Goal: Task Accomplishment & Management: Manage account settings

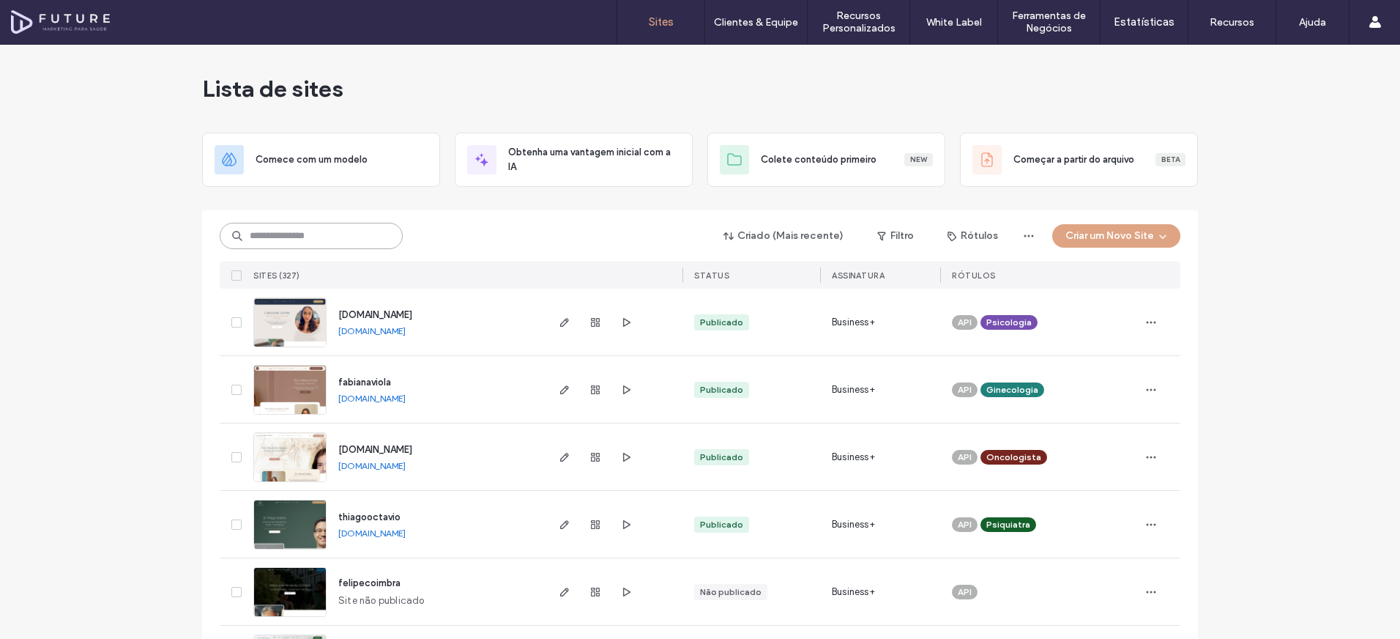
click at [290, 244] on input at bounding box center [311, 236] width 183 height 26
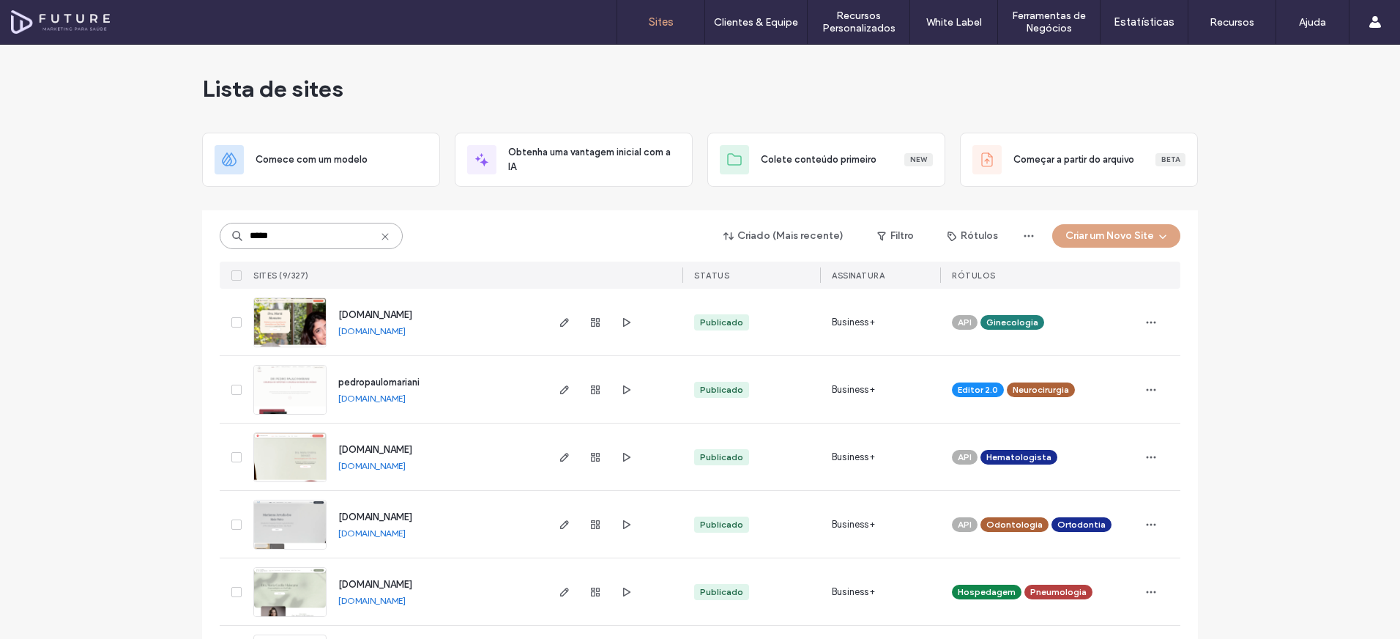
type input "*****"
click at [294, 444] on img at bounding box center [290, 483] width 72 height 100
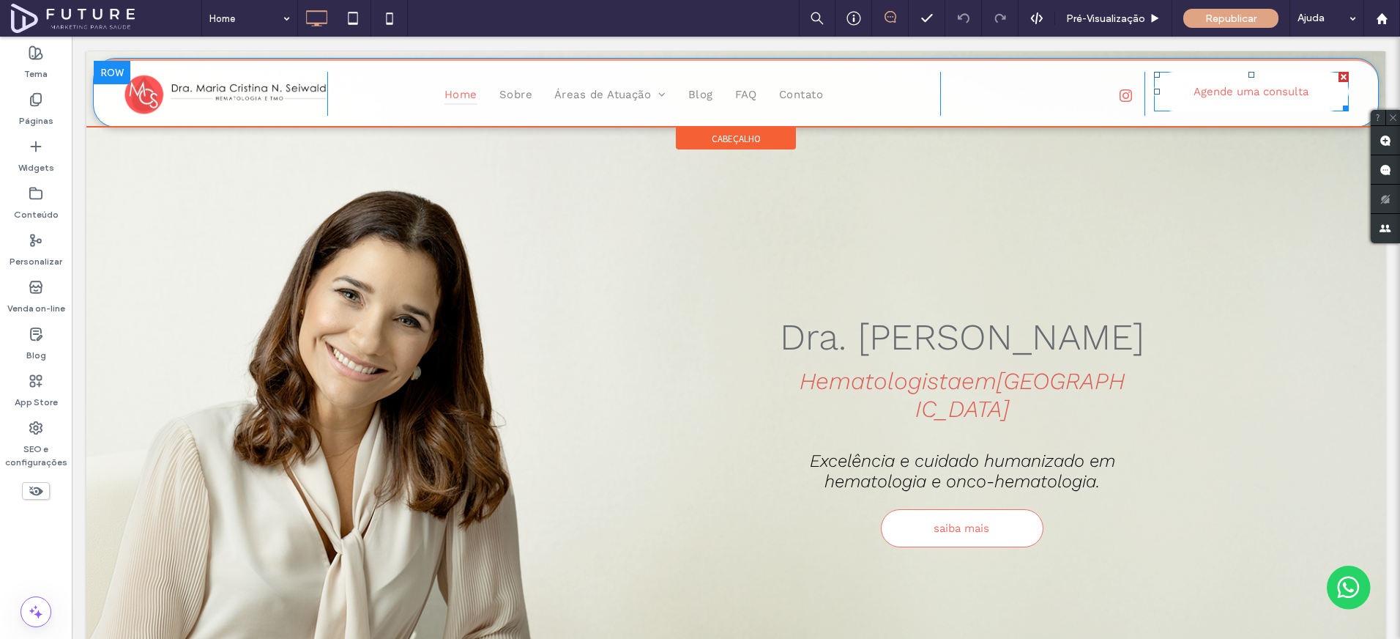
click at [1202, 89] on span "Agende uma consulta" at bounding box center [1250, 92] width 125 height 28
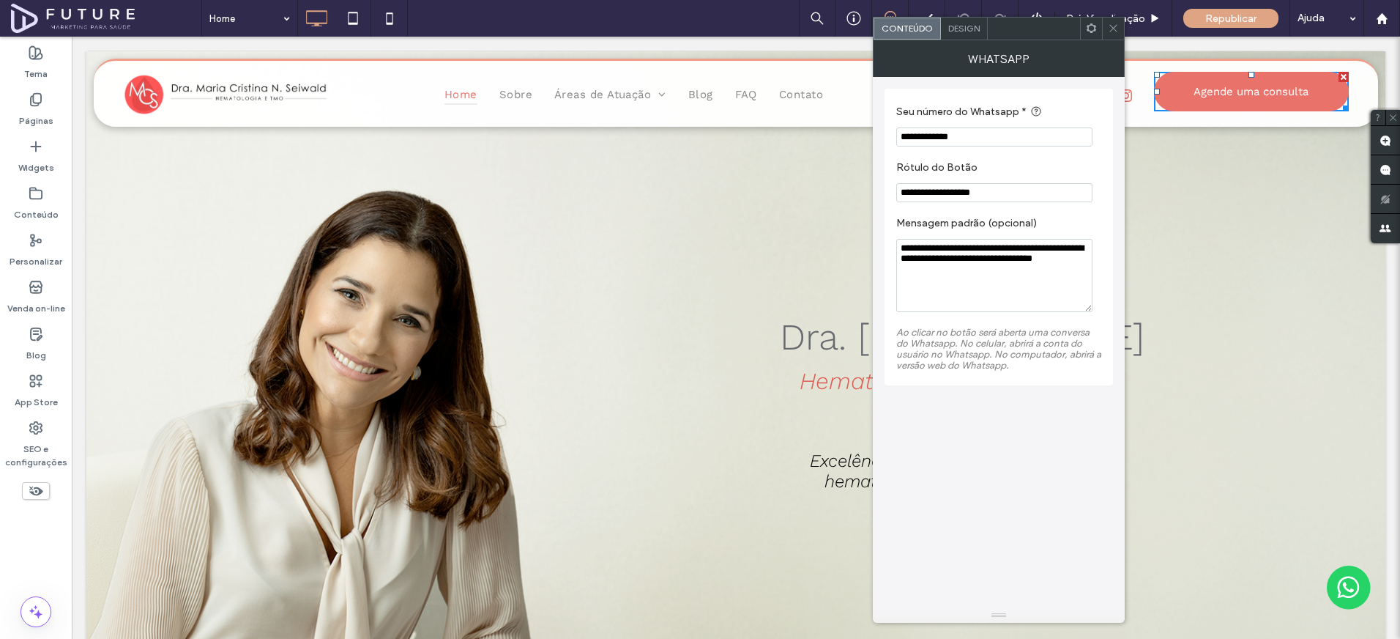
click at [1116, 30] on icon at bounding box center [1113, 28] width 11 height 11
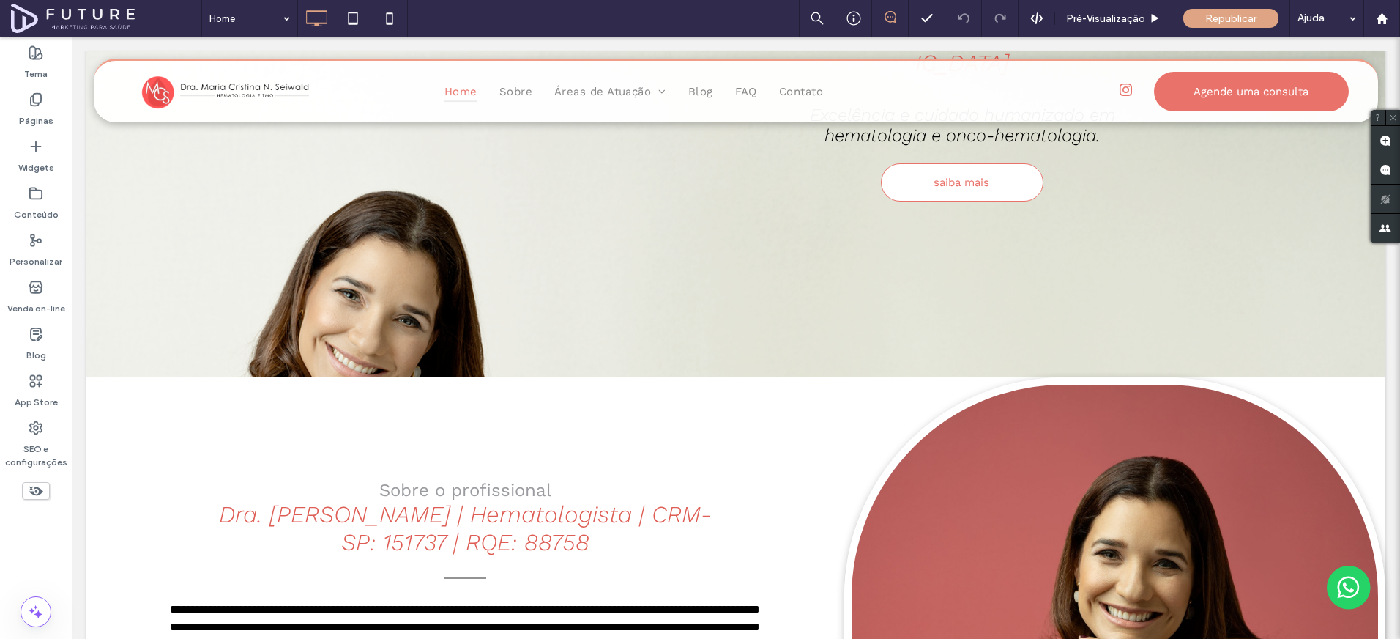
scroll to position [33, 0]
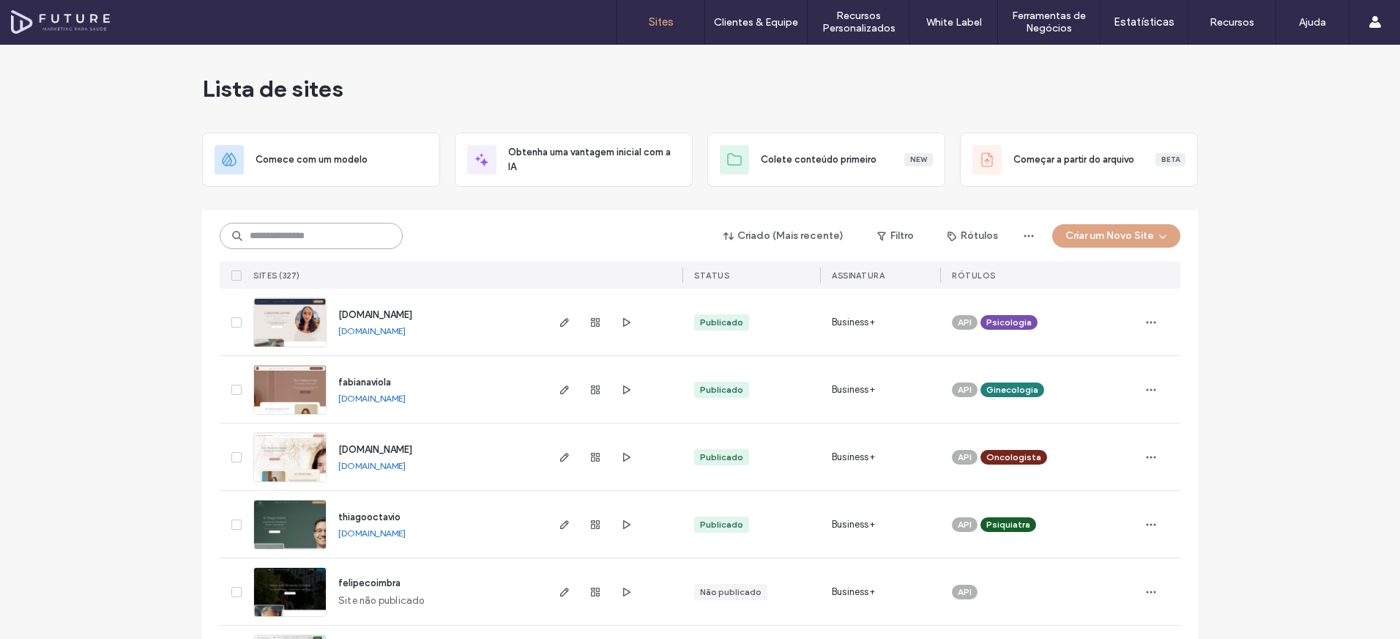
click at [357, 231] on input at bounding box center [311, 236] width 183 height 26
type input "*"
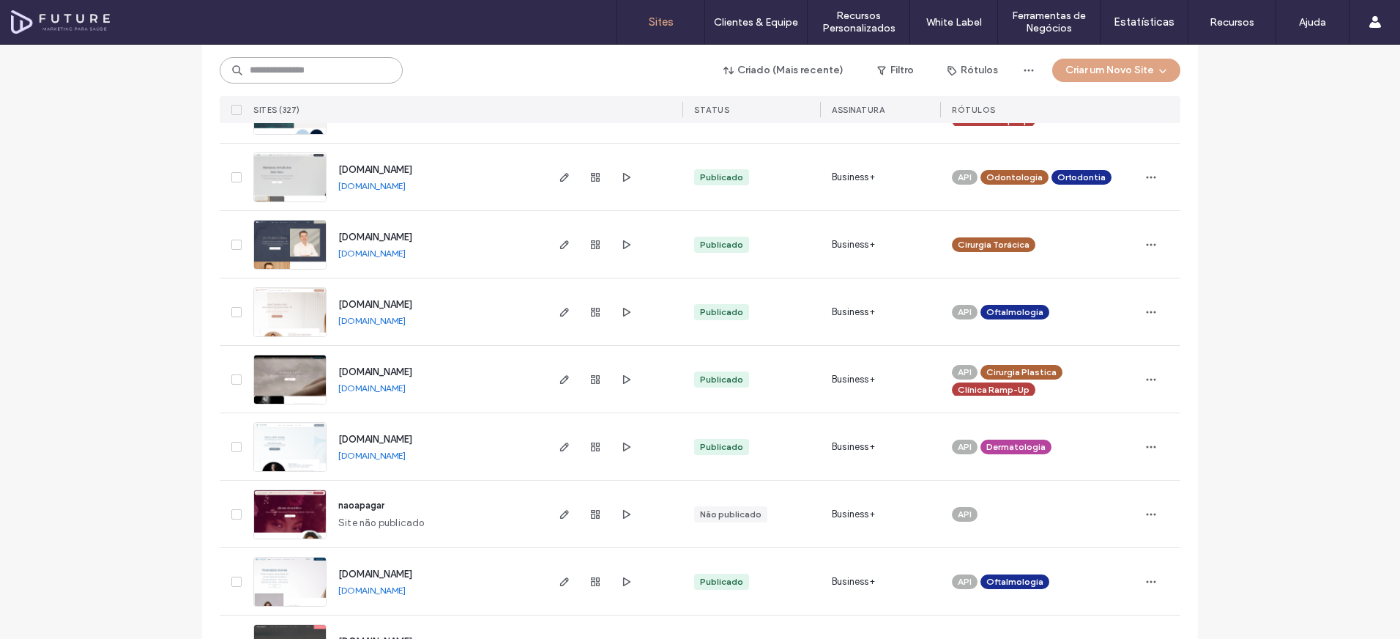
scroll to position [4327, 0]
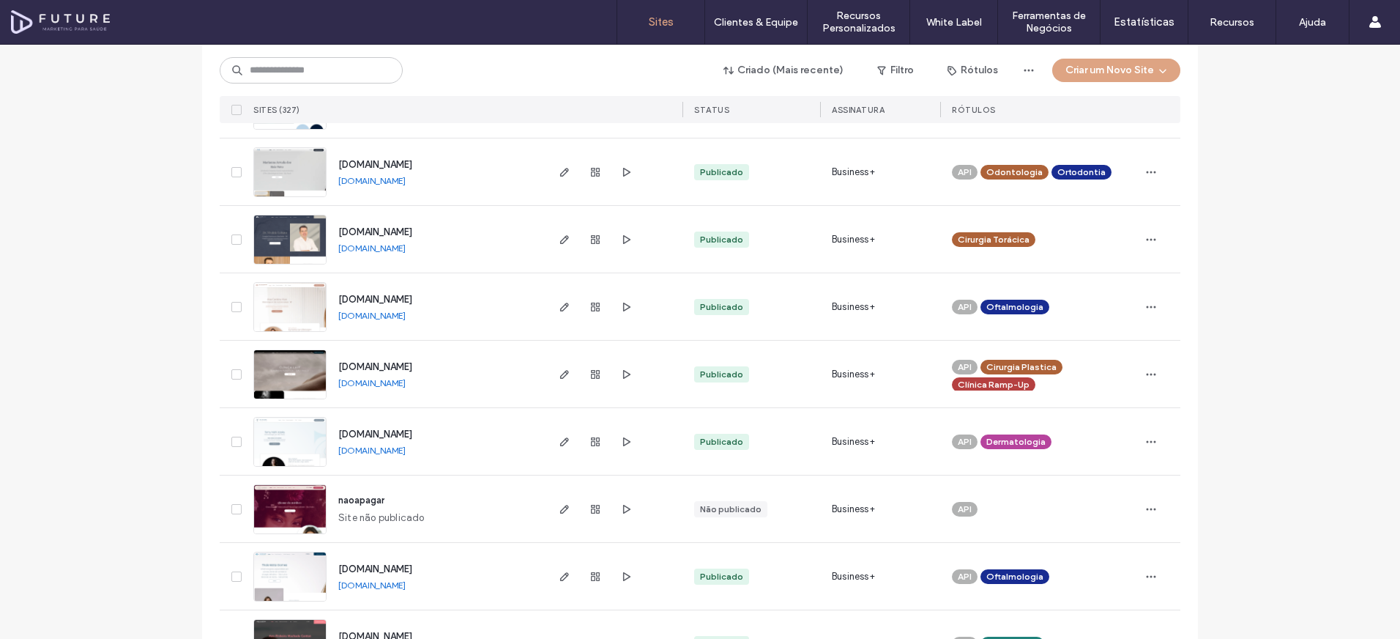
click at [310, 540] on div "naoapagar Site não publicado" at bounding box center [396, 508] width 297 height 67
click at [307, 521] on img at bounding box center [290, 535] width 72 height 100
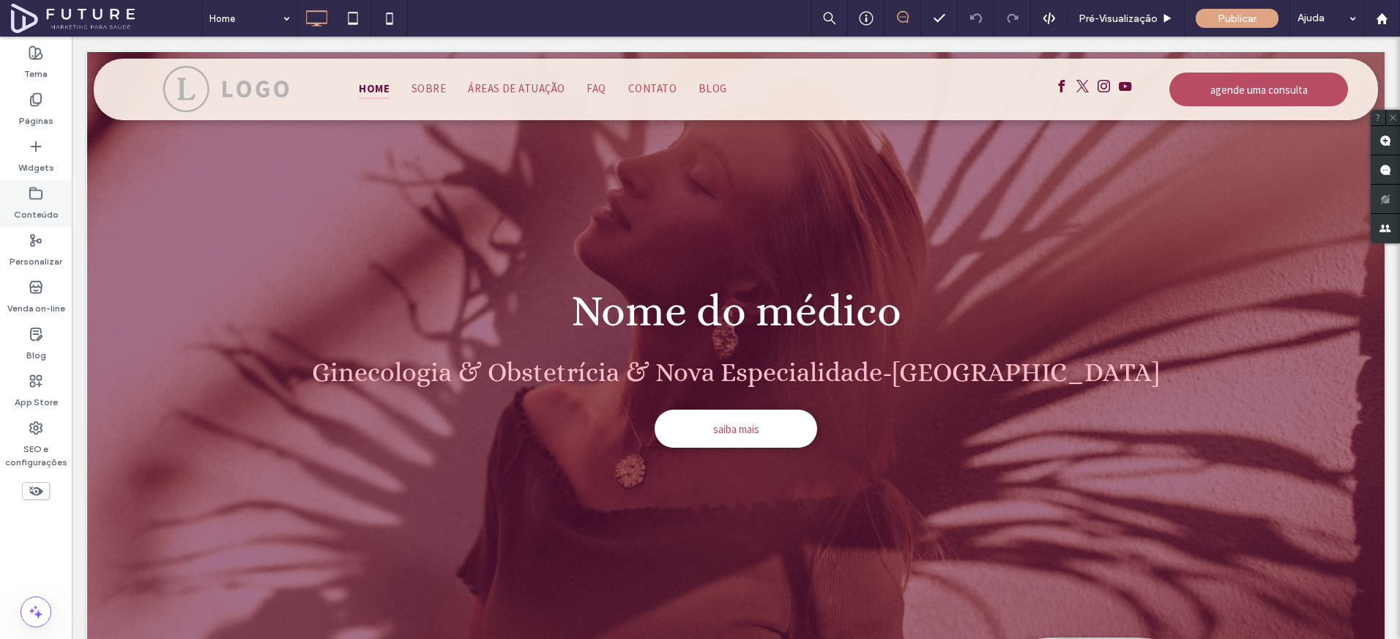
click at [34, 215] on label "Conteúdo" at bounding box center [36, 211] width 45 height 21
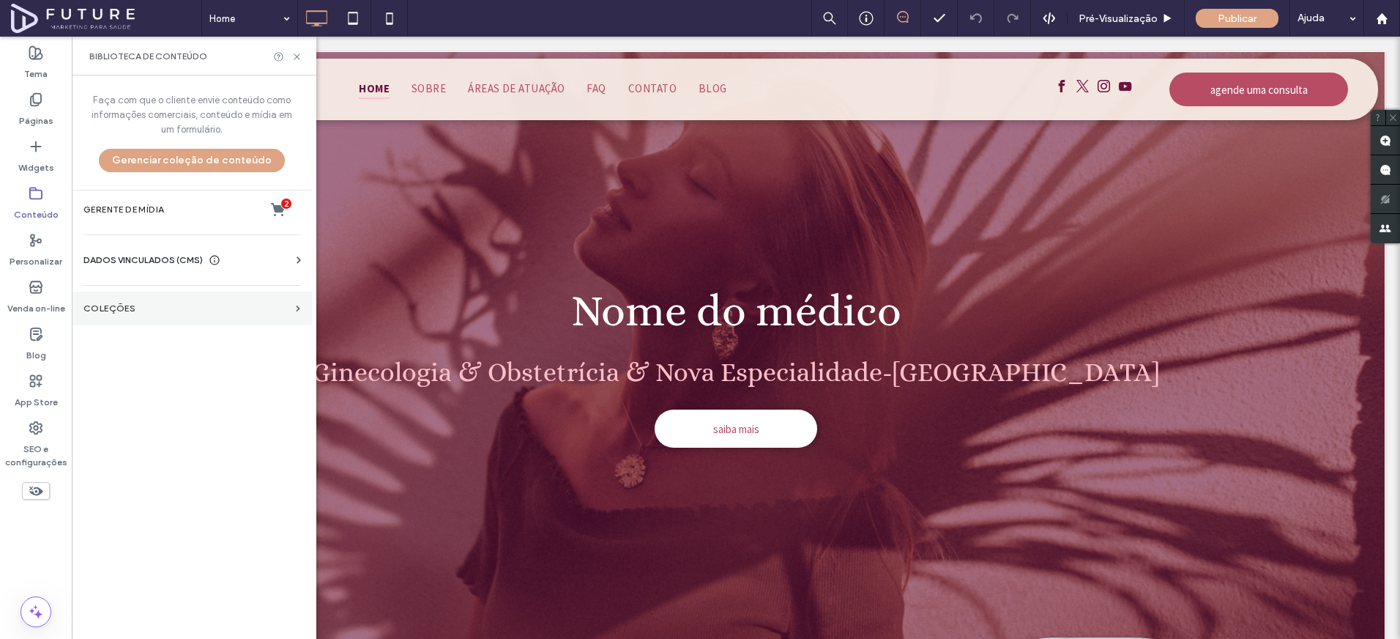
click at [122, 295] on section "COLEÇÕES" at bounding box center [192, 308] width 240 height 34
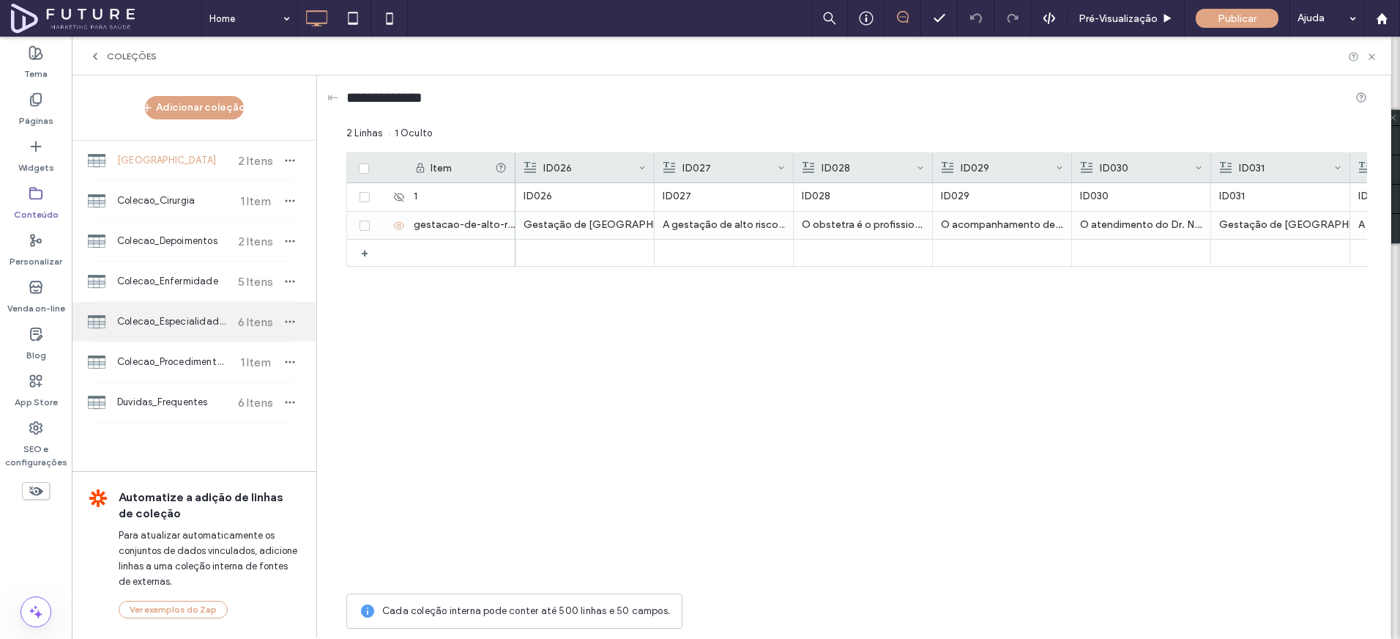
click at [183, 313] on div "Colecao_Especialidades 6 Itens" at bounding box center [194, 322] width 245 height 40
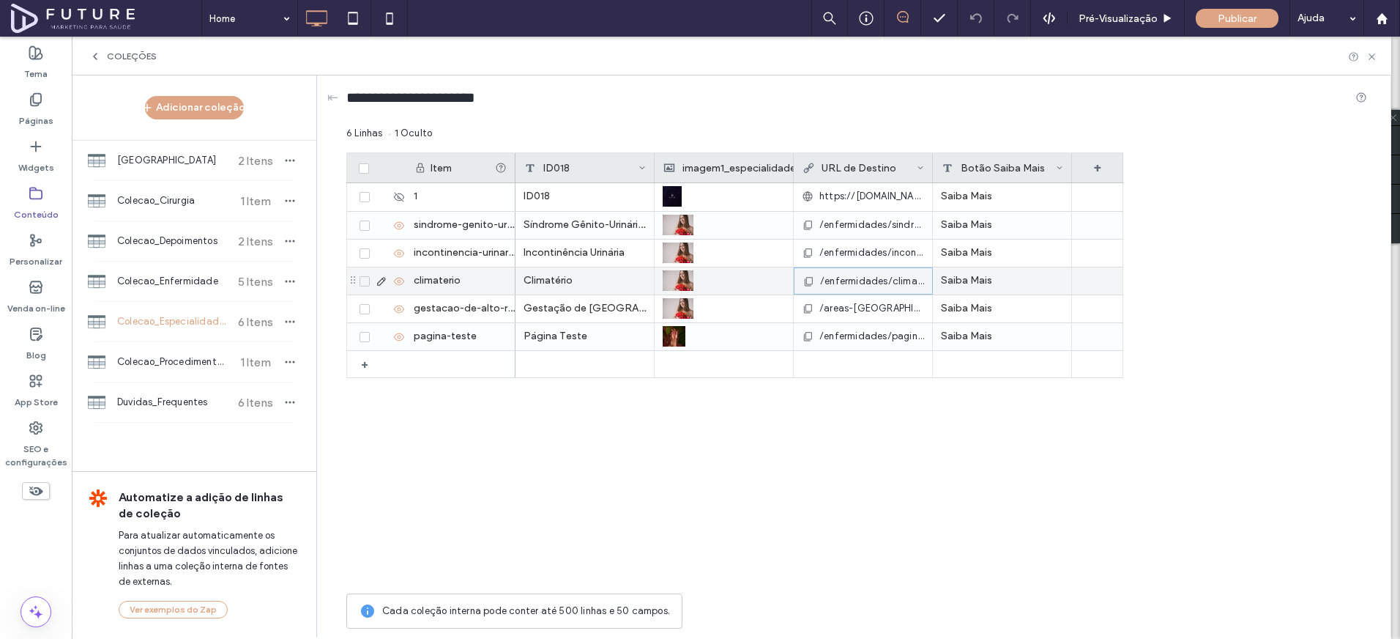
click at [853, 284] on span "/enfermidades/climaterio" at bounding box center [872, 281] width 104 height 15
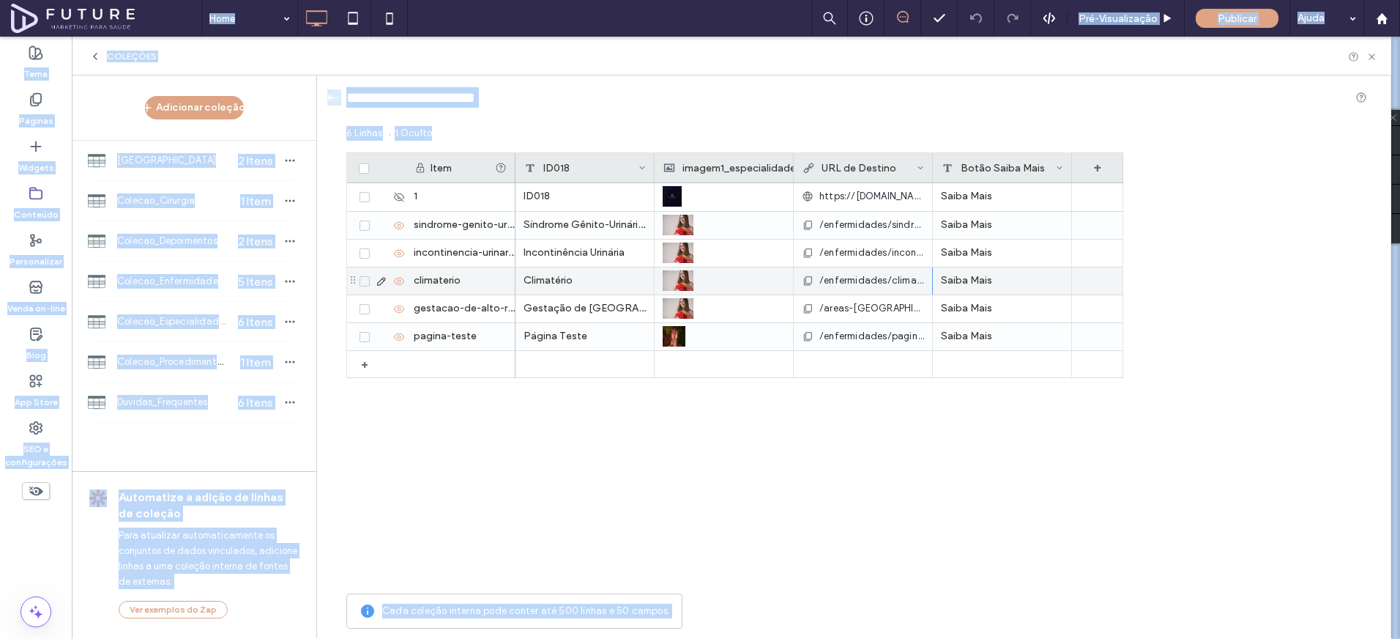
click at [384, 280] on use at bounding box center [381, 281] width 8 height 8
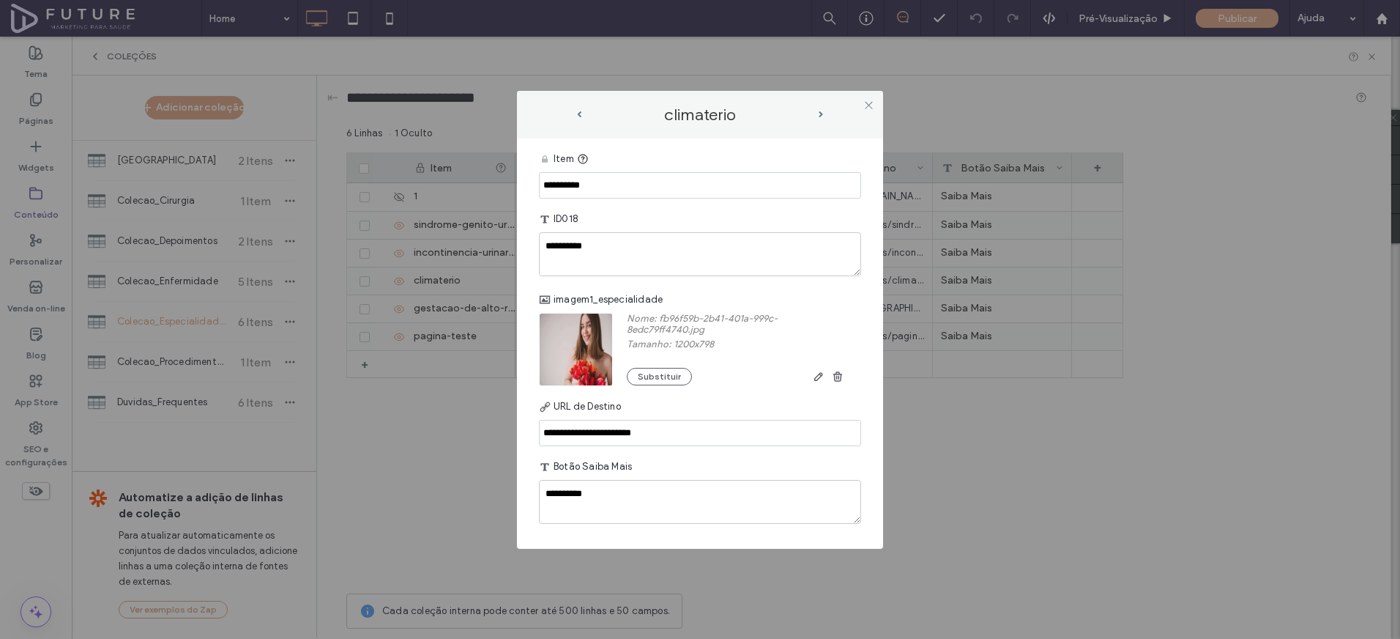
click at [614, 434] on input "**********" at bounding box center [700, 433] width 322 height 26
drag, startPoint x: 608, startPoint y: 433, endPoint x: 477, endPoint y: 436, distance: 130.4
click at [477, 436] on div "**********" at bounding box center [700, 319] width 1400 height 639
type input "**********"
click at [623, 450] on div "**********" at bounding box center [700, 336] width 322 height 381
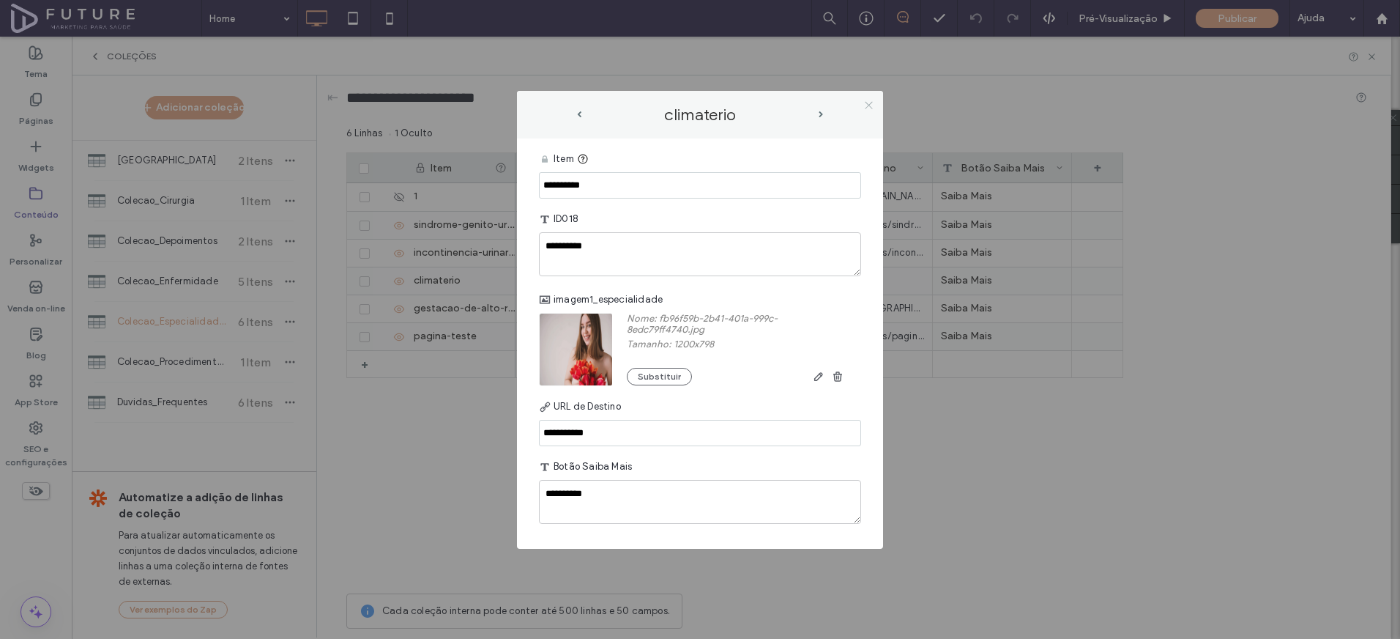
click at [865, 105] on icon at bounding box center [868, 105] width 11 height 11
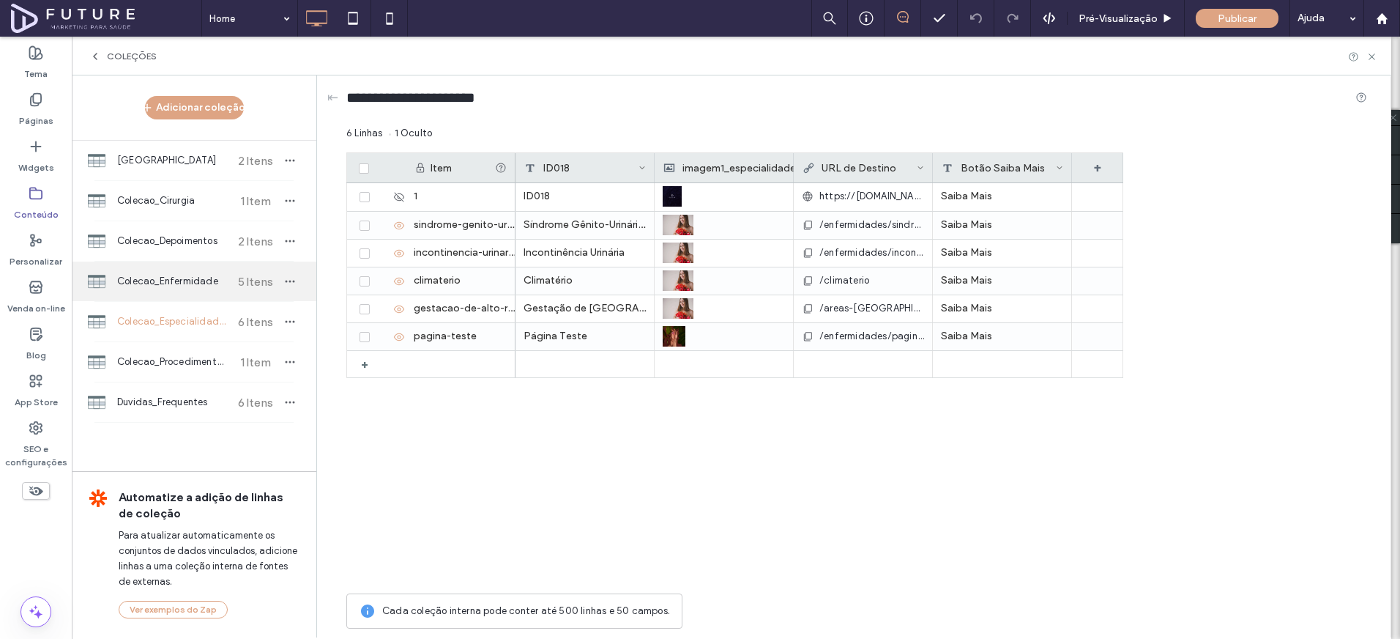
click at [198, 275] on span "Colecao_Enfermidade" at bounding box center [171, 281] width 109 height 15
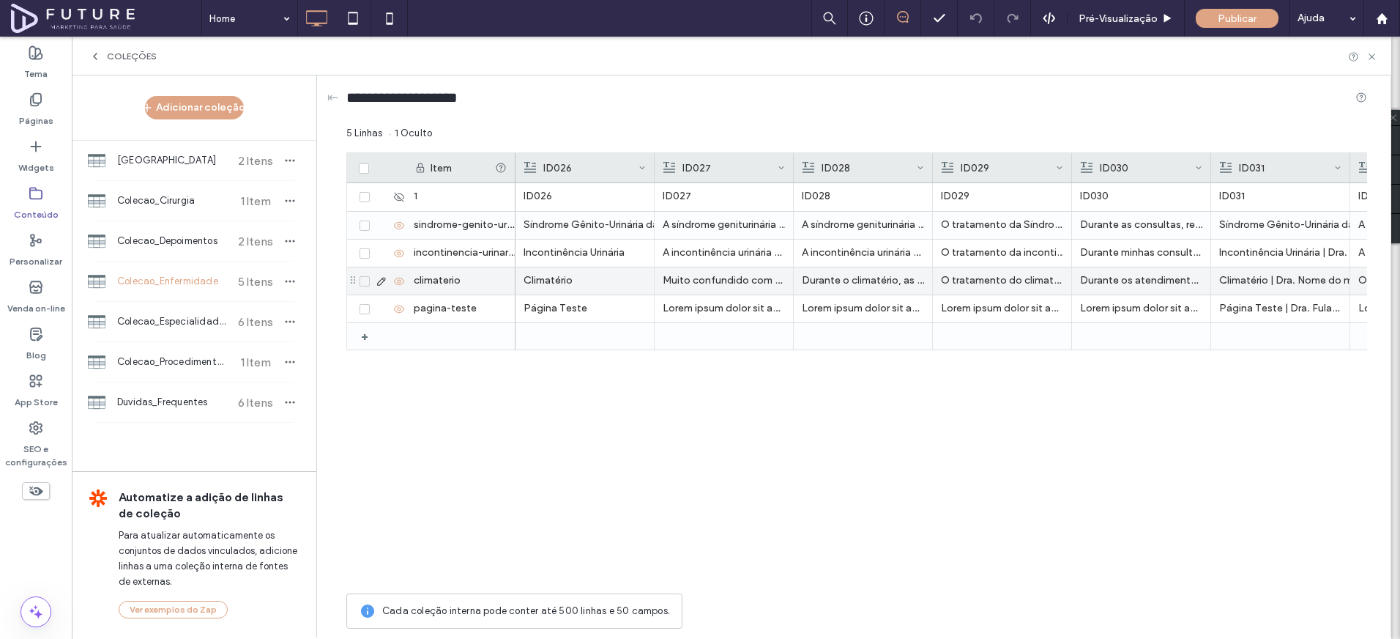
click at [380, 280] on icon at bounding box center [382, 281] width 12 height 12
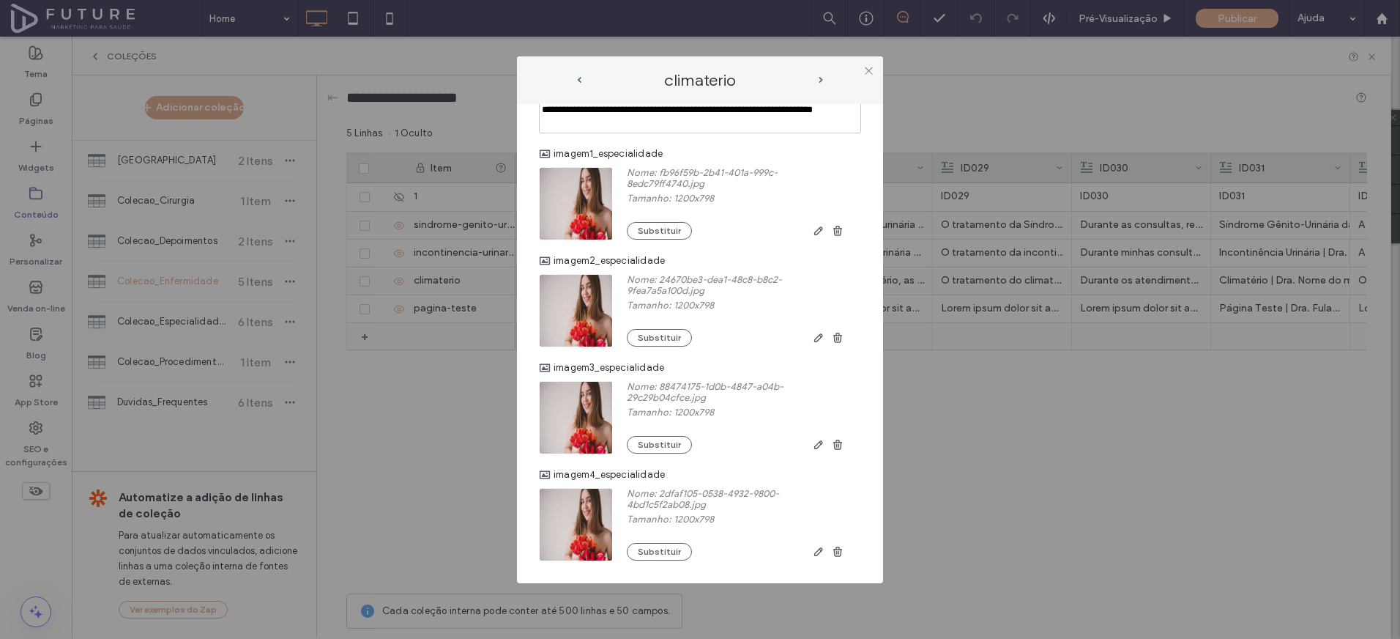
scroll to position [1404, 0]
click at [865, 72] on icon at bounding box center [868, 70] width 11 height 11
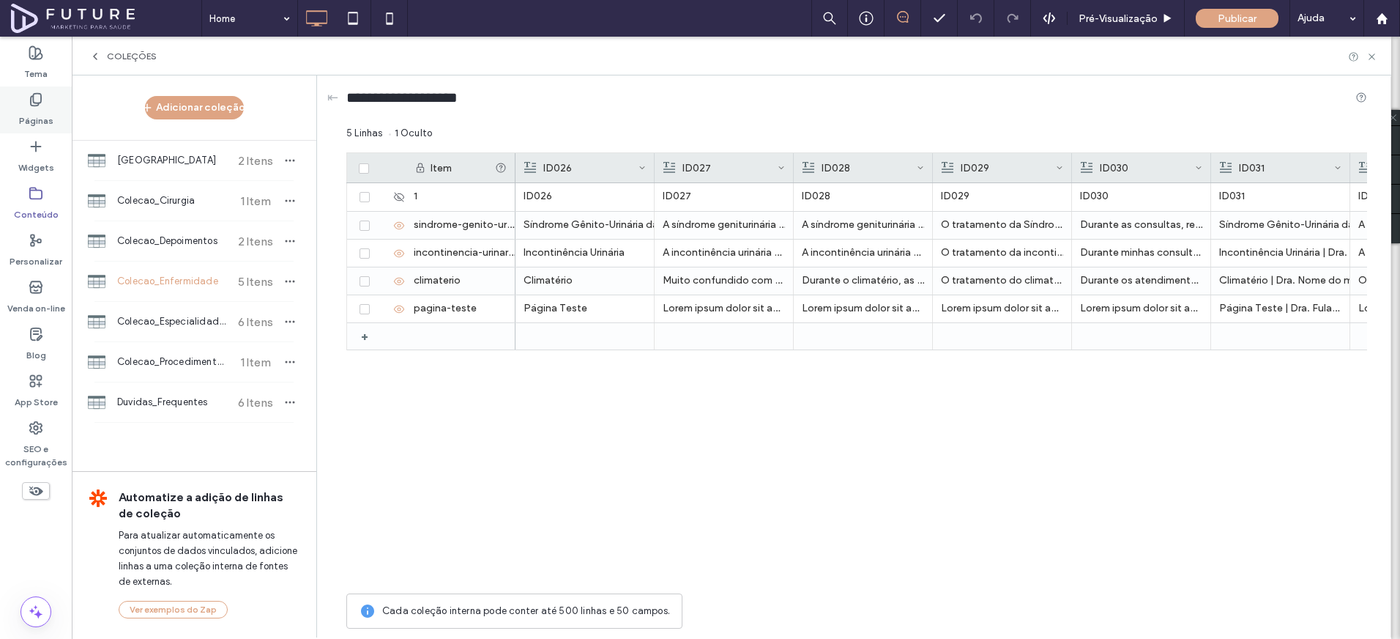
click at [45, 114] on label "Páginas" at bounding box center [36, 117] width 34 height 21
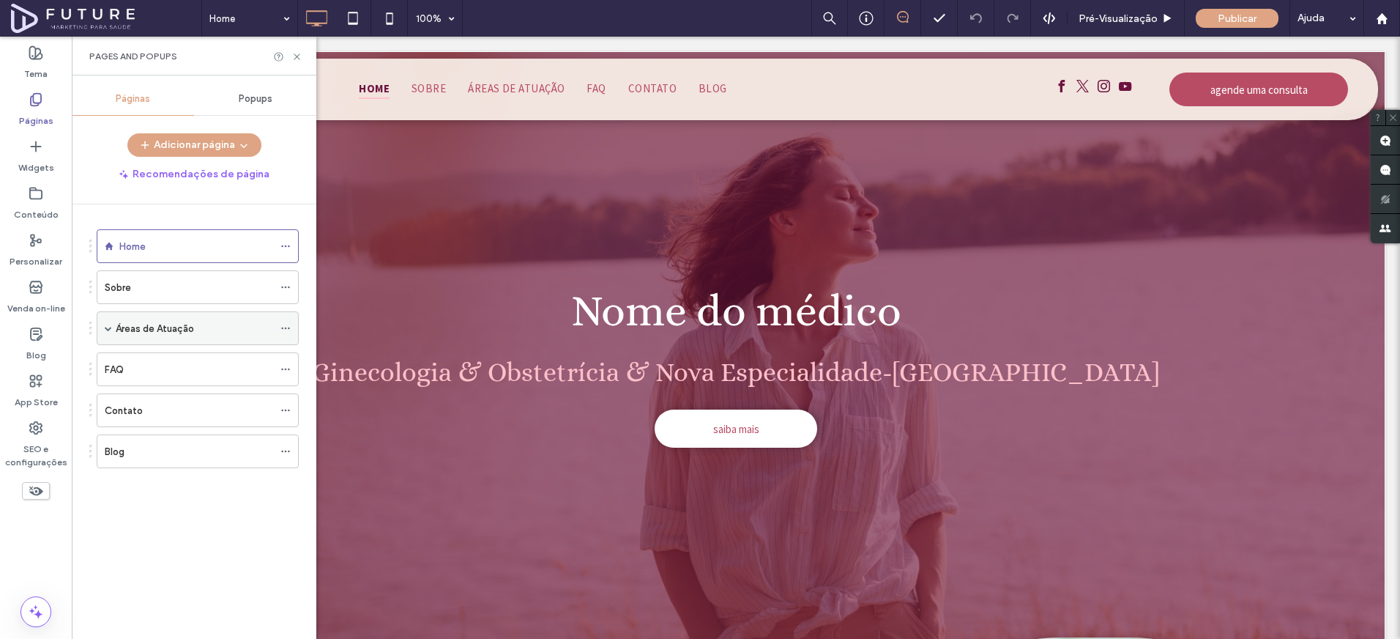
click at [106, 328] on span at bounding box center [108, 327] width 7 height 7
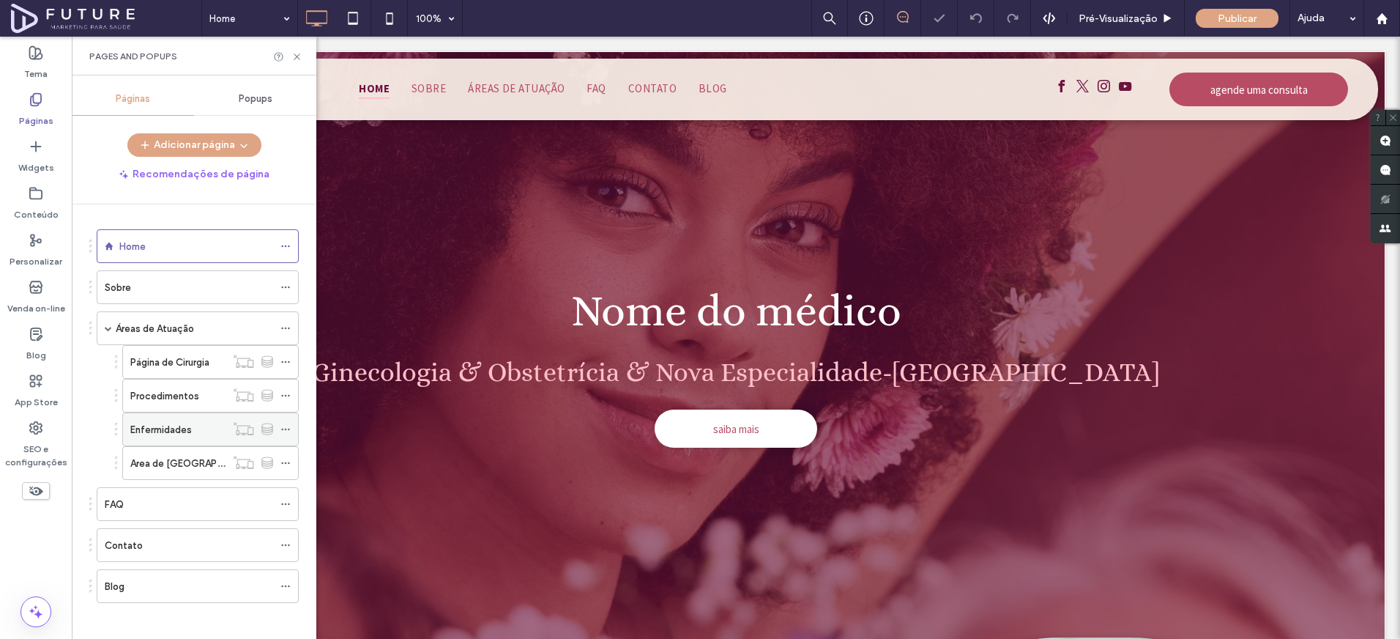
scroll to position [0, 0]
click at [286, 427] on icon at bounding box center [285, 429] width 10 height 10
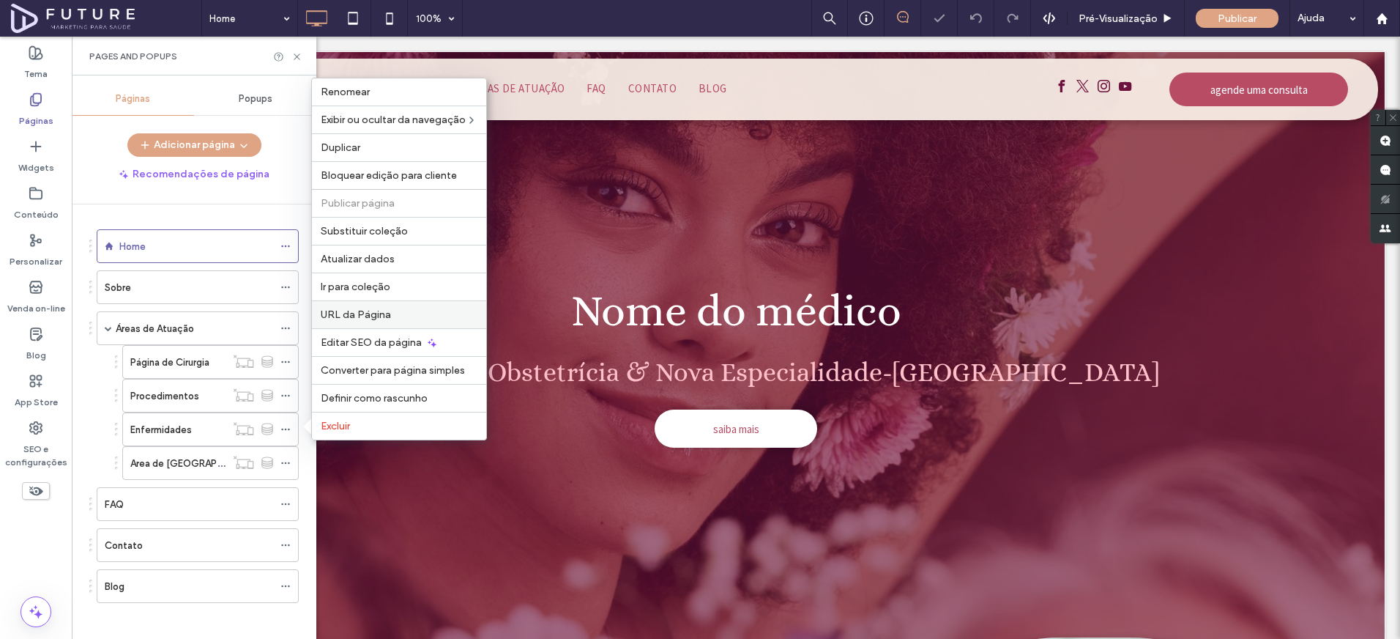
click at [350, 316] on span "URL da Página" at bounding box center [356, 314] width 70 height 12
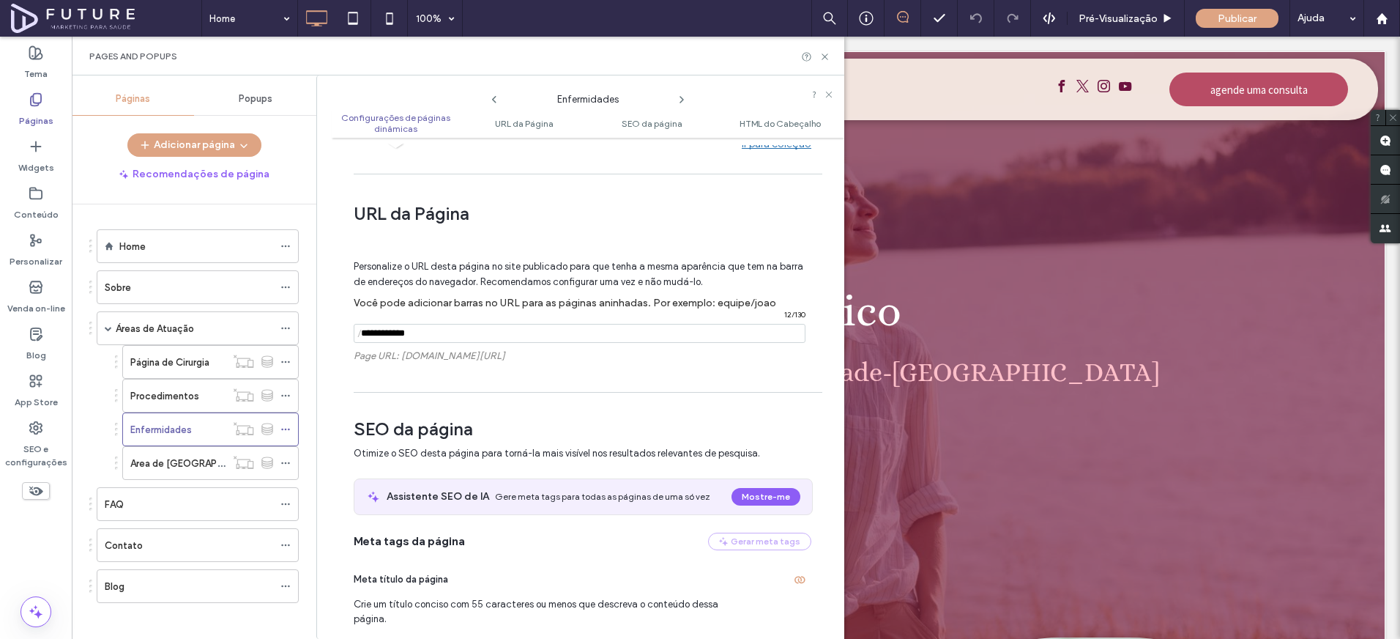
scroll to position [222, 0]
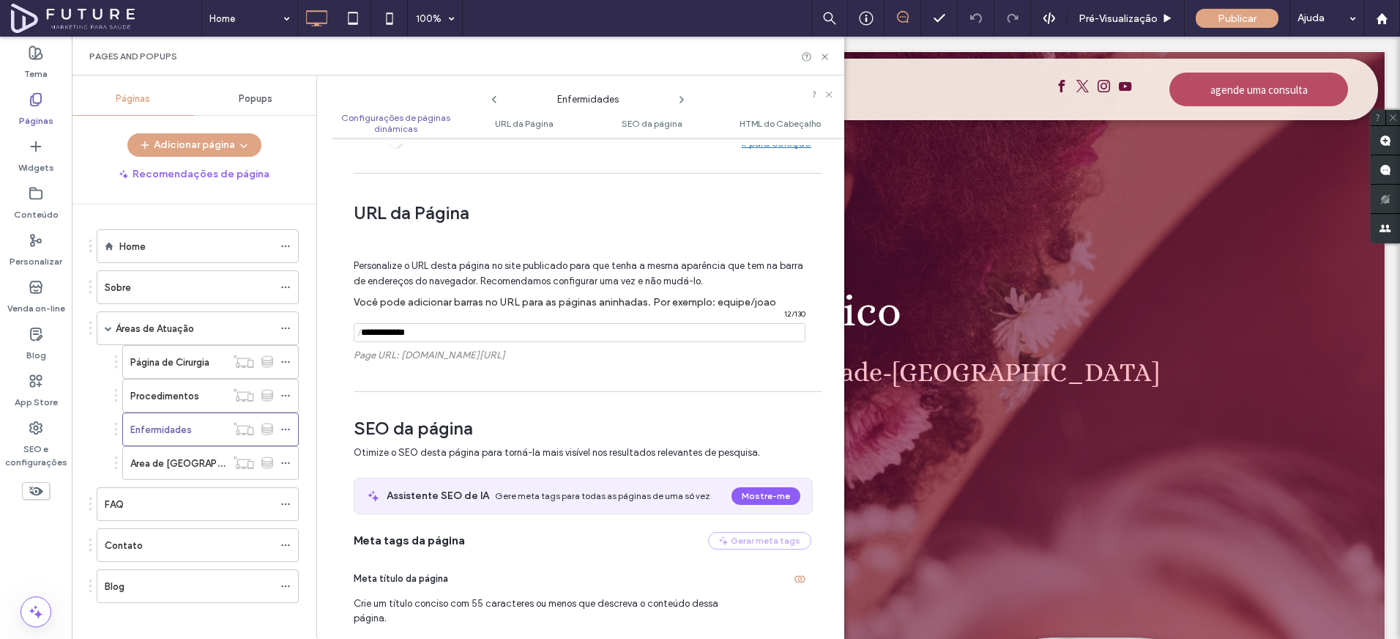
click at [461, 333] on input "notEmpty" at bounding box center [580, 332] width 452 height 19
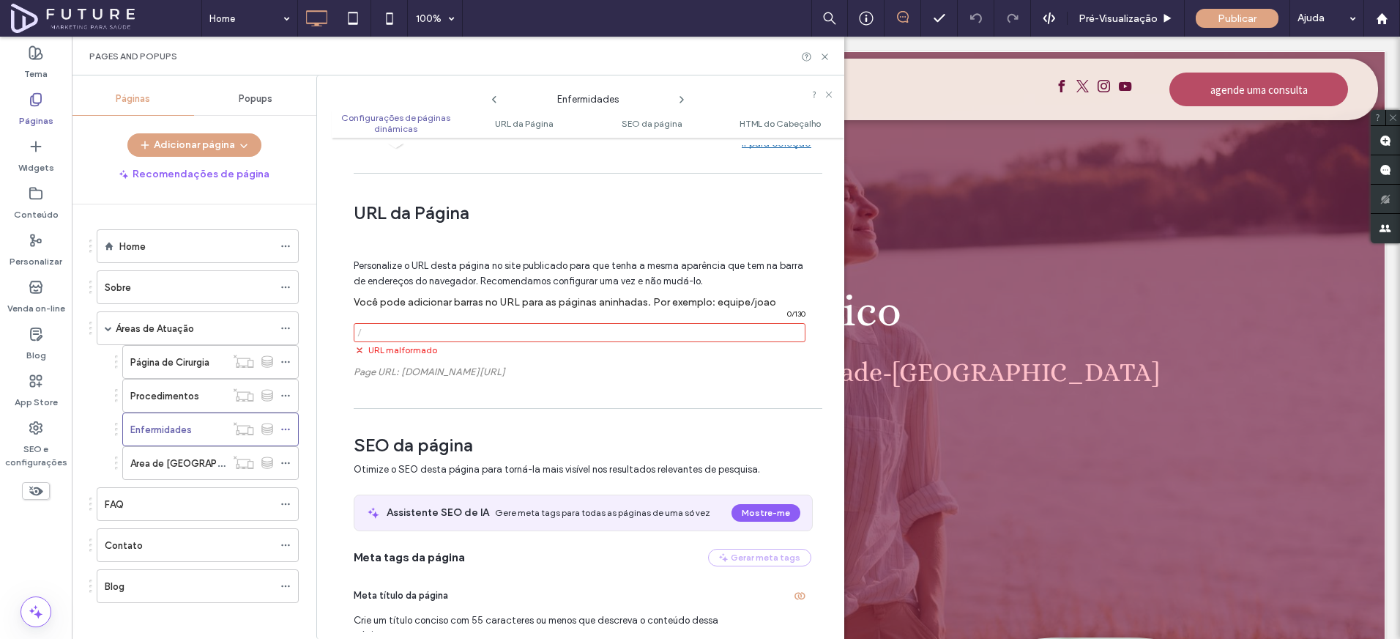
click at [460, 380] on div "Personalize o URL desta página no site publicado para que tenha a mesma aparênc…" at bounding box center [583, 315] width 458 height 171
click at [436, 331] on input "notEmpty" at bounding box center [580, 332] width 452 height 19
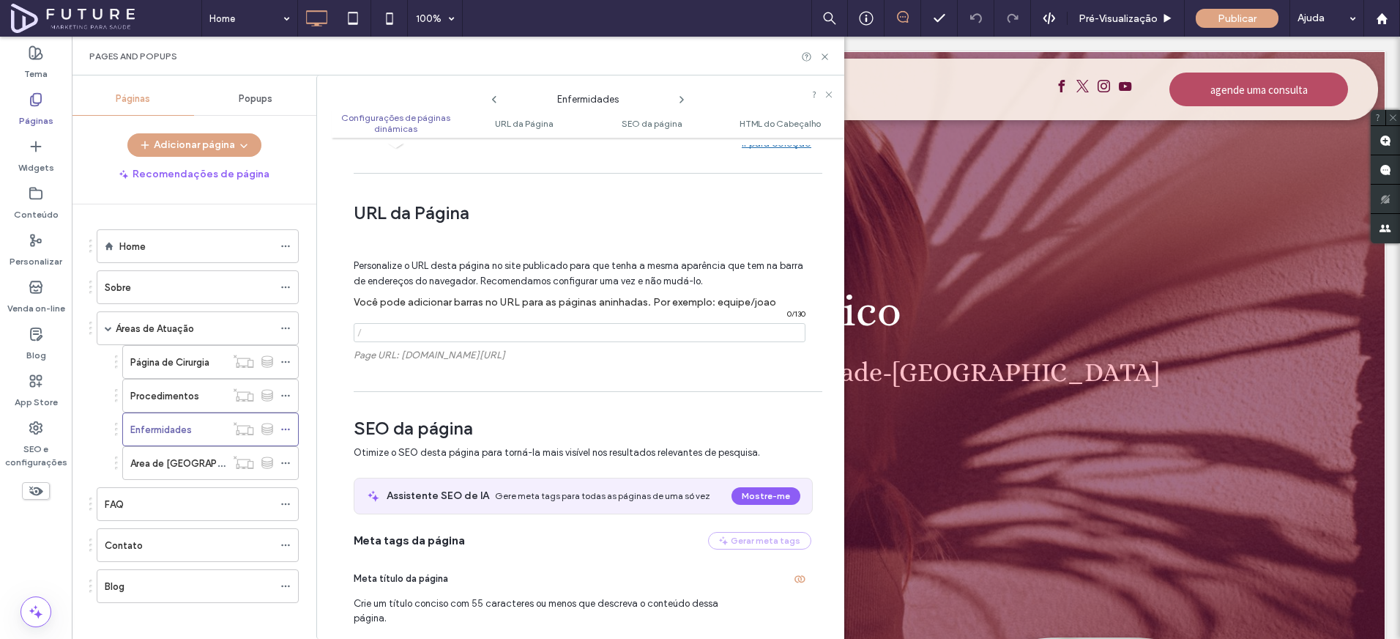
click at [445, 377] on div "Personalize o URL desta página no site publicado para que tenha a mesma aparênc…" at bounding box center [583, 307] width 458 height 154
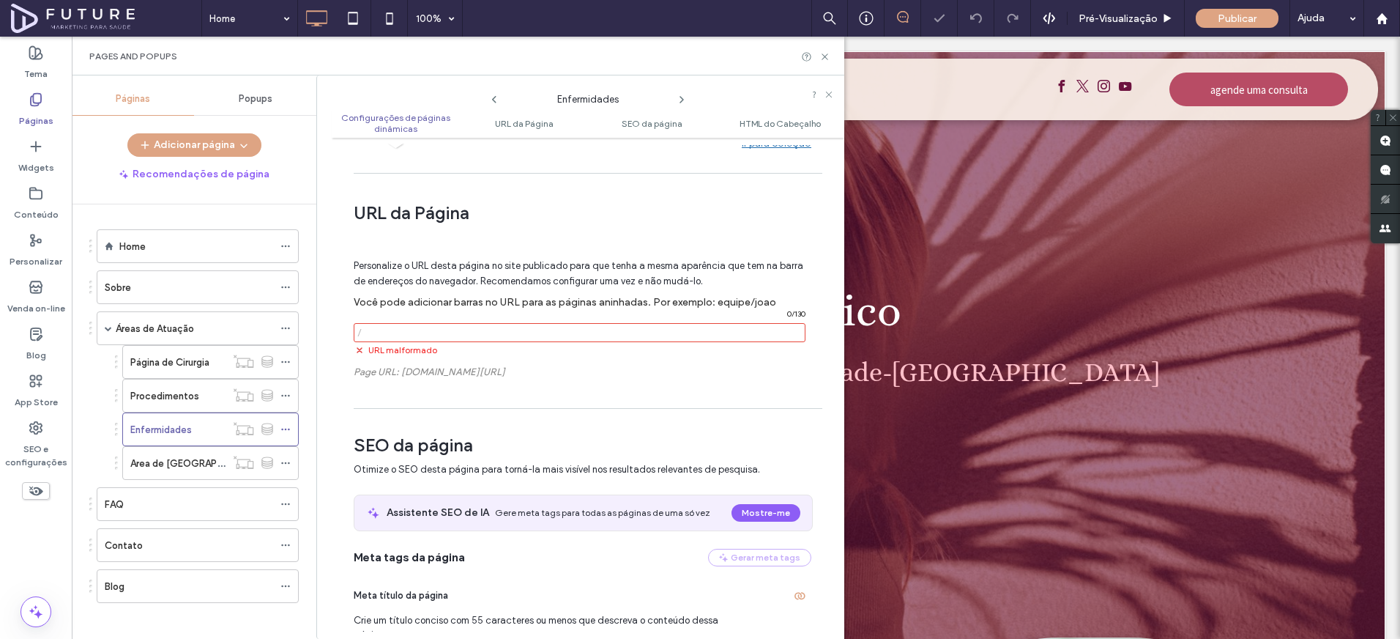
click at [461, 326] on input "notEmpty" at bounding box center [580, 332] width 452 height 19
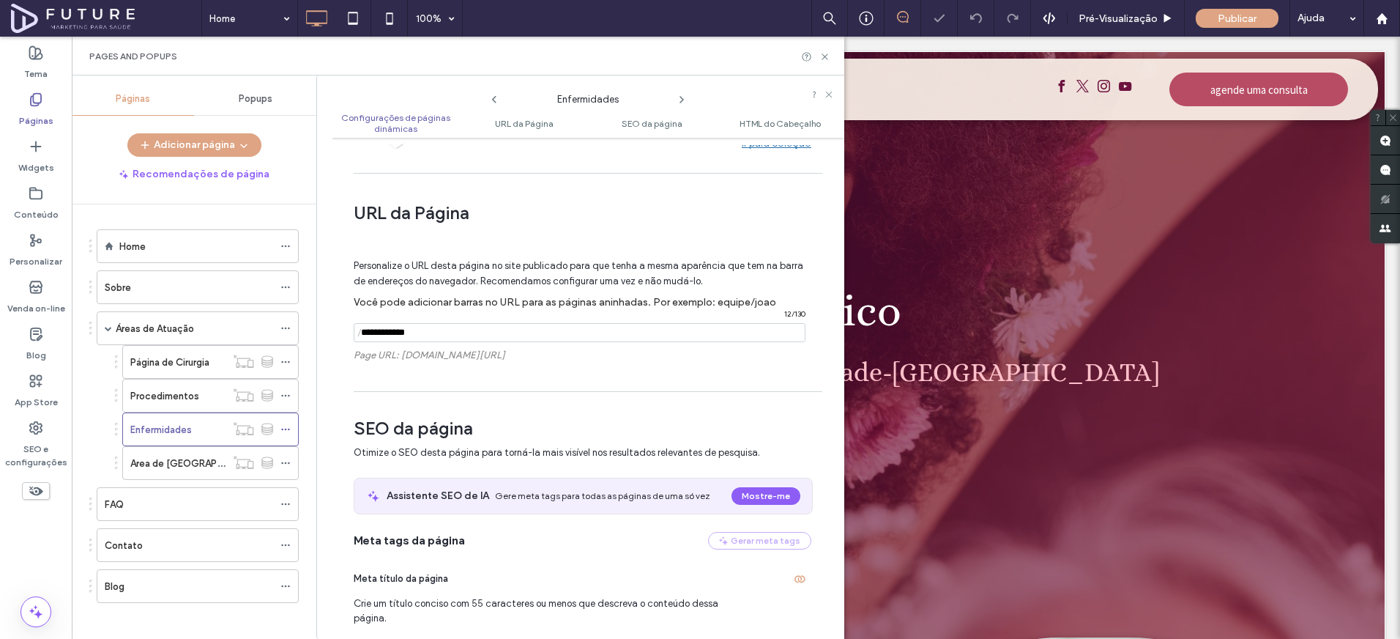
type input "**********"
click at [463, 384] on div "Personalize o URL desta página no site publicado para que tenha a mesma aparênc…" at bounding box center [583, 307] width 458 height 154
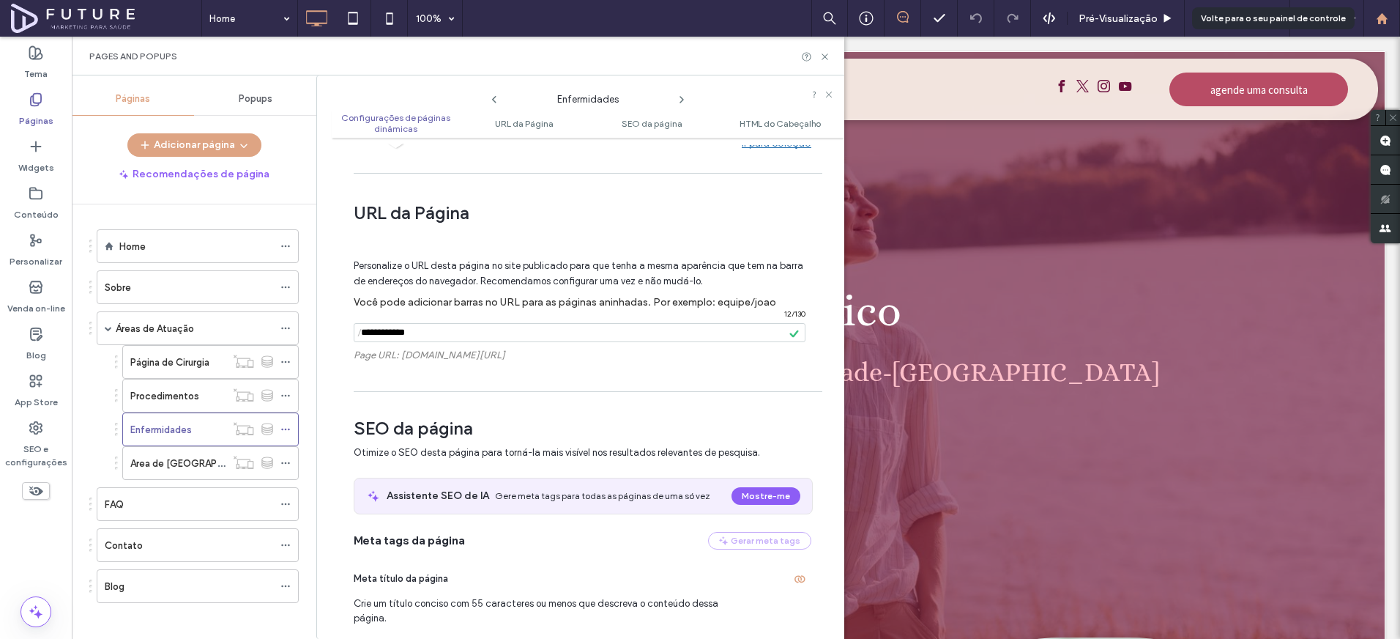
click at [1388, 15] on div at bounding box center [1381, 18] width 35 height 12
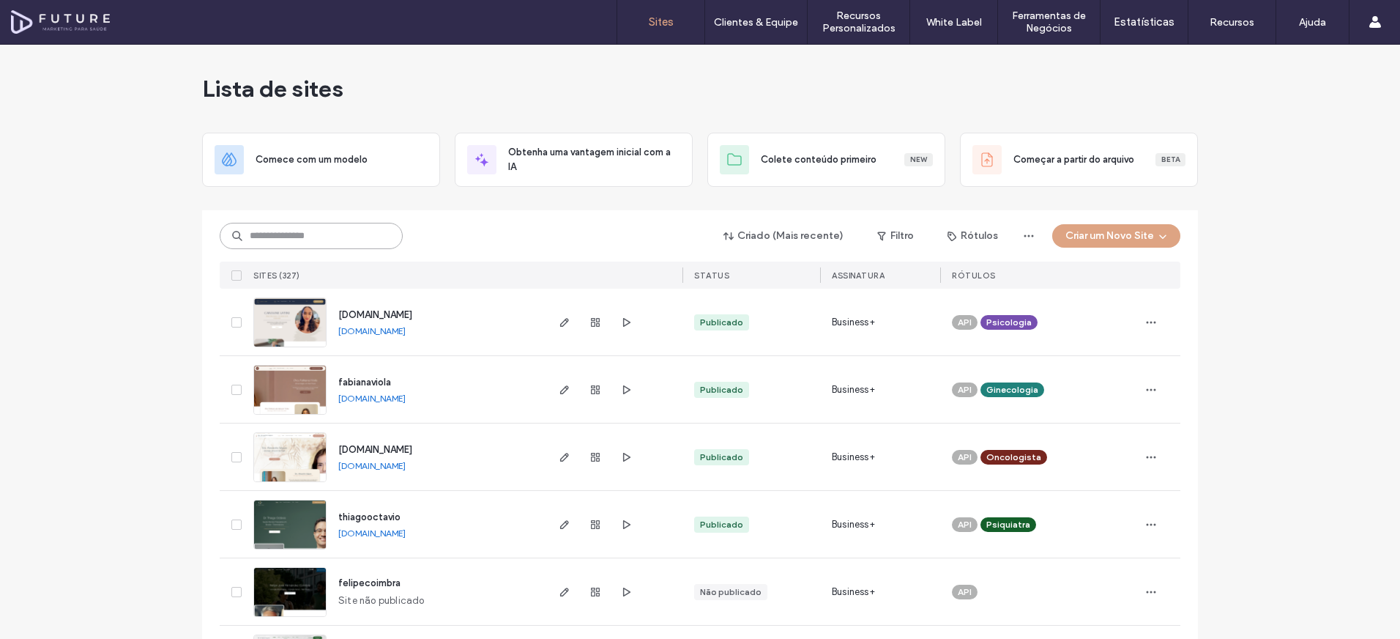
click at [390, 228] on input at bounding box center [311, 236] width 183 height 26
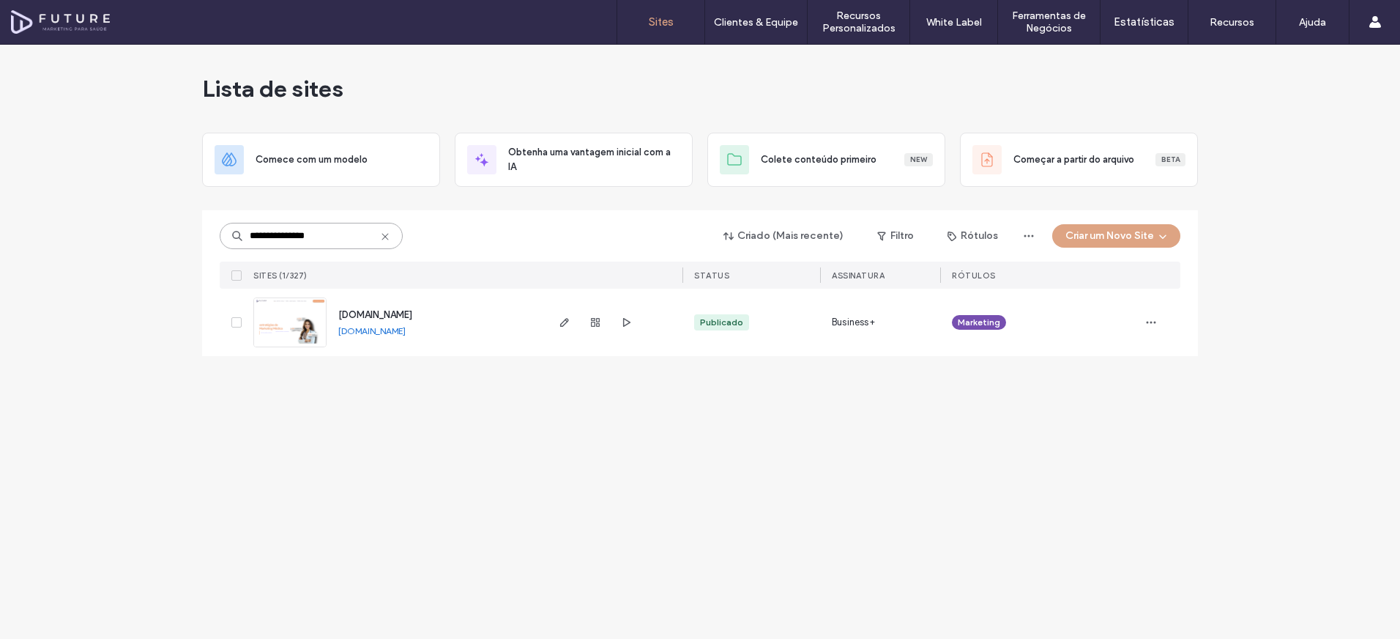
type input "**********"
click at [318, 307] on img at bounding box center [290, 348] width 72 height 100
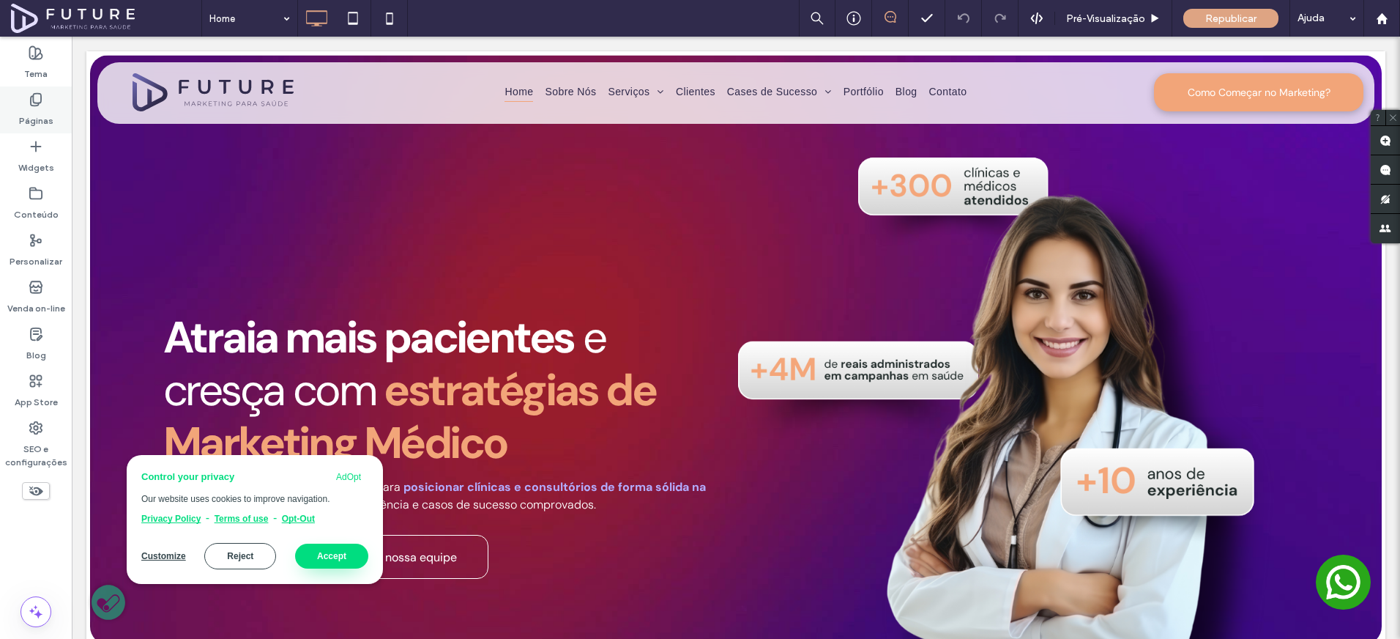
click at [52, 125] on div "Páginas" at bounding box center [36, 109] width 72 height 47
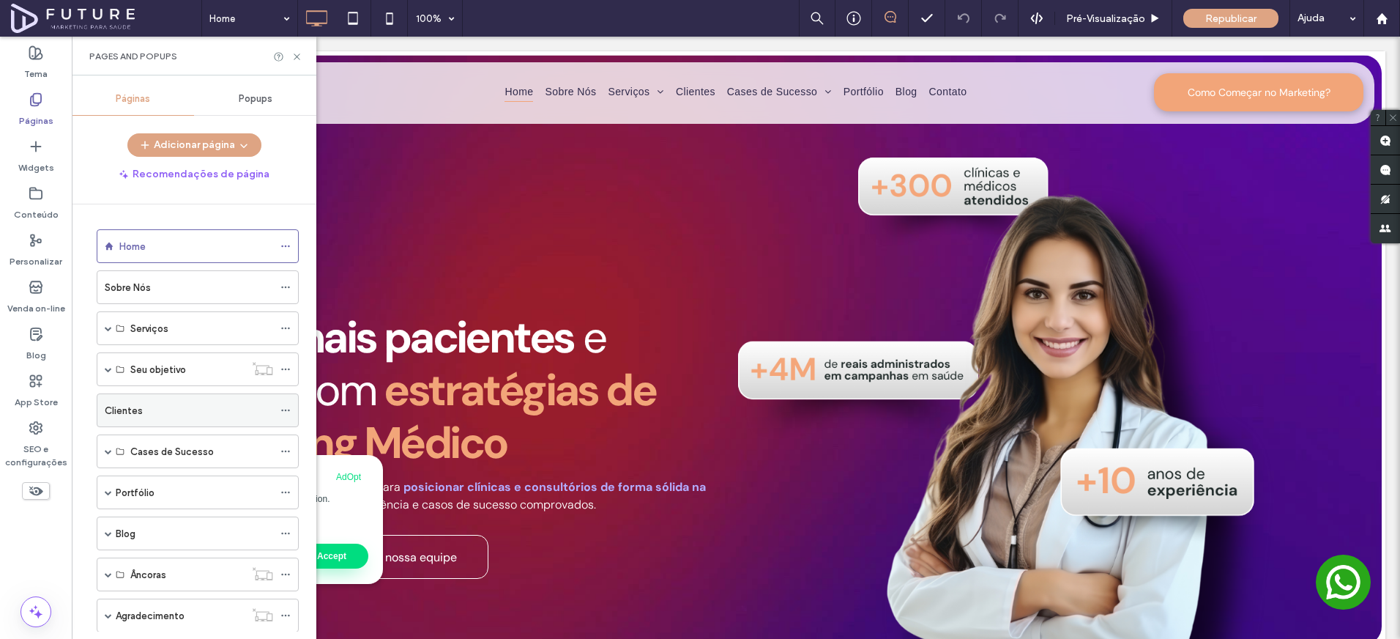
click at [120, 419] on div "Clientes" at bounding box center [189, 410] width 168 height 32
click at [296, 56] on icon at bounding box center [296, 56] width 11 height 11
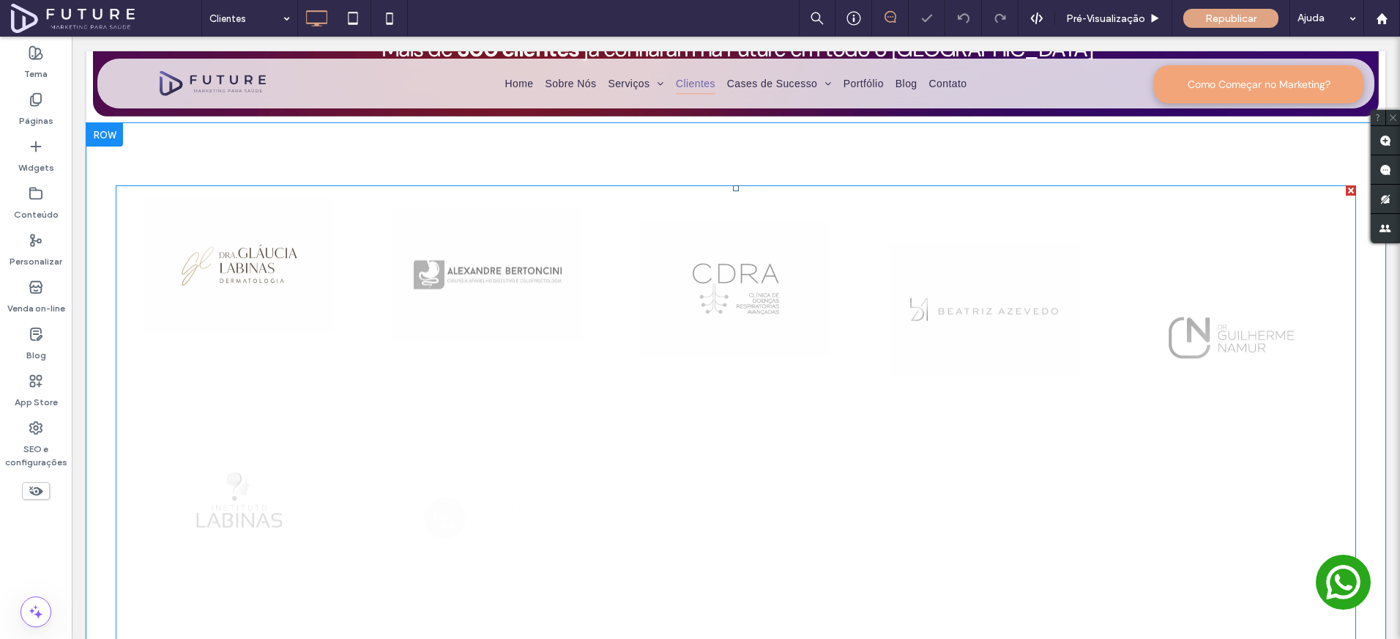
scroll to position [397, 0]
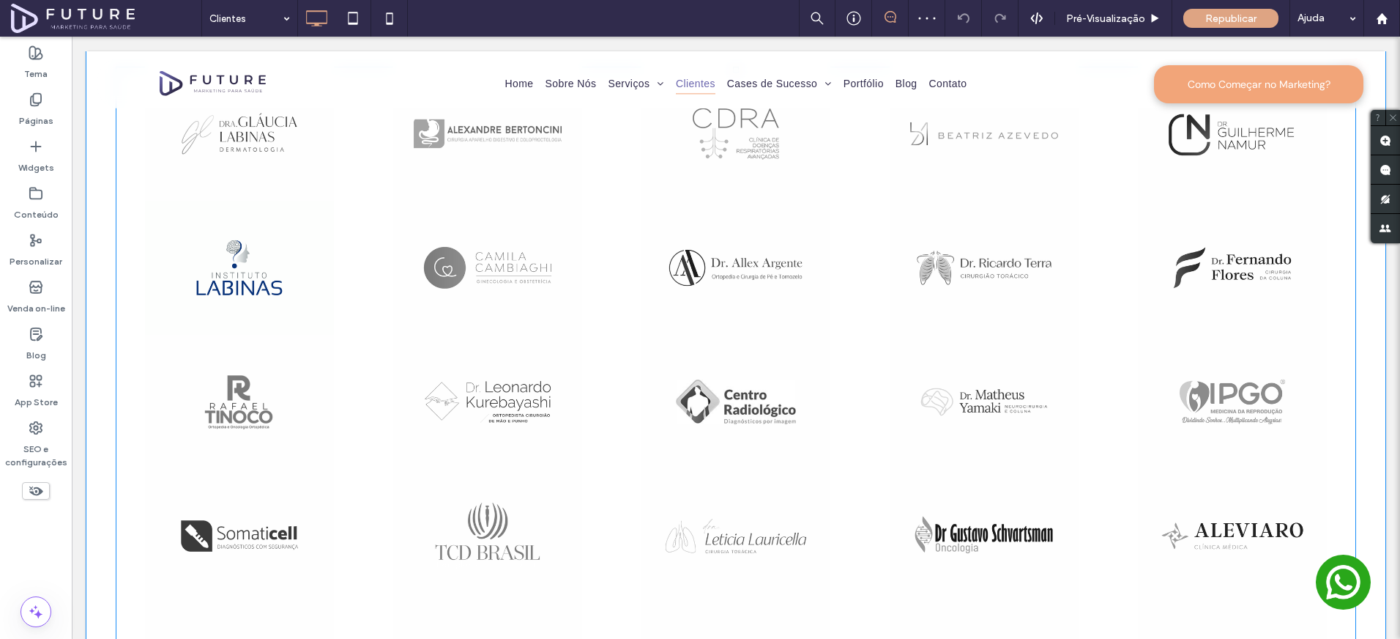
click at [298, 335] on link at bounding box center [240, 268] width 248 height 134
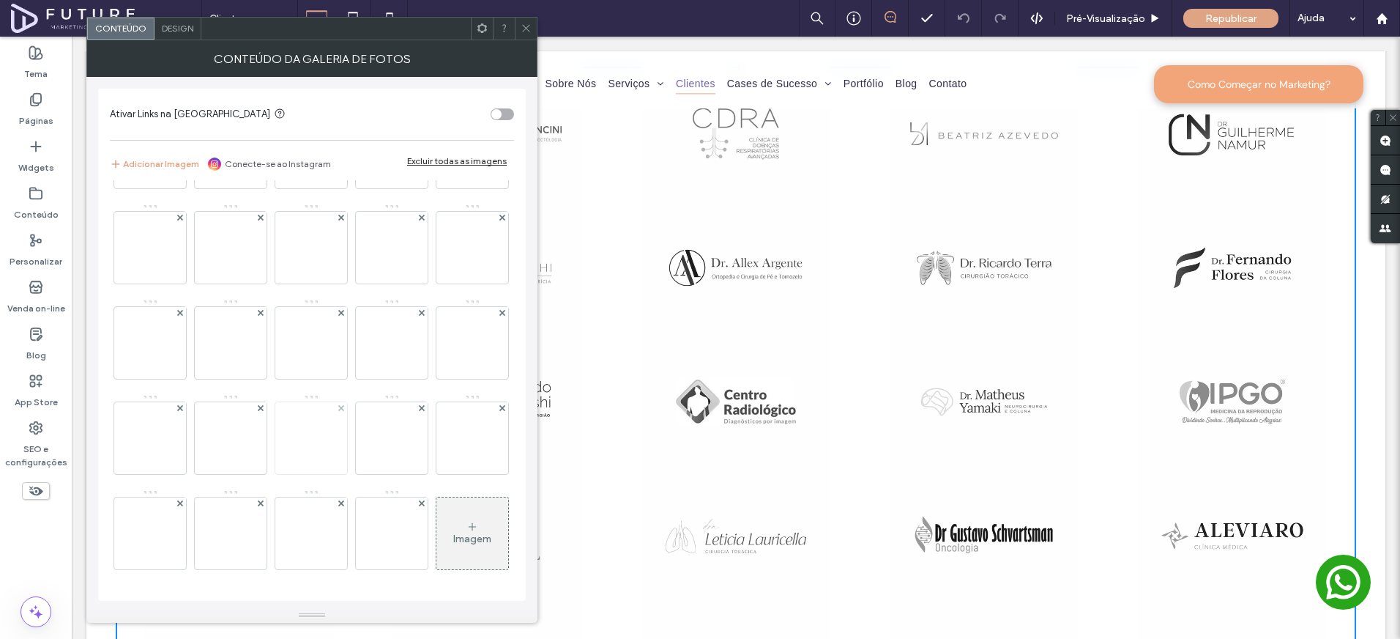
scroll to position [4649, 0]
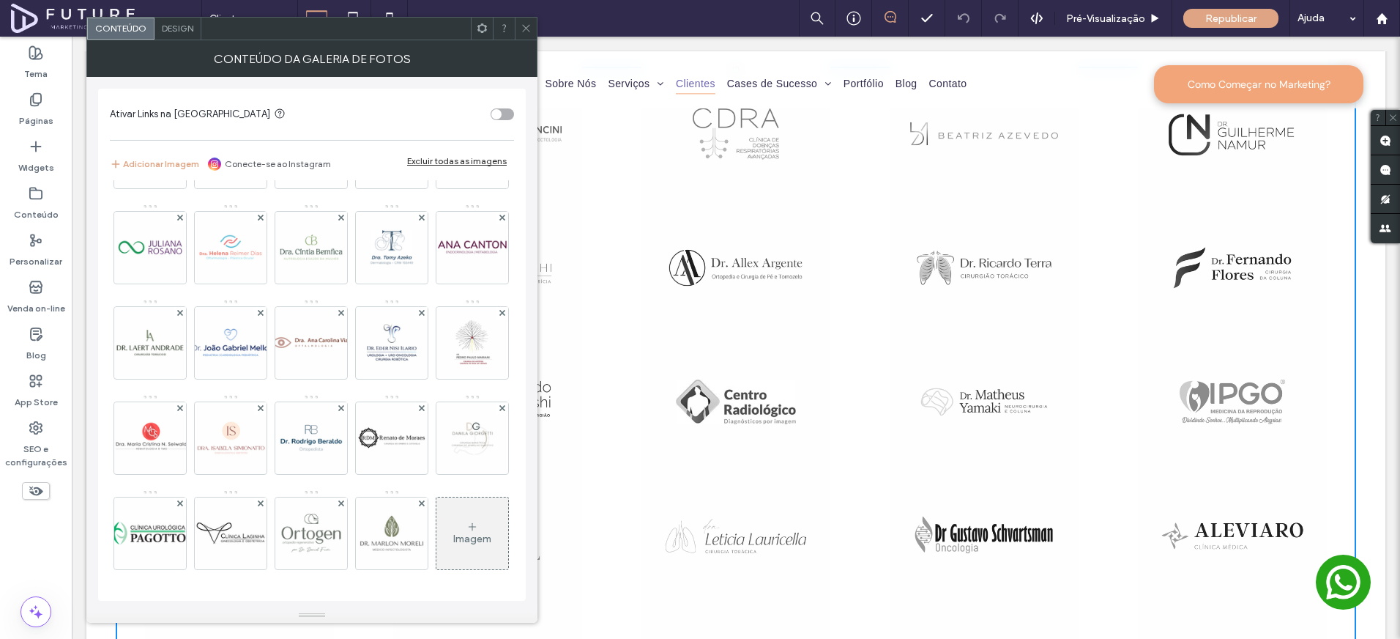
click at [436, 534] on div "Imagem" at bounding box center [472, 533] width 72 height 69
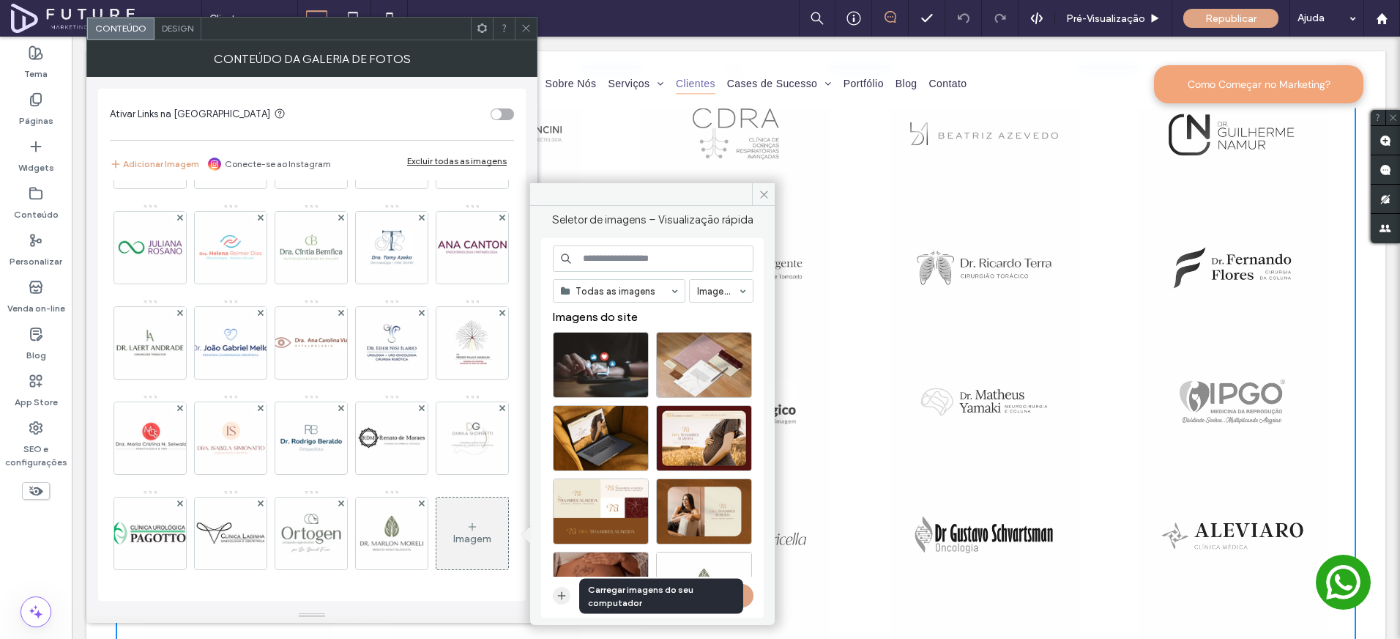
click at [560, 595] on icon "button" at bounding box center [562, 595] width 12 height 12
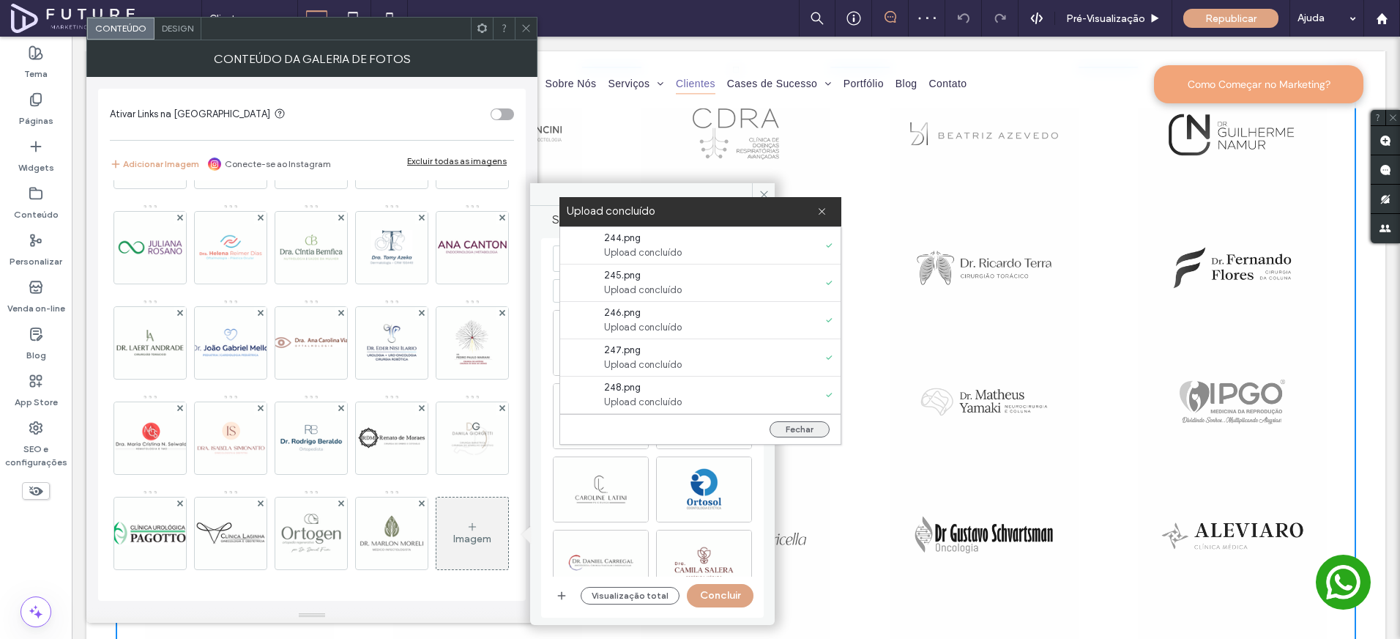
scroll to position [1156, 0]
click at [794, 434] on button "Fechar" at bounding box center [800, 429] width 60 height 16
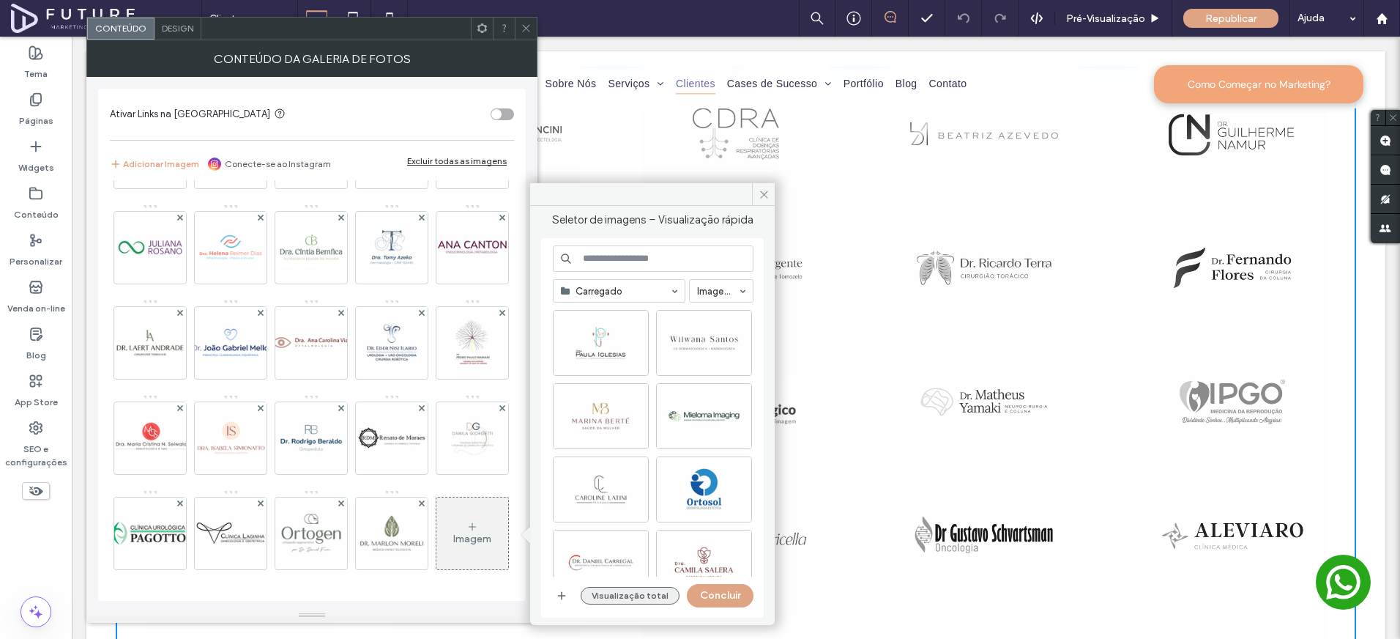
click at [587, 595] on button "Visualização total" at bounding box center [630, 596] width 99 height 18
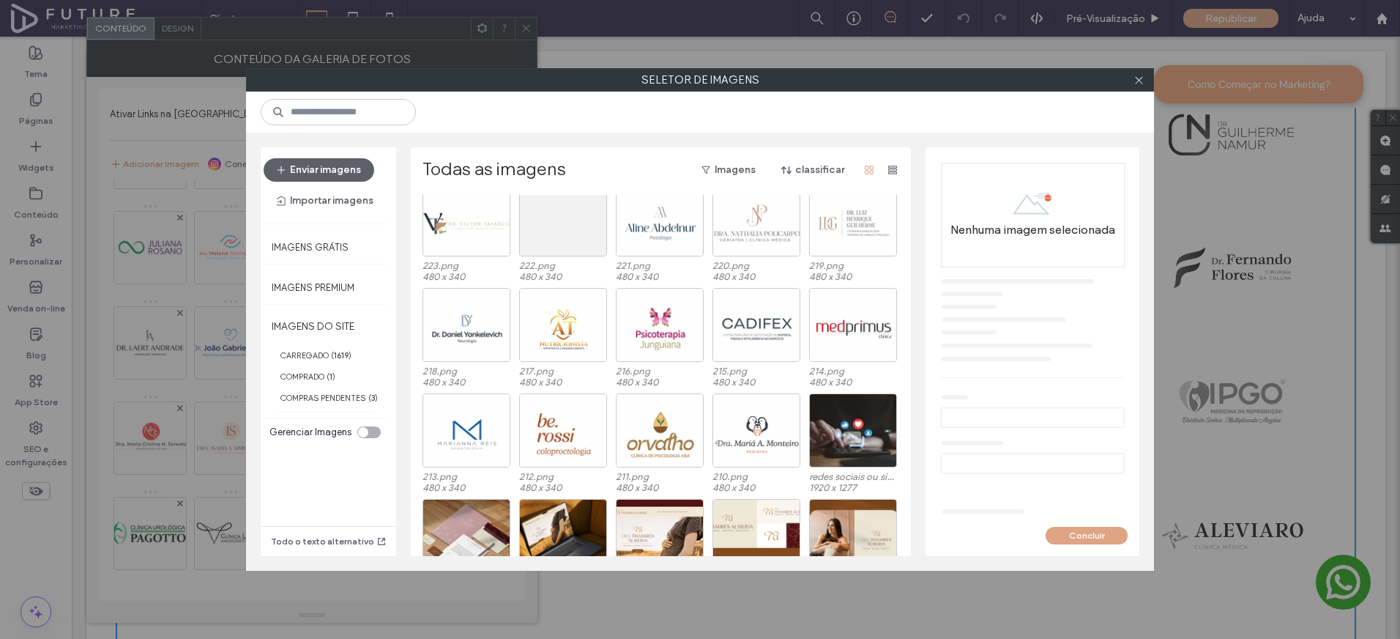
scroll to position [579, 0]
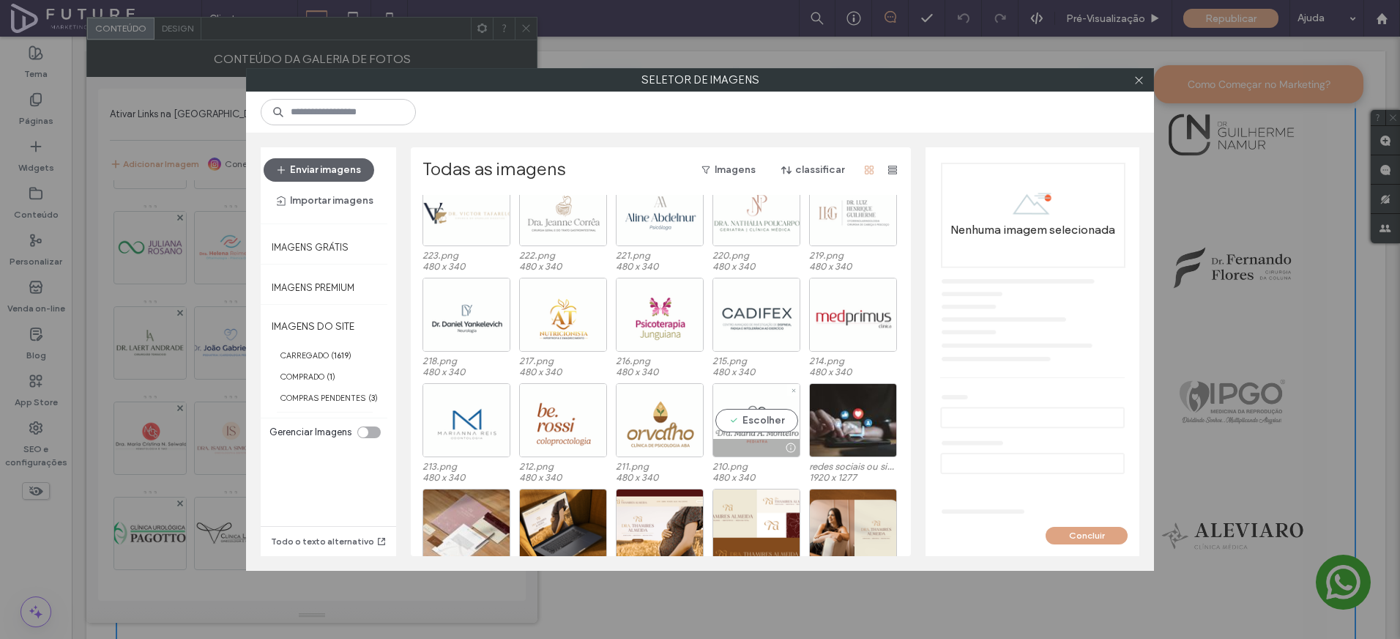
click at [762, 414] on div "Escolher" at bounding box center [757, 420] width 88 height 74
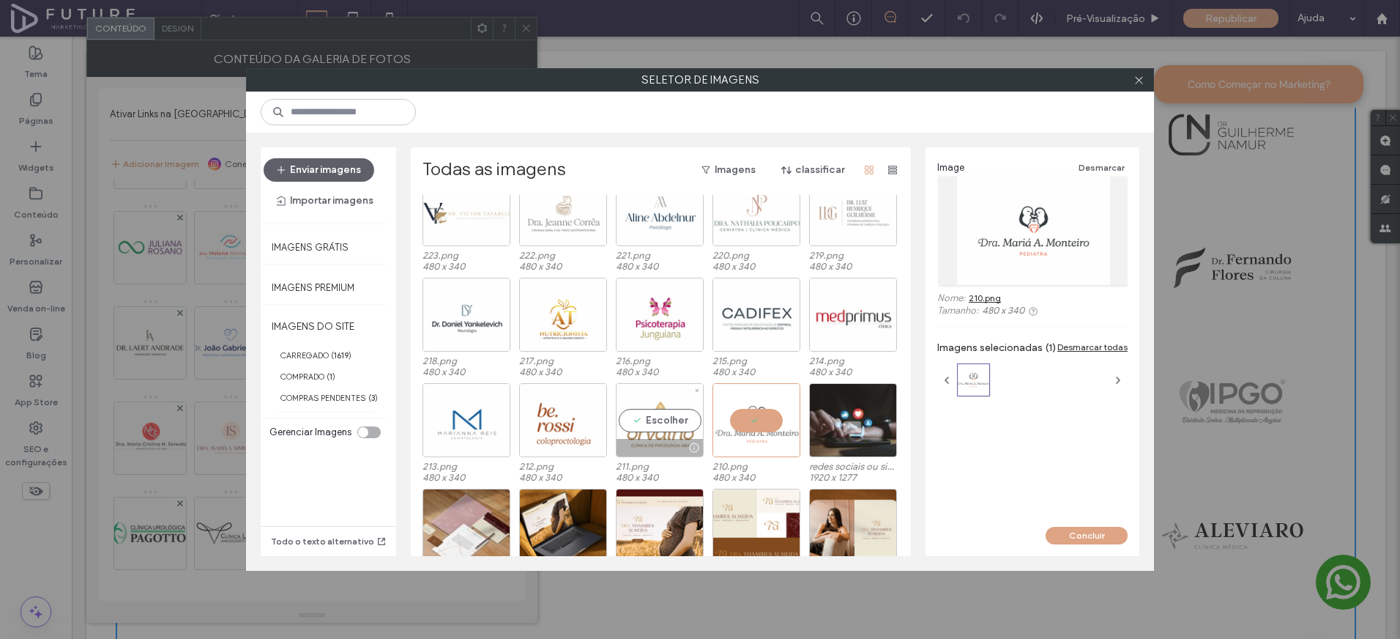
click at [685, 421] on div "Escolher" at bounding box center [660, 420] width 88 height 74
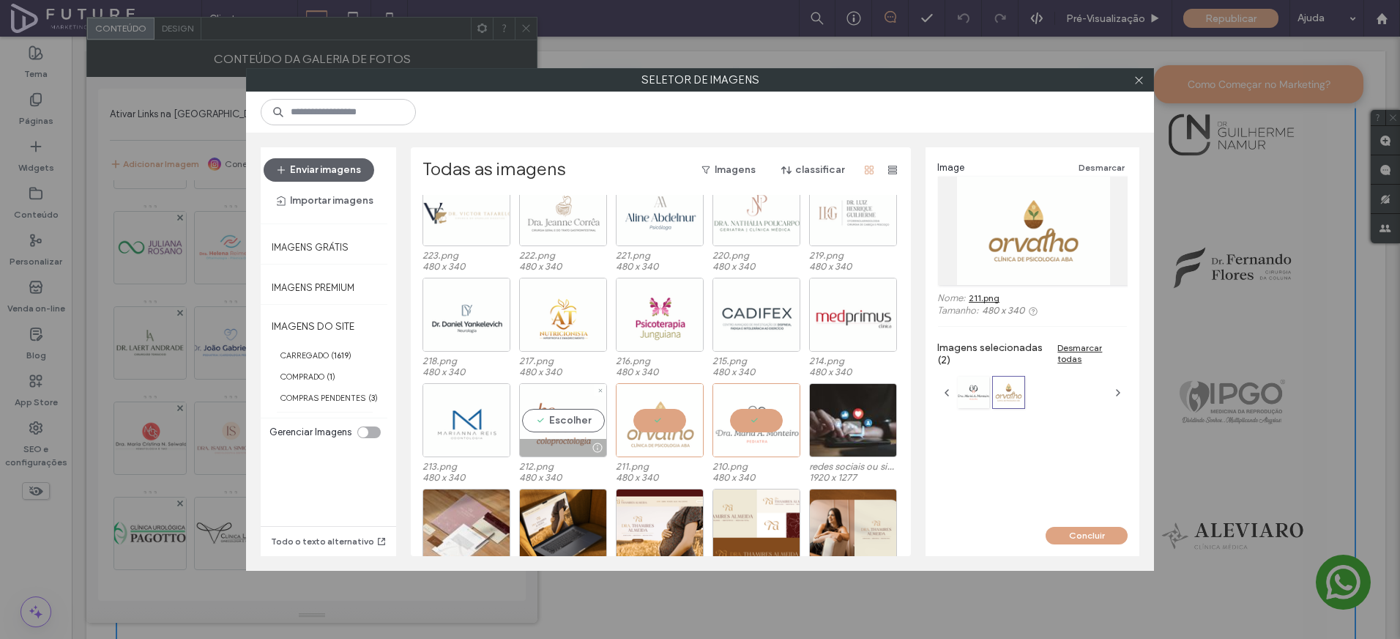
click at [583, 425] on div "Escolher" at bounding box center [563, 420] width 88 height 74
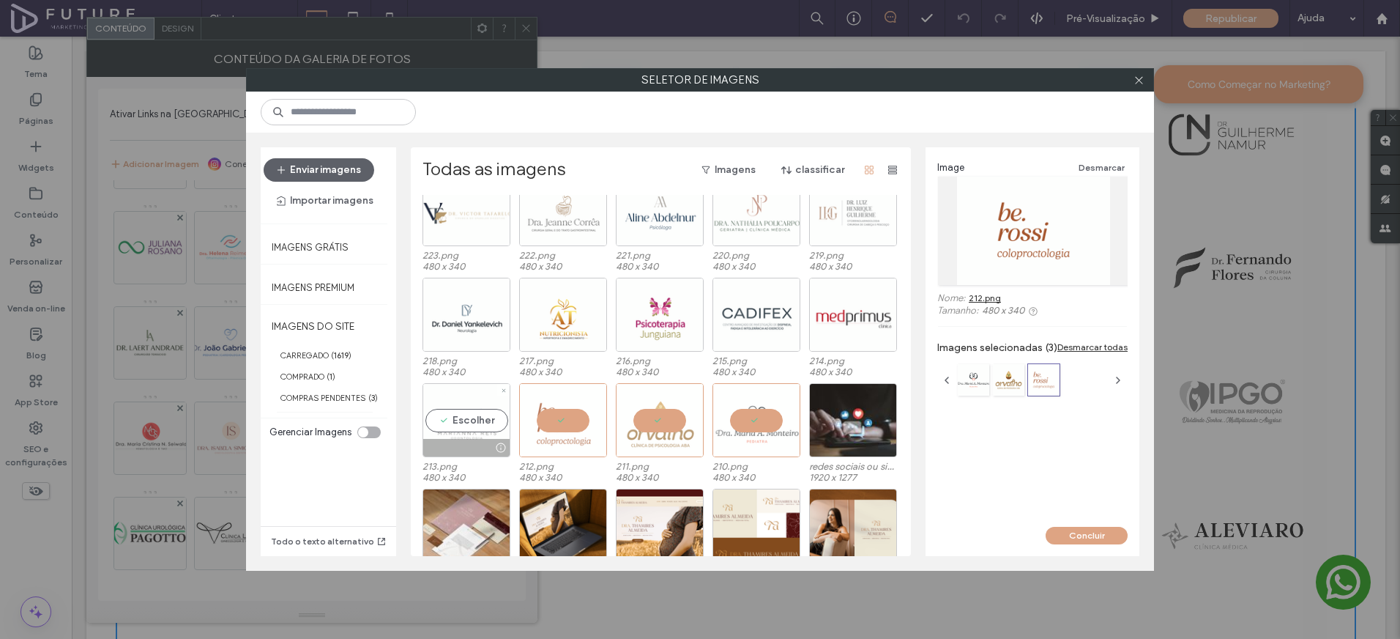
click at [447, 425] on div "Escolher" at bounding box center [467, 420] width 88 height 74
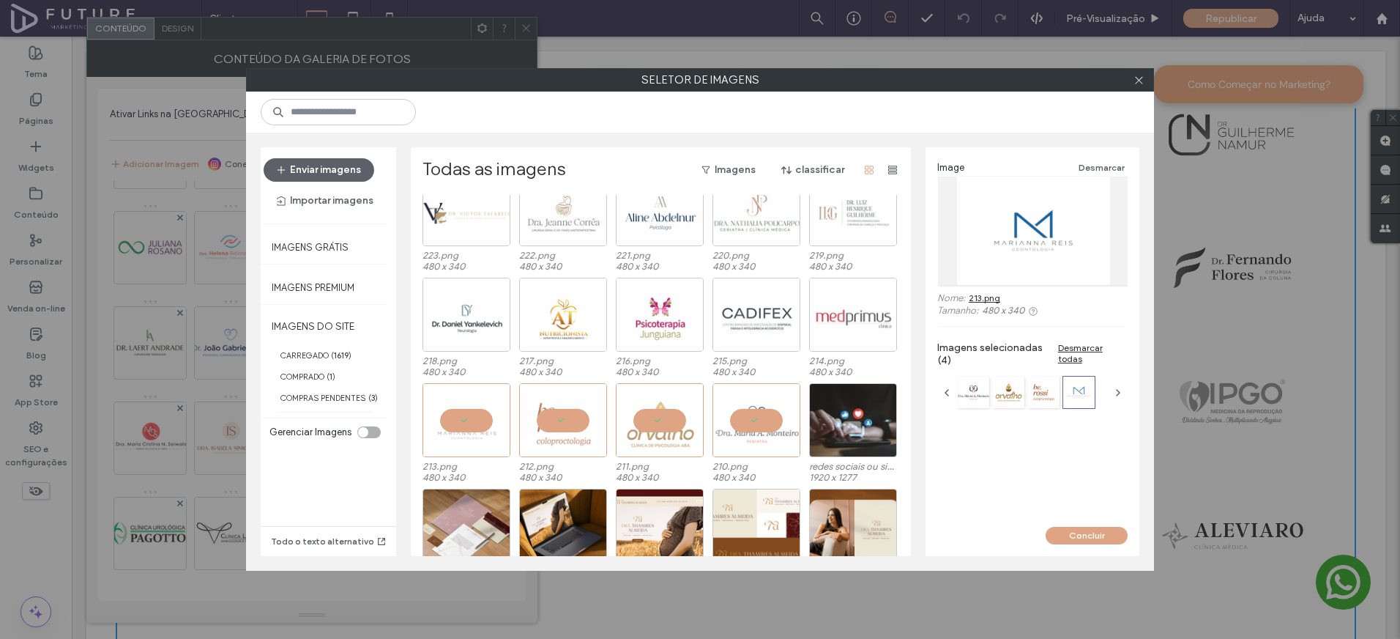
click at [822, 322] on div at bounding box center [853, 315] width 88 height 74
click at [745, 320] on div "Escolher" at bounding box center [757, 315] width 88 height 74
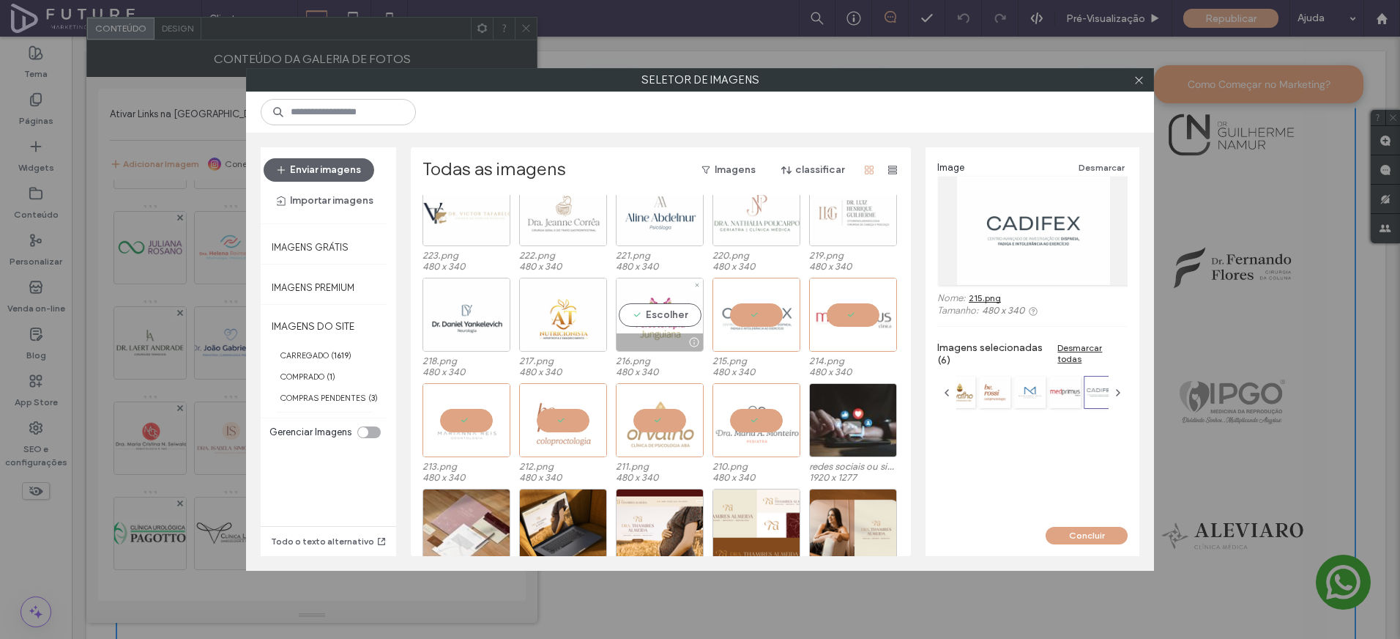
click at [647, 313] on div "Escolher" at bounding box center [660, 315] width 88 height 74
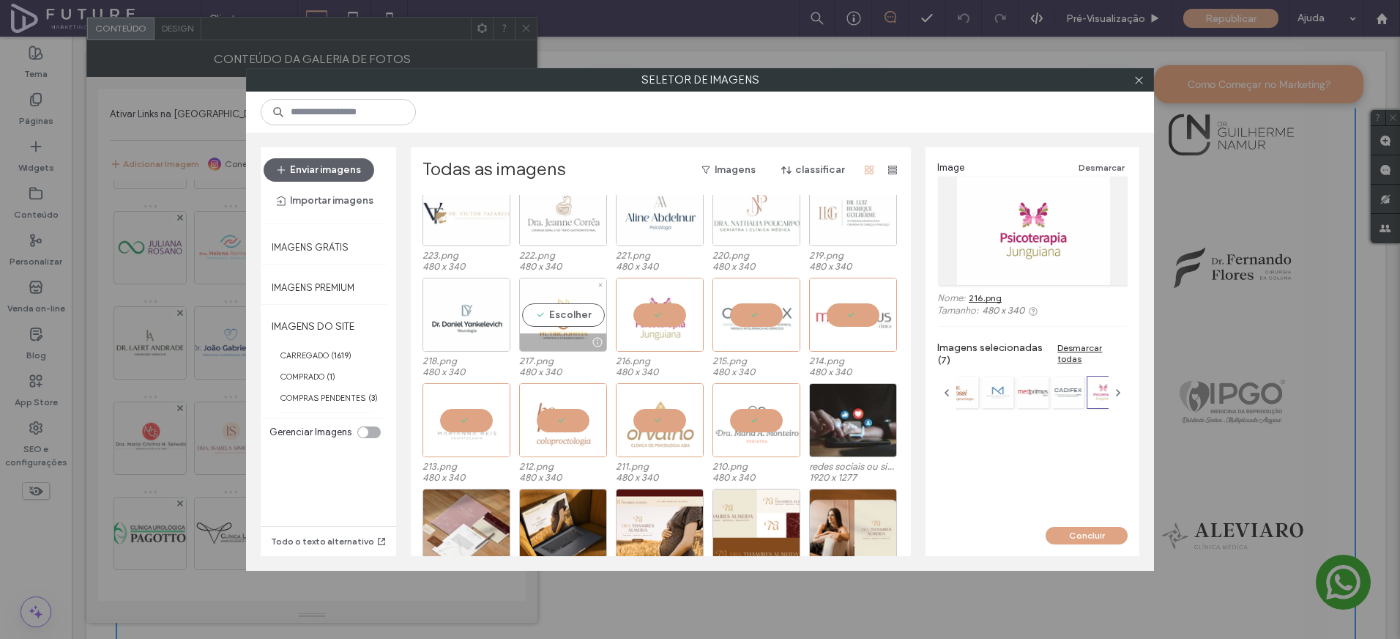
click at [531, 315] on div "Escolher" at bounding box center [563, 315] width 88 height 74
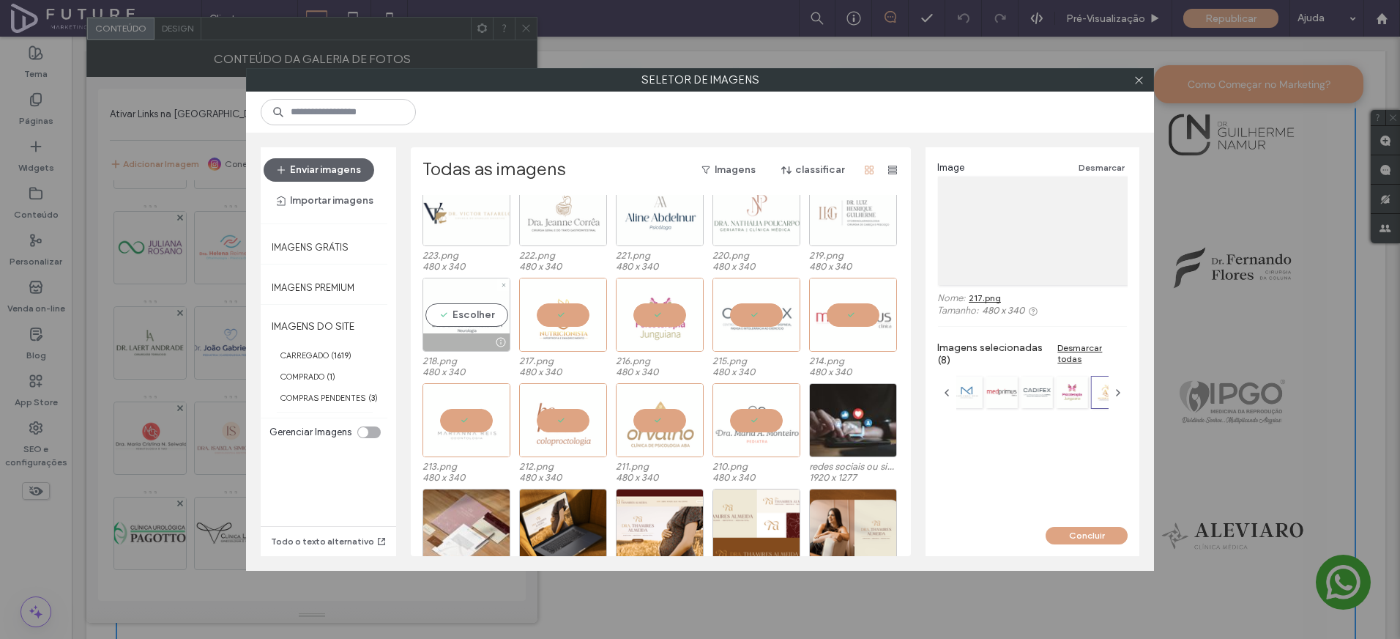
click at [448, 319] on div "Escolher" at bounding box center [467, 315] width 88 height 74
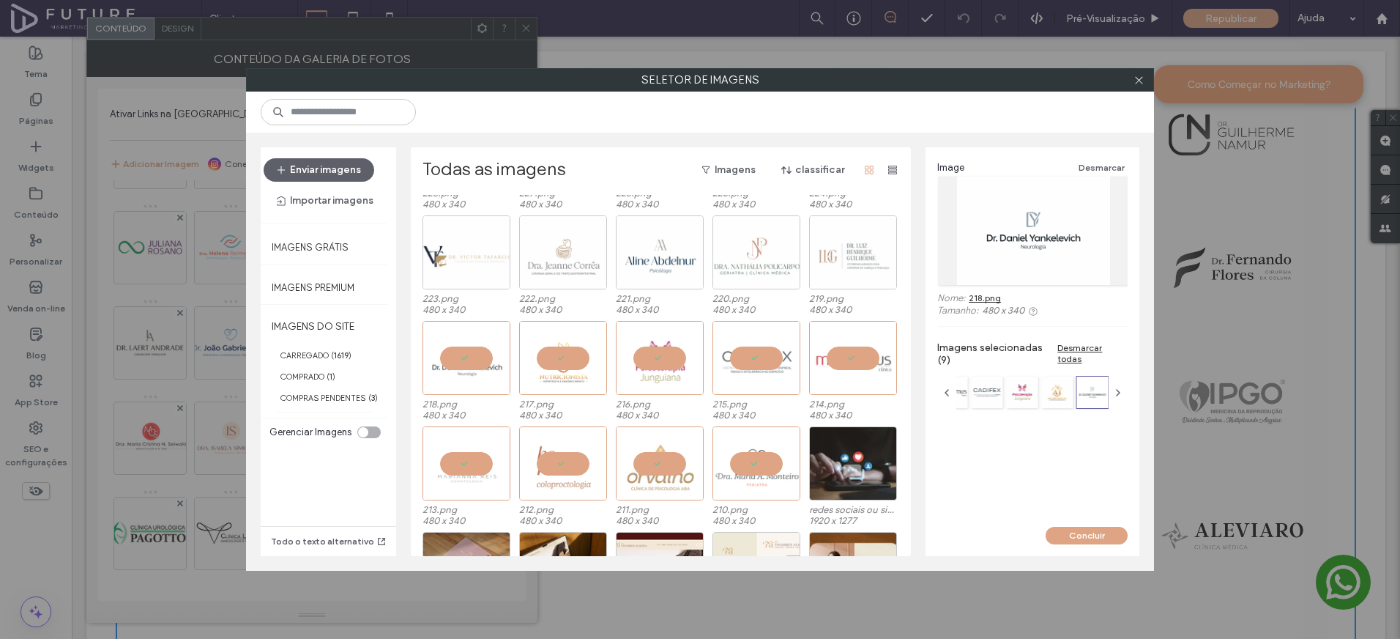
scroll to position [498, 0]
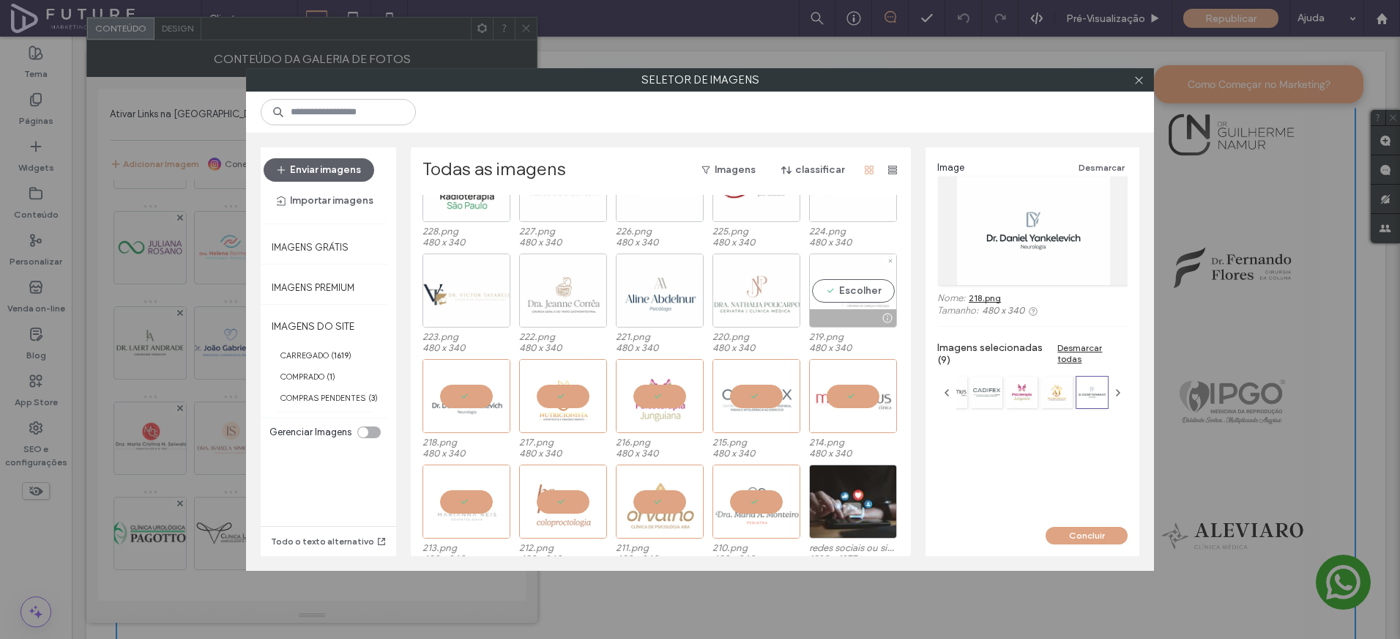
click at [822, 283] on div "Escolher" at bounding box center [853, 290] width 88 height 74
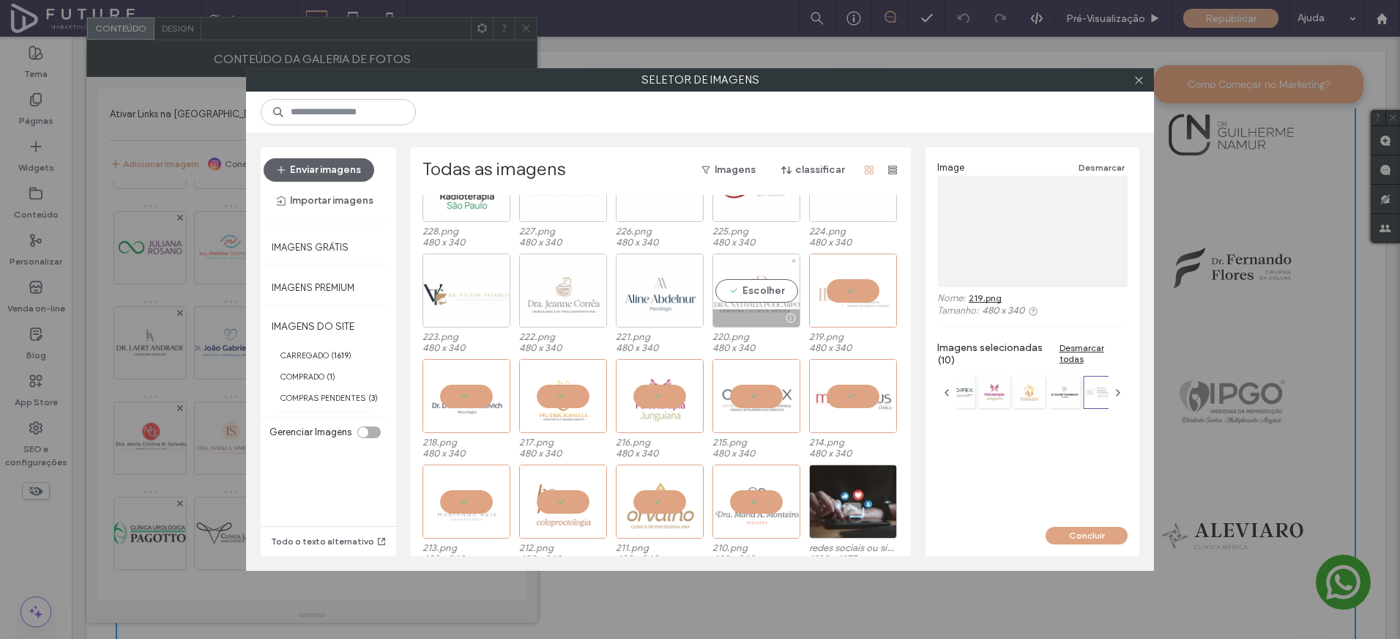
click at [736, 289] on div "Escolher" at bounding box center [757, 290] width 88 height 74
click at [645, 289] on div "Escolher" at bounding box center [660, 290] width 88 height 74
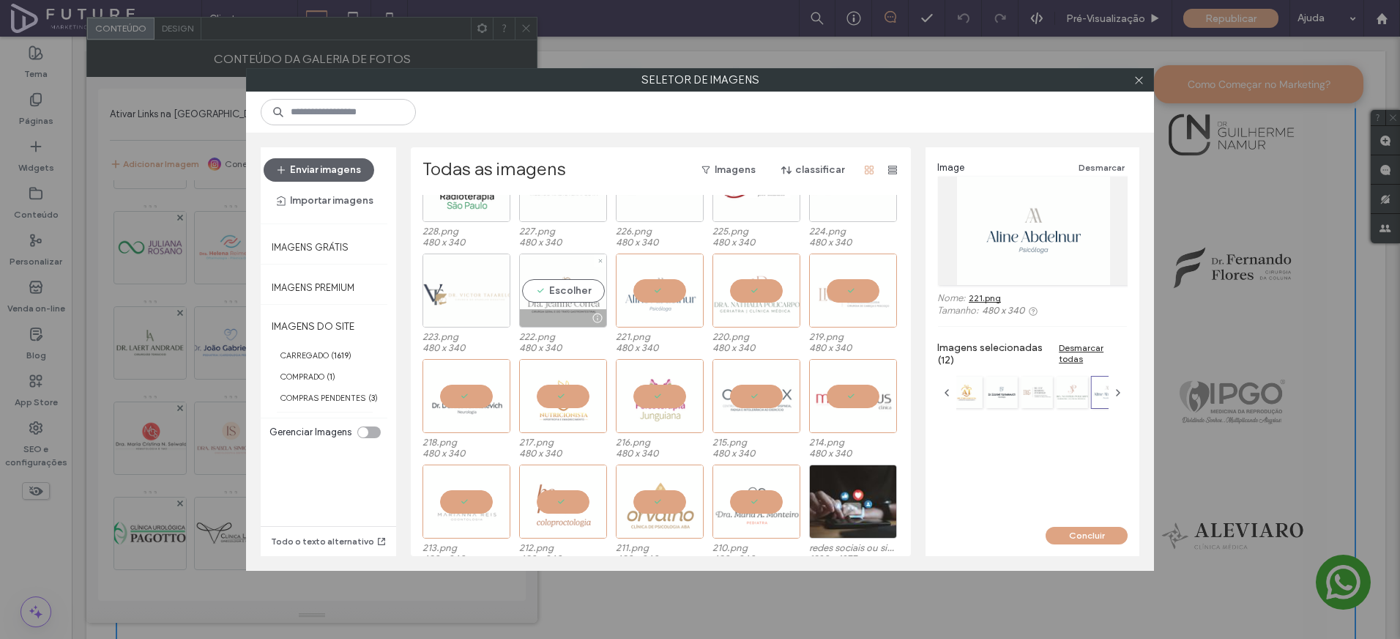
drag, startPoint x: 540, startPoint y: 290, endPoint x: 490, endPoint y: 291, distance: 50.5
click at [540, 290] on div "Escolher" at bounding box center [563, 290] width 88 height 74
click at [453, 291] on div "Escolher" at bounding box center [467, 290] width 88 height 74
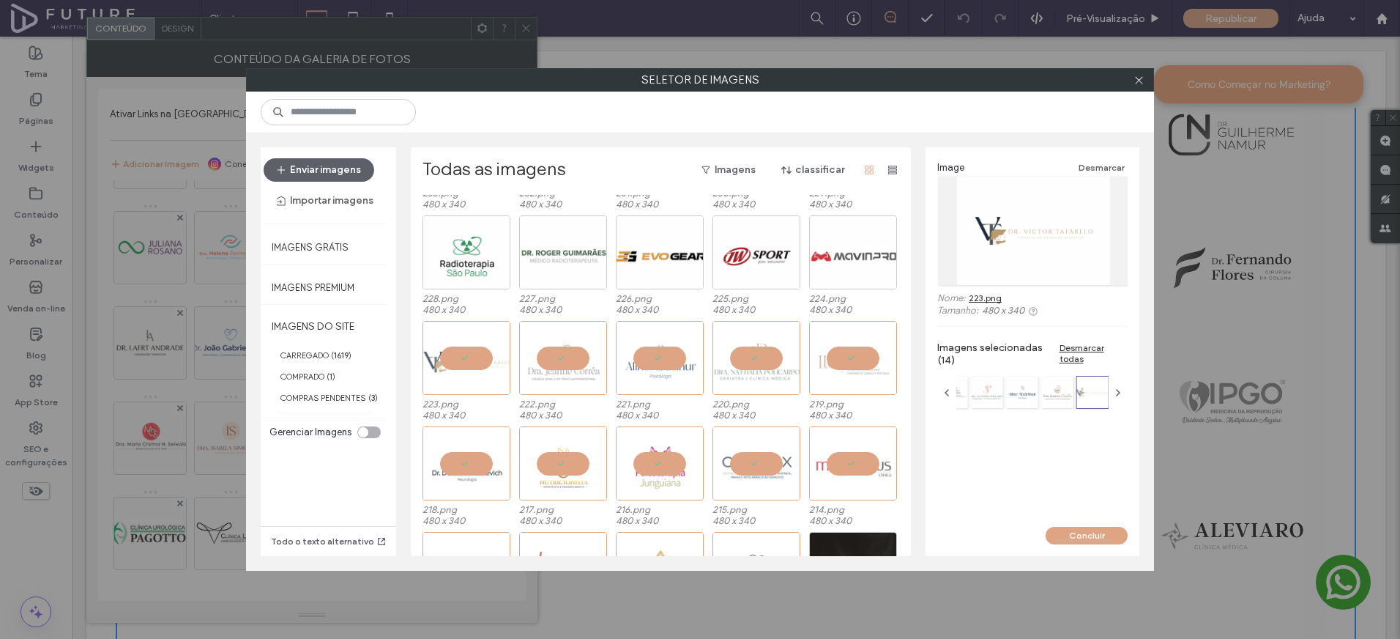
scroll to position [371, 0]
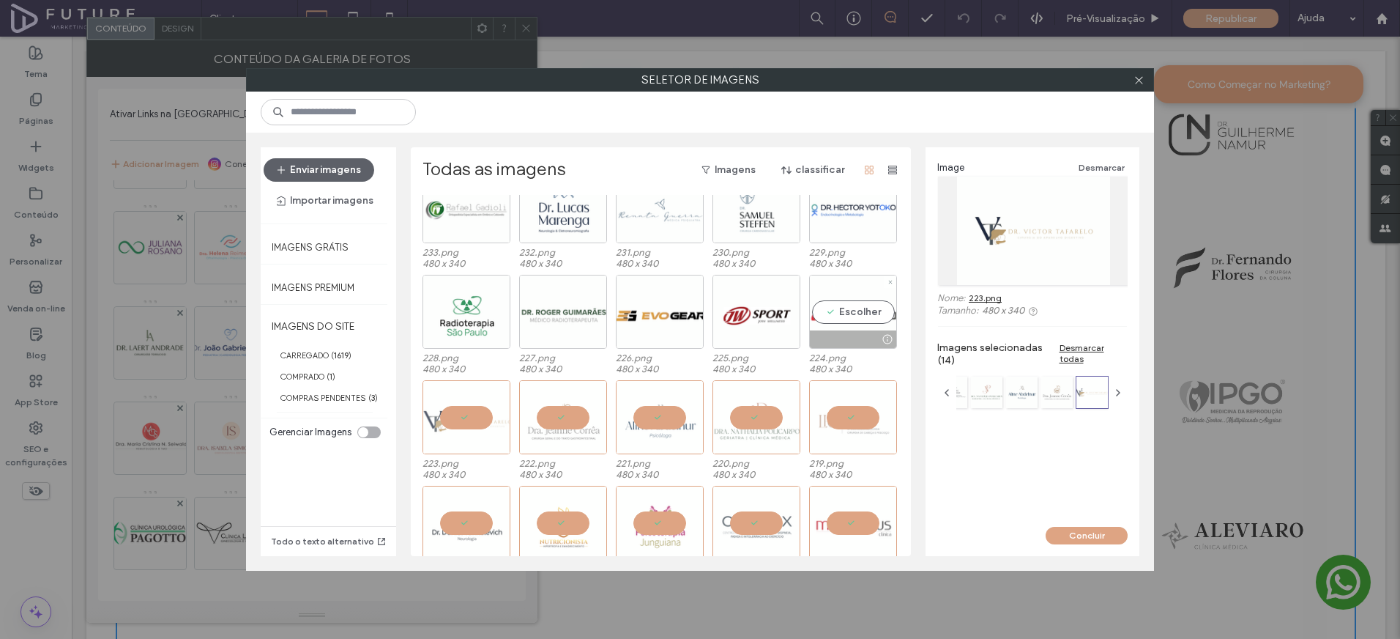
click at [830, 313] on div "Escolher" at bounding box center [853, 312] width 88 height 74
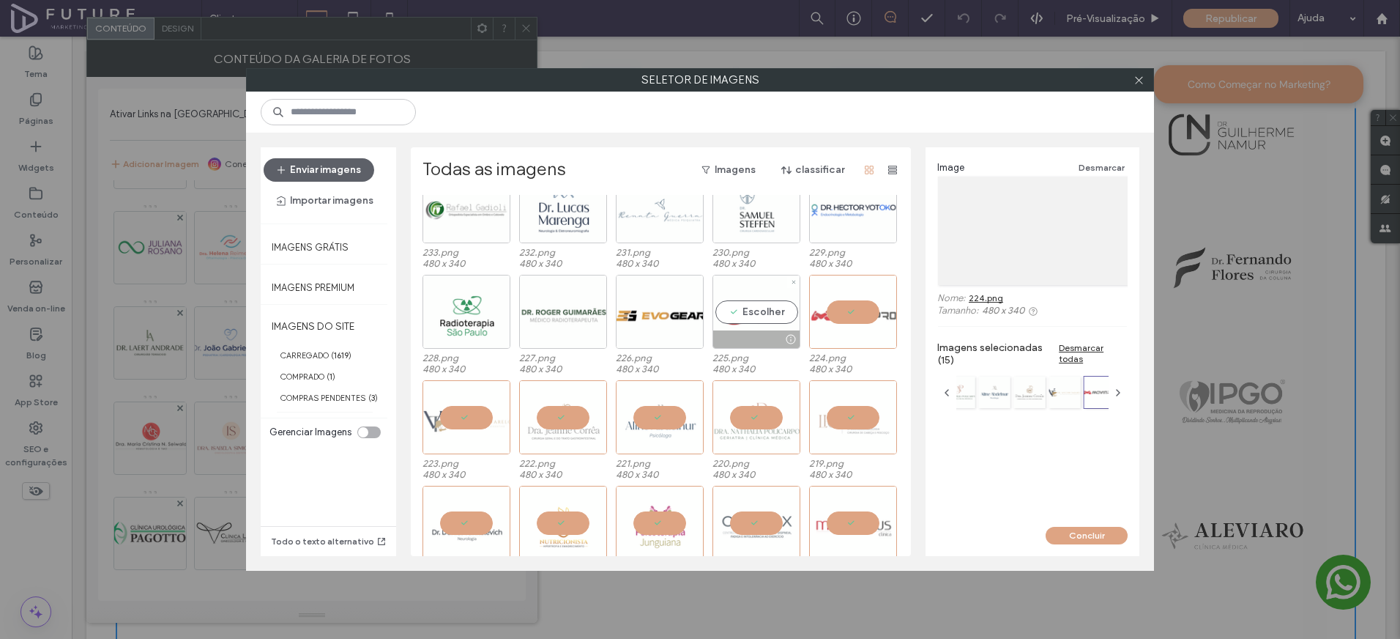
click at [736, 311] on div "Escolher" at bounding box center [757, 312] width 88 height 74
click at [660, 311] on div "Escolher" at bounding box center [660, 312] width 88 height 74
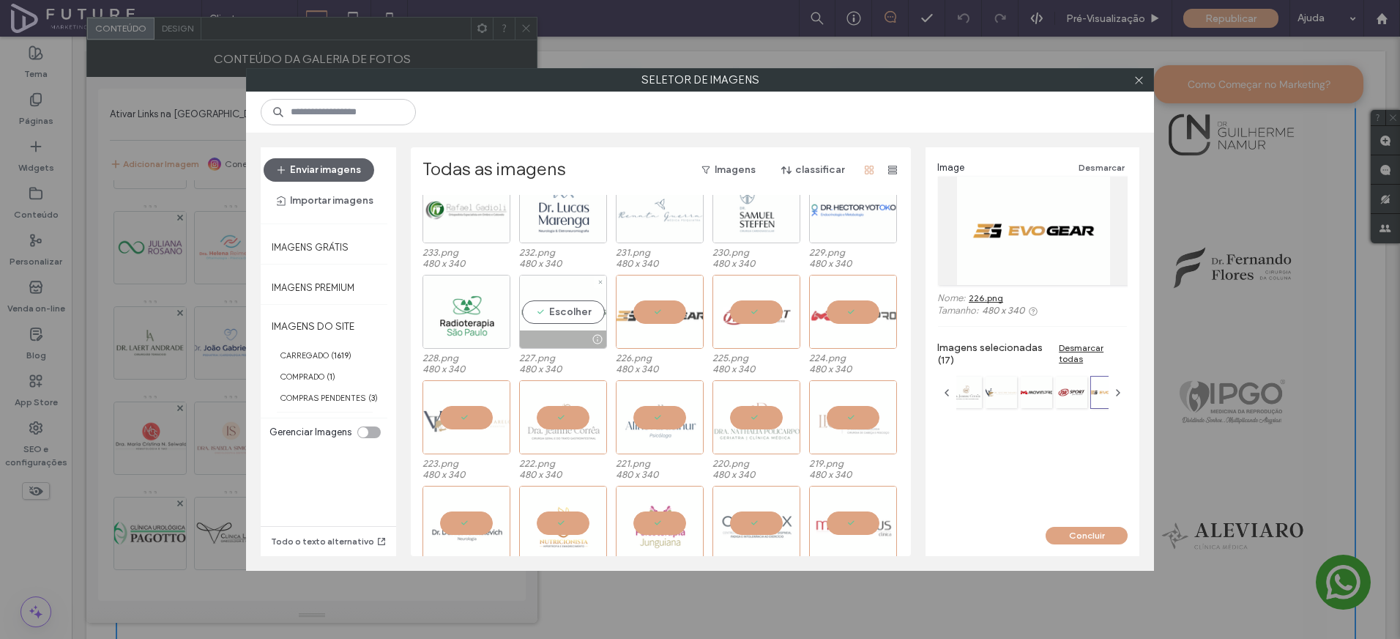
click at [530, 305] on div "Escolher" at bounding box center [563, 312] width 88 height 74
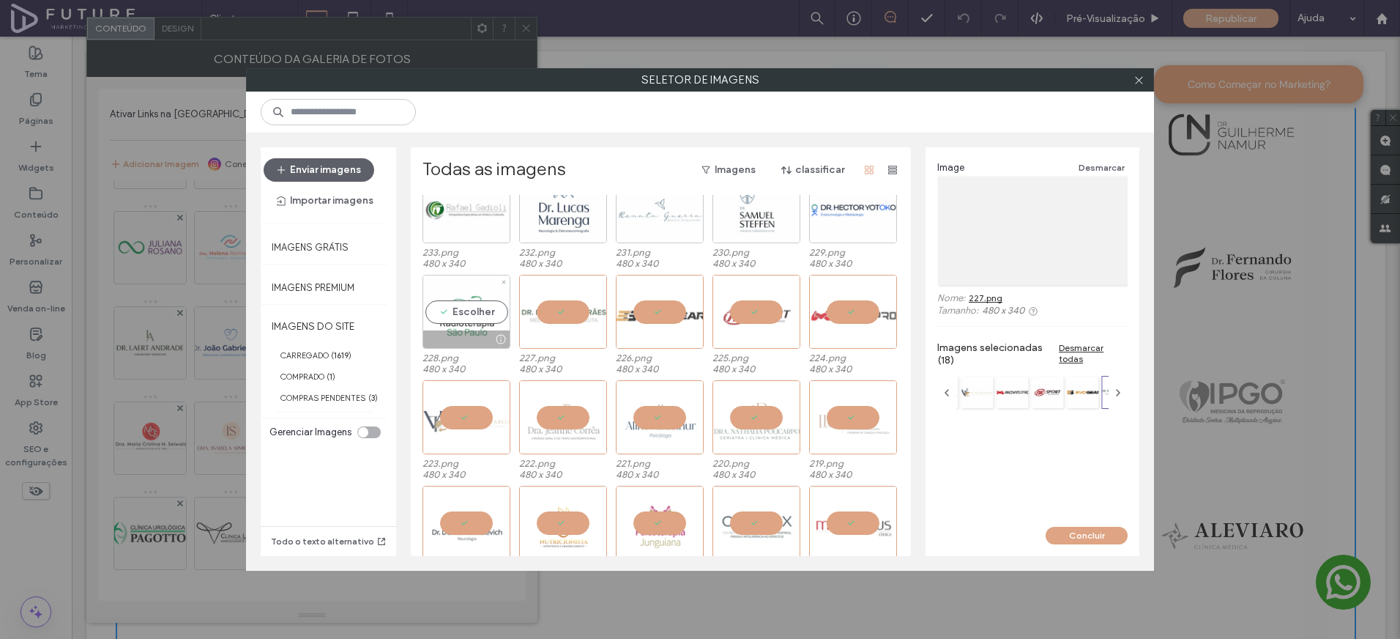
click at [428, 305] on div "Escolher" at bounding box center [467, 312] width 88 height 74
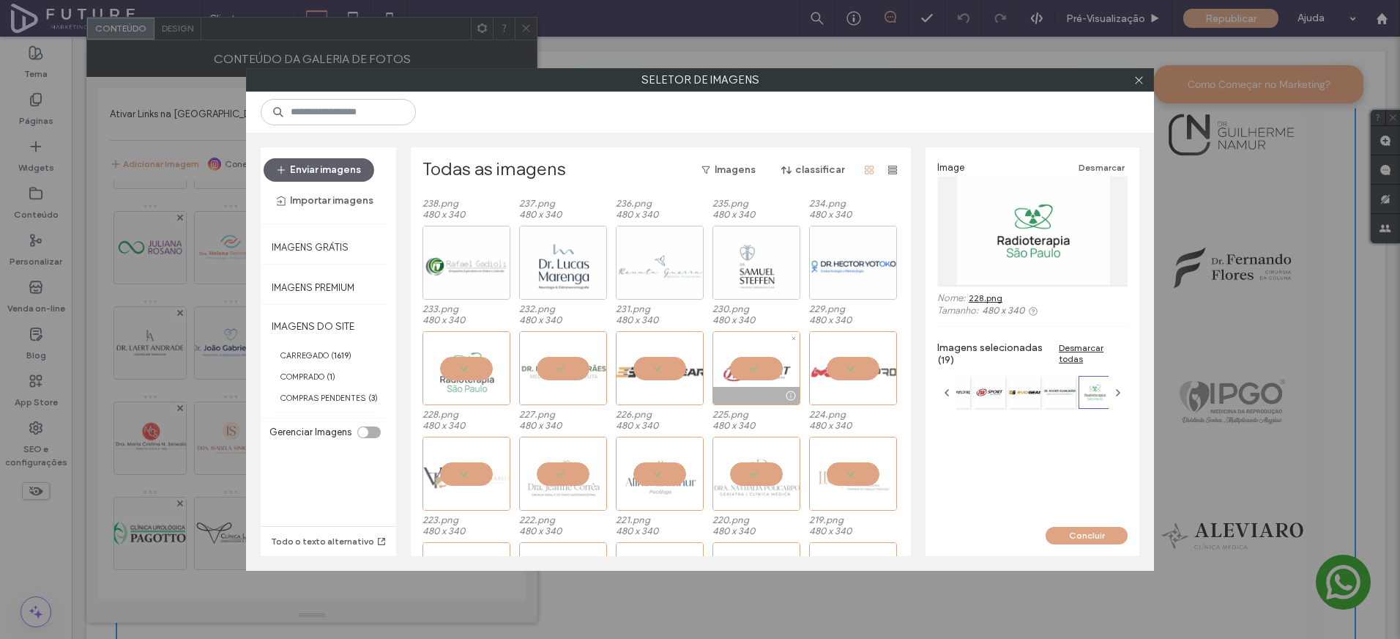
scroll to position [306, 0]
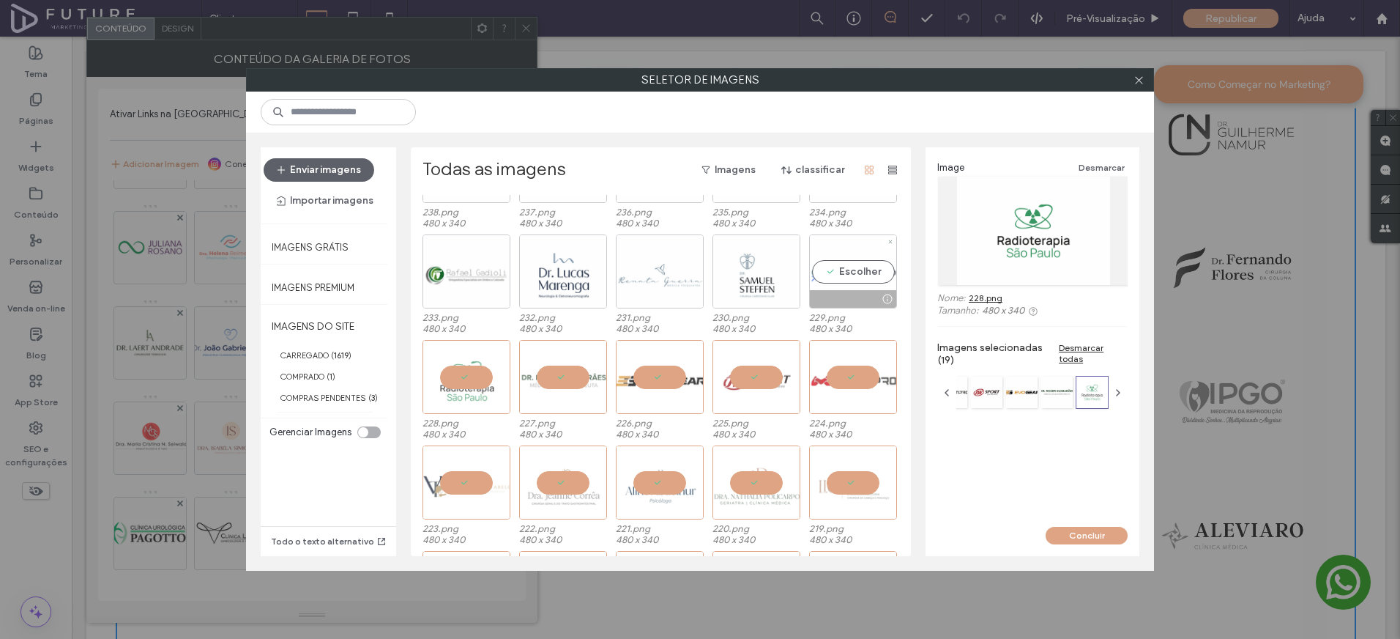
drag, startPoint x: 827, startPoint y: 275, endPoint x: 761, endPoint y: 290, distance: 68.4
click at [827, 275] on div "Escolher" at bounding box center [853, 271] width 88 height 74
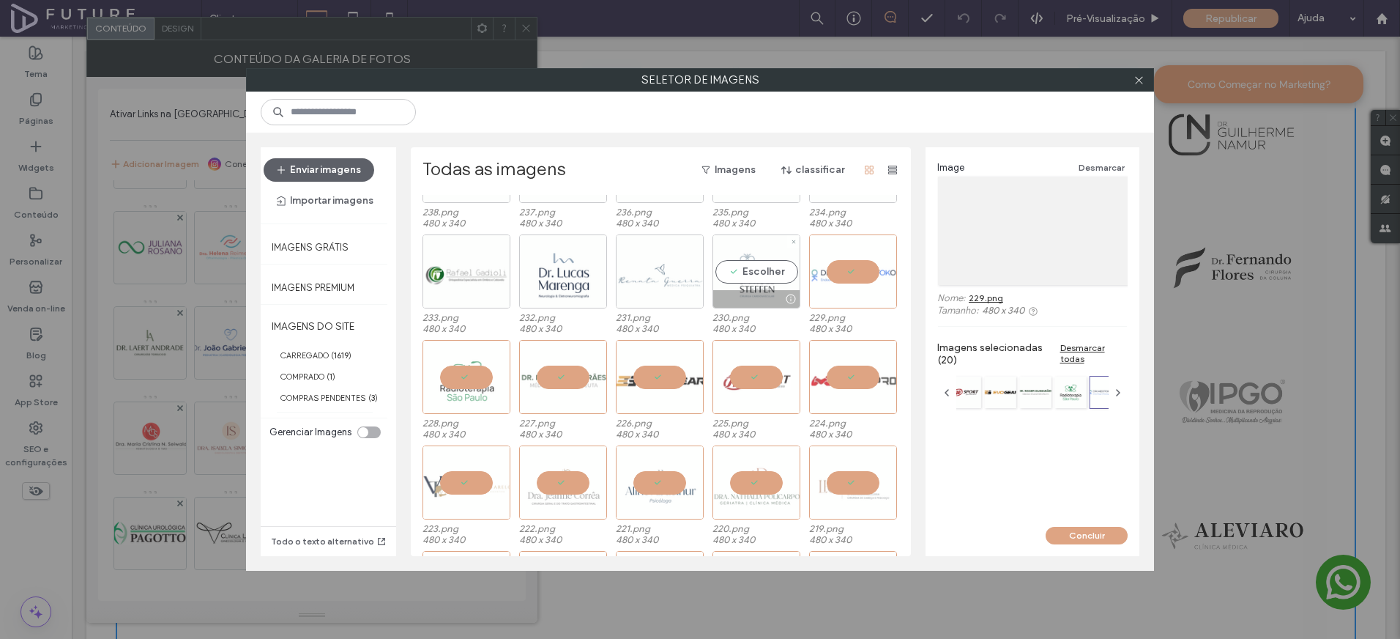
click at [742, 290] on div at bounding box center [756, 299] width 86 height 18
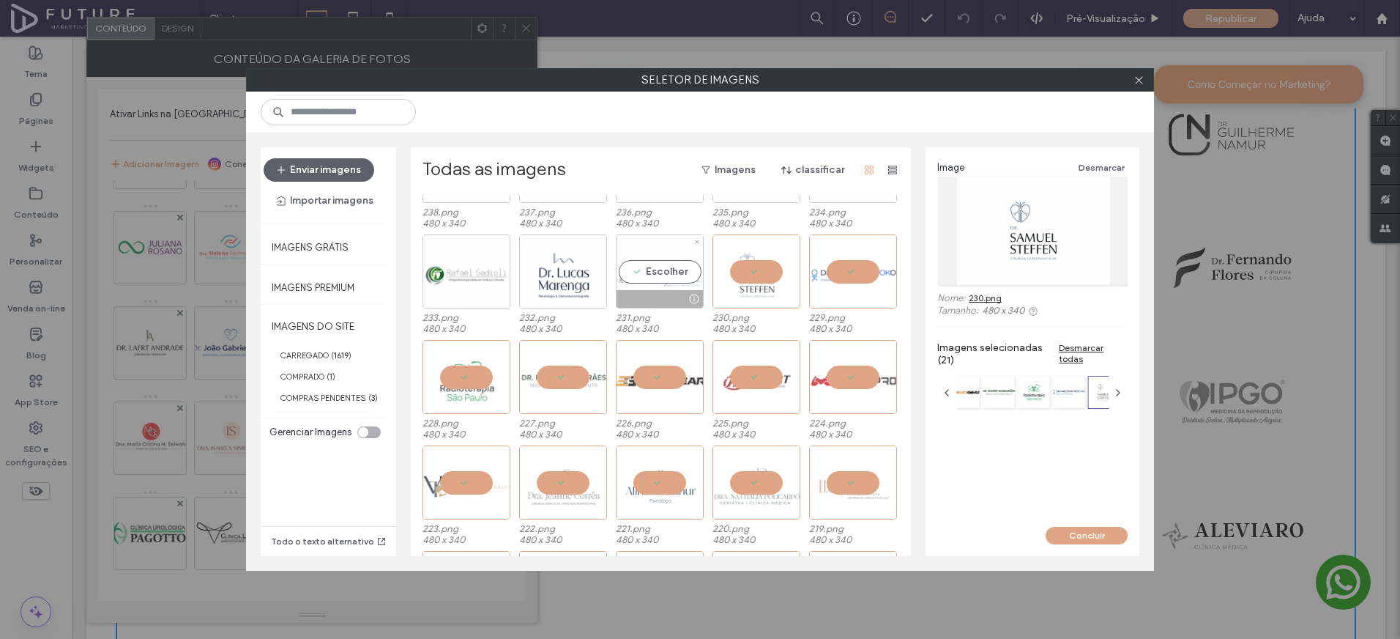
click at [654, 282] on div "Escolher" at bounding box center [660, 271] width 88 height 74
click at [557, 272] on div at bounding box center [563, 271] width 88 height 74
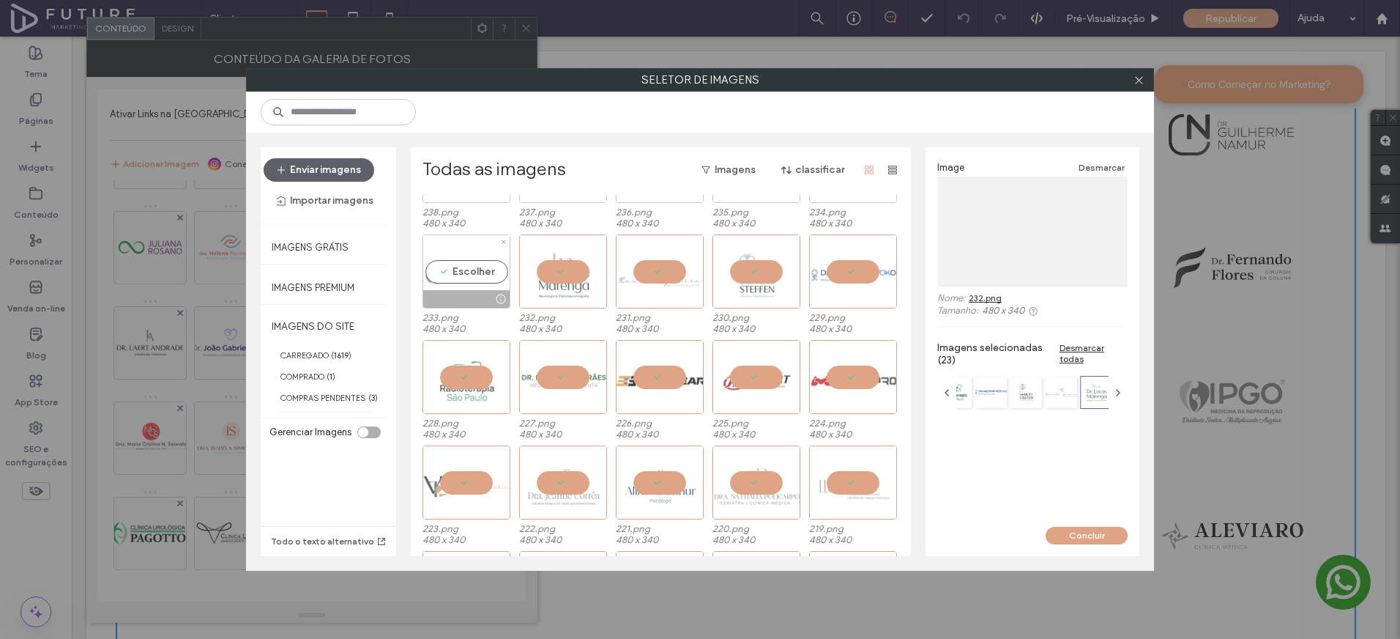
click at [458, 272] on div "Escolher" at bounding box center [467, 271] width 88 height 74
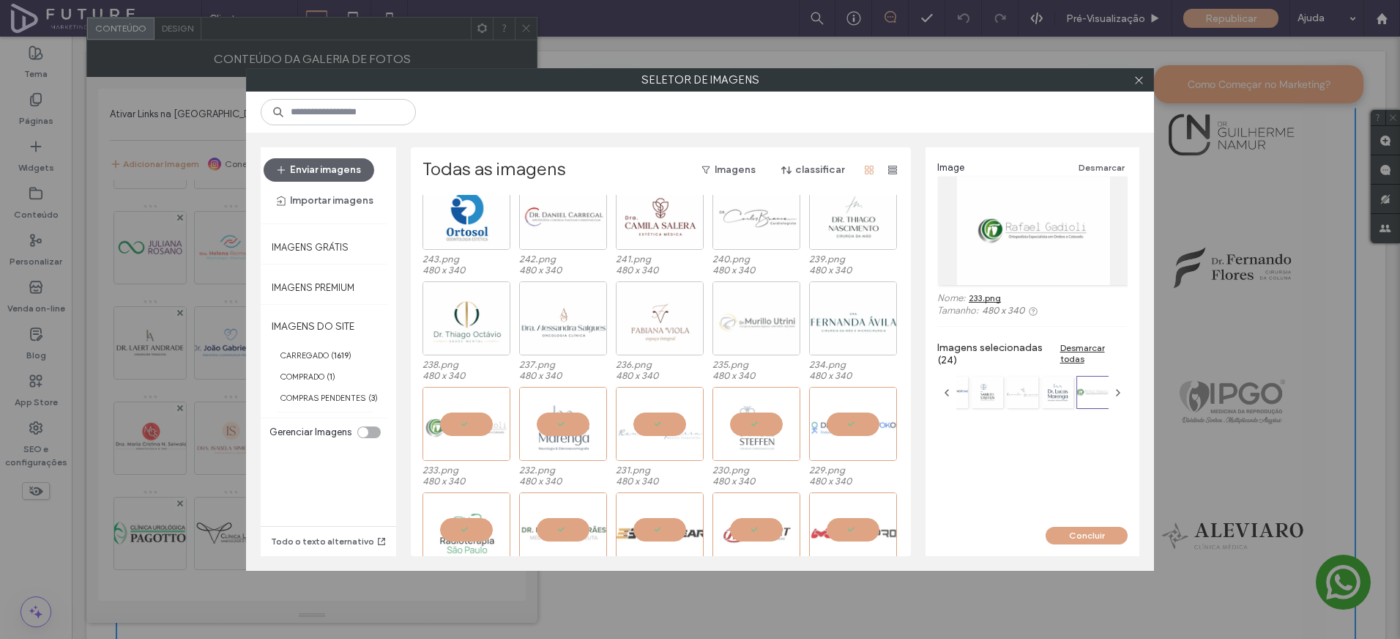
scroll to position [36, 0]
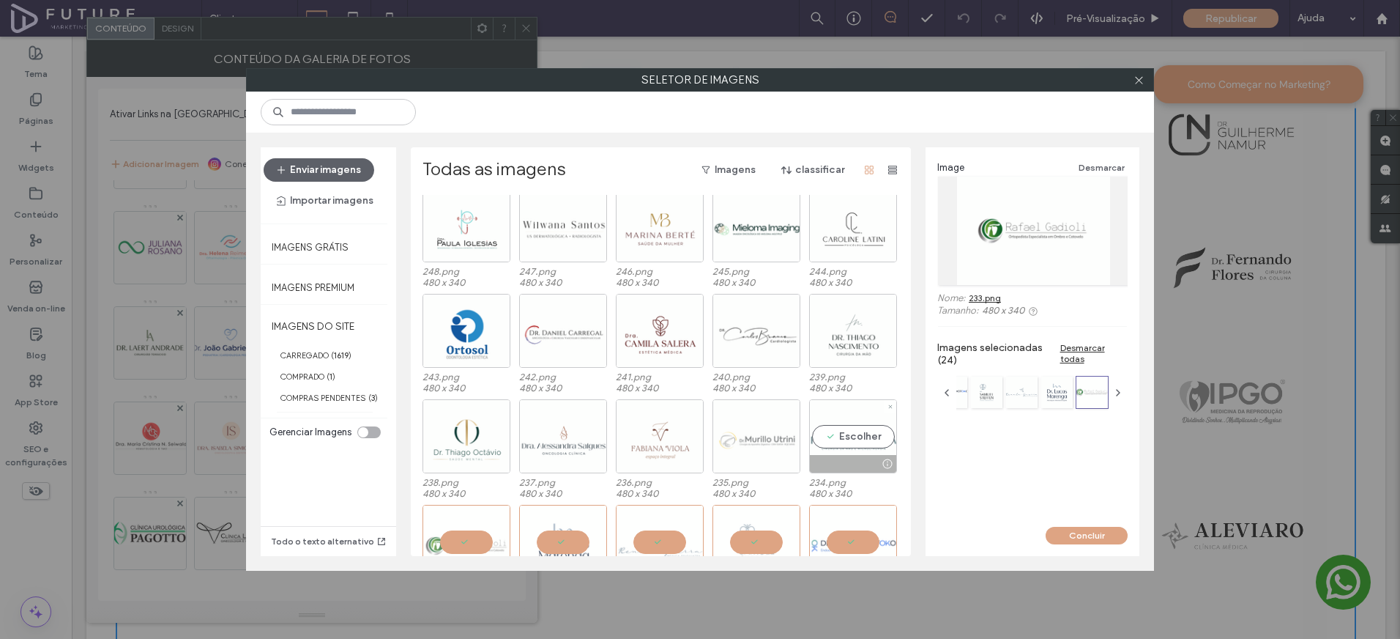
drag, startPoint x: 836, startPoint y: 434, endPoint x: 741, endPoint y: 436, distance: 94.5
click at [835, 434] on div "Escolher" at bounding box center [853, 436] width 88 height 74
click at [741, 436] on div at bounding box center [757, 436] width 88 height 74
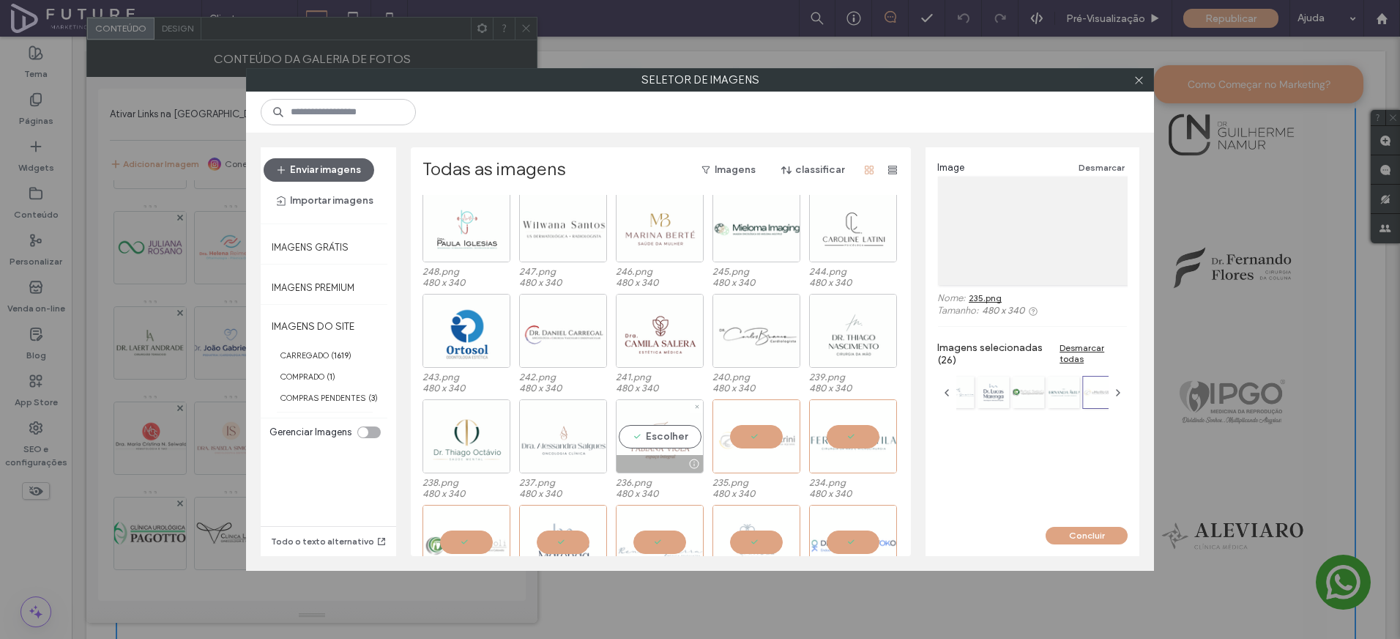
drag, startPoint x: 644, startPoint y: 432, endPoint x: 553, endPoint y: 434, distance: 90.8
click at [644, 432] on div "Escolher" at bounding box center [660, 436] width 88 height 74
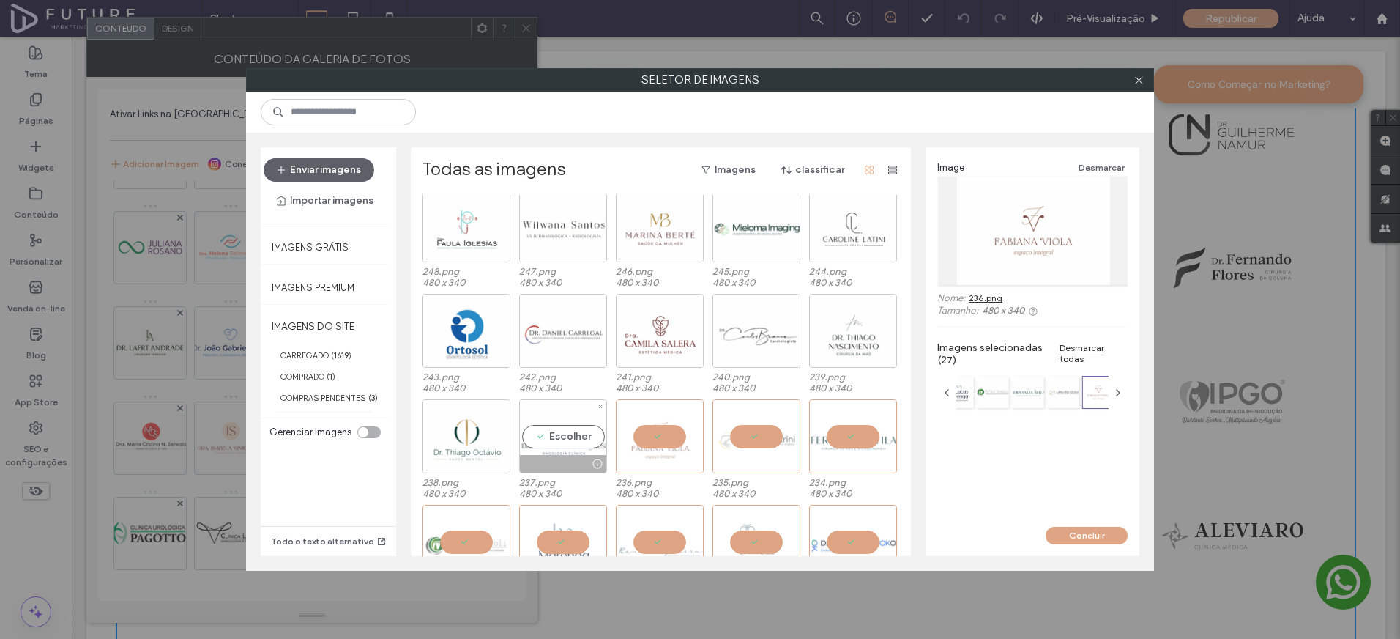
click at [528, 434] on div "Escolher" at bounding box center [563, 436] width 88 height 74
click at [477, 434] on div "Escolher" at bounding box center [467, 436] width 88 height 74
click at [834, 328] on div "Escolher" at bounding box center [853, 331] width 88 height 74
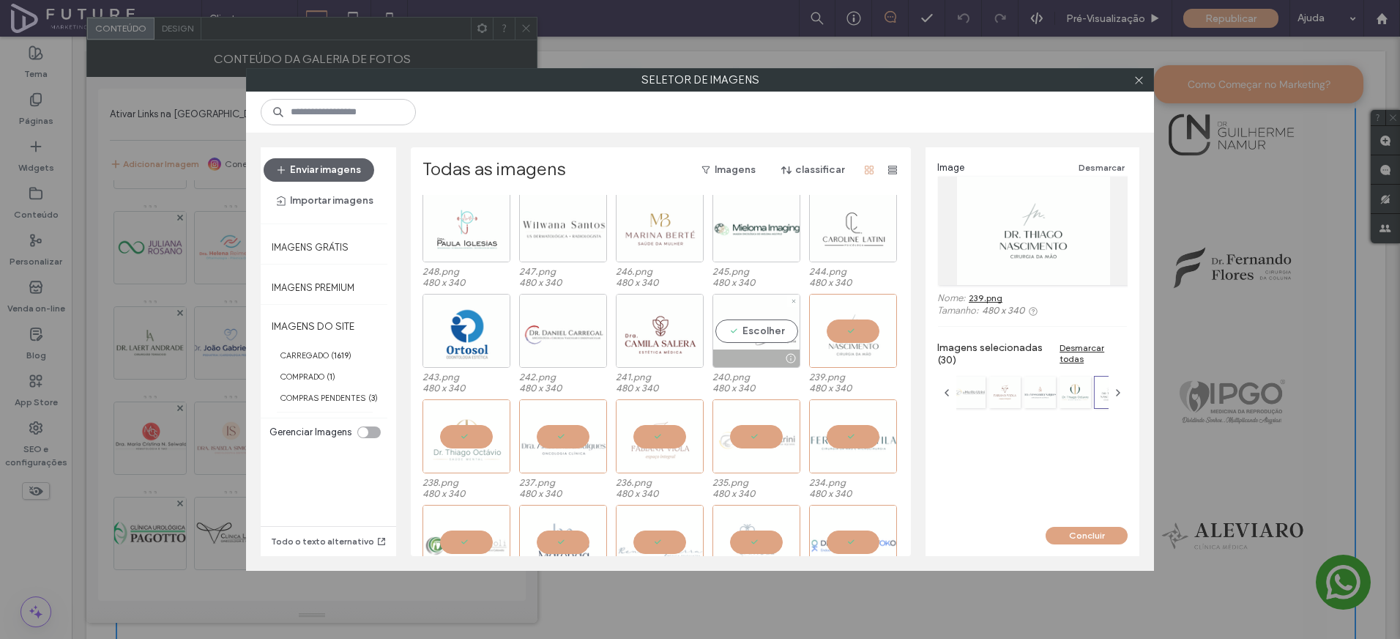
click at [752, 335] on div "Escolher" at bounding box center [757, 331] width 88 height 74
click at [641, 334] on div at bounding box center [660, 331] width 88 height 74
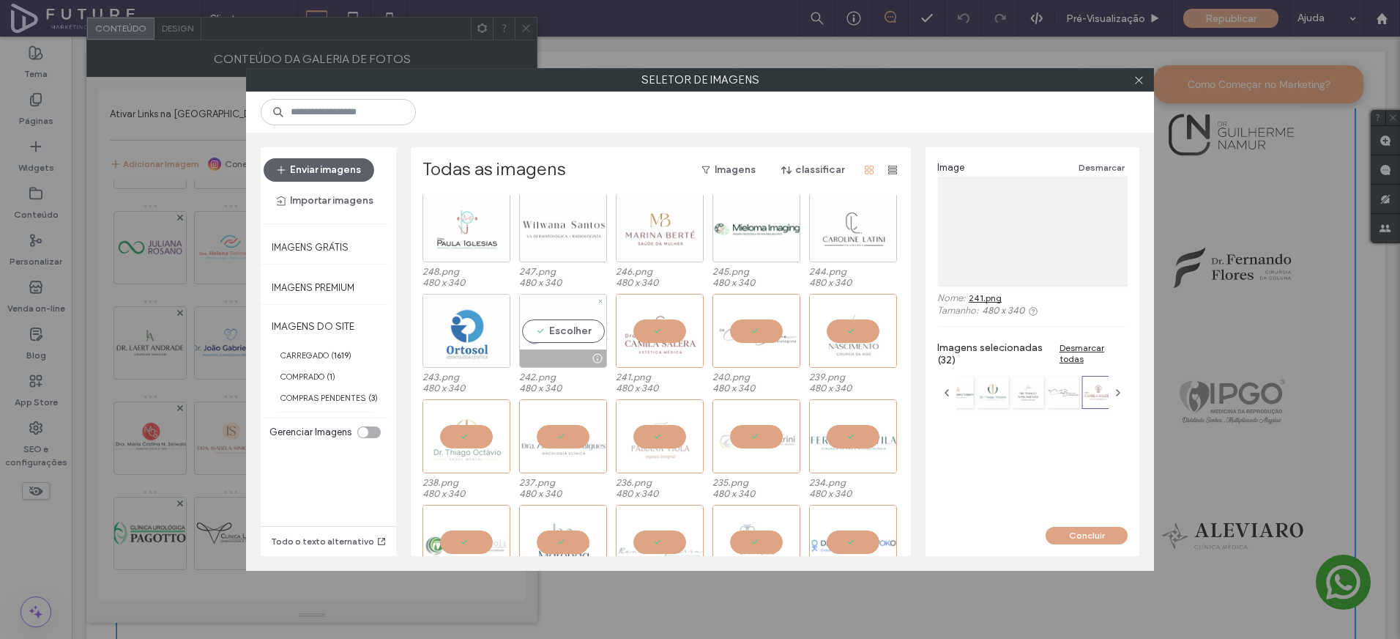
drag, startPoint x: 551, startPoint y: 332, endPoint x: 453, endPoint y: 341, distance: 99.2
click at [551, 332] on div "Escolher" at bounding box center [563, 331] width 88 height 74
click at [452, 341] on div "Escolher" at bounding box center [467, 331] width 88 height 74
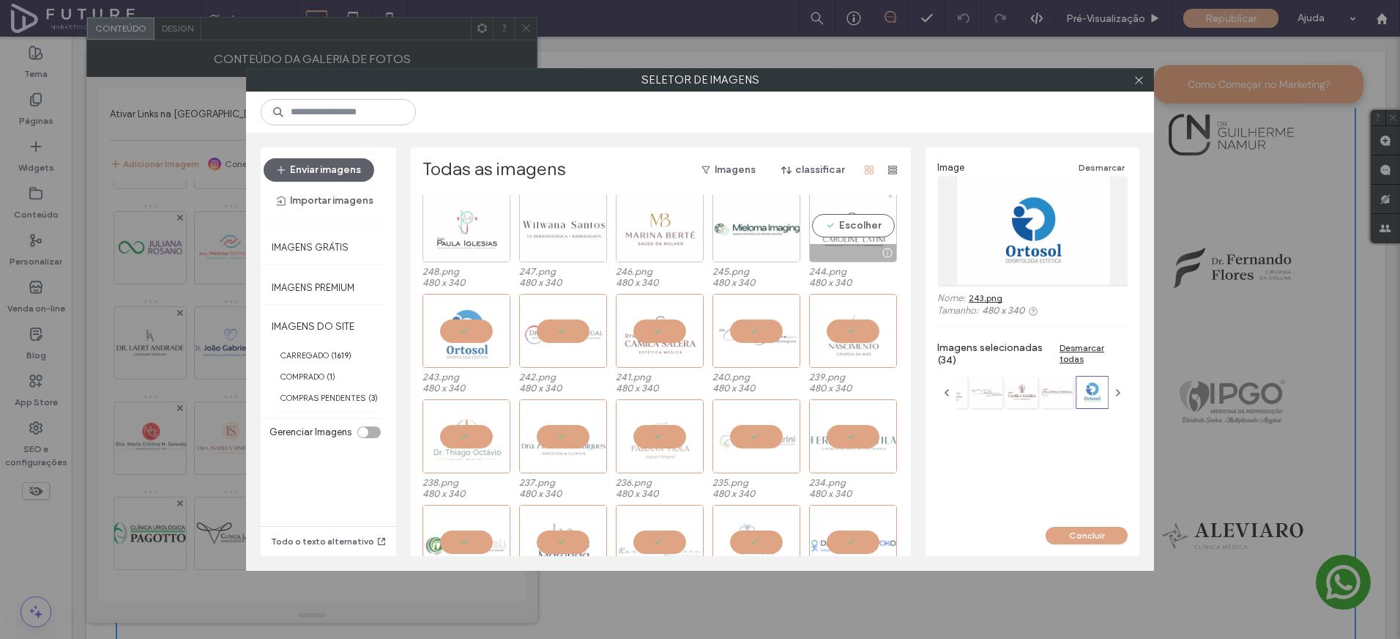
click at [830, 231] on div "Escolher" at bounding box center [853, 225] width 88 height 74
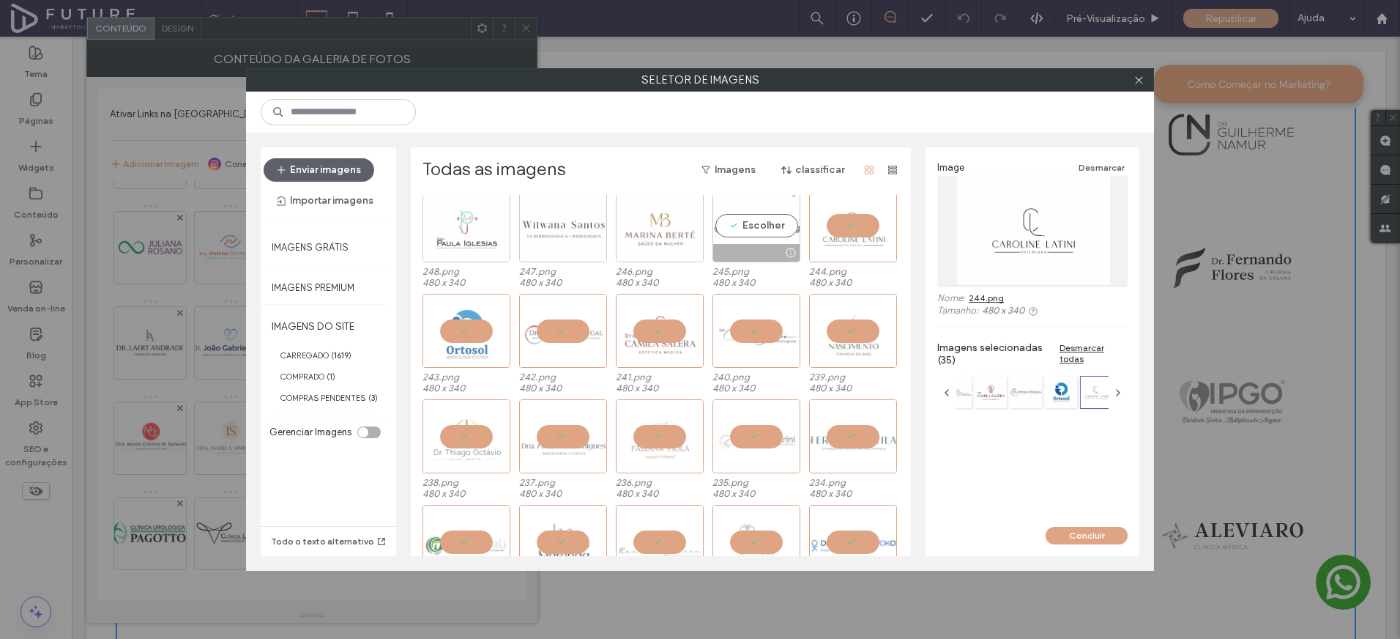
click at [763, 231] on div "Escolher" at bounding box center [757, 225] width 88 height 74
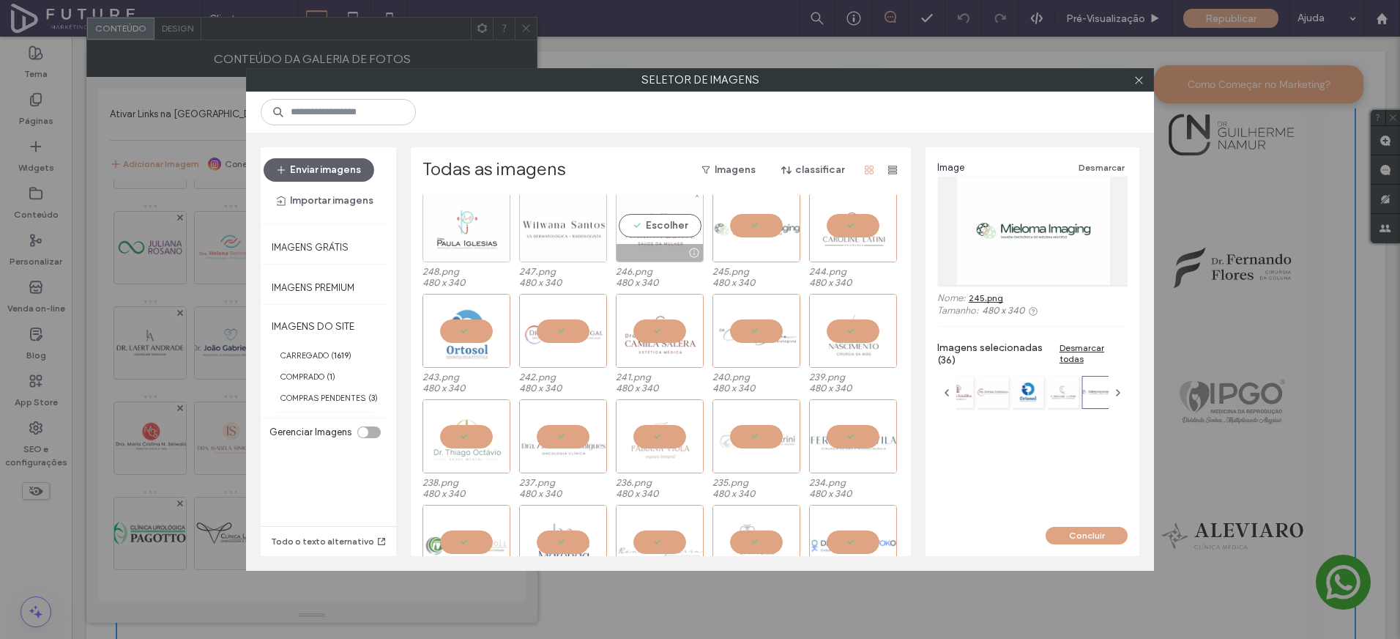
click at [636, 229] on div "Escolher" at bounding box center [660, 225] width 88 height 74
click at [556, 236] on div "Escolher" at bounding box center [563, 225] width 88 height 74
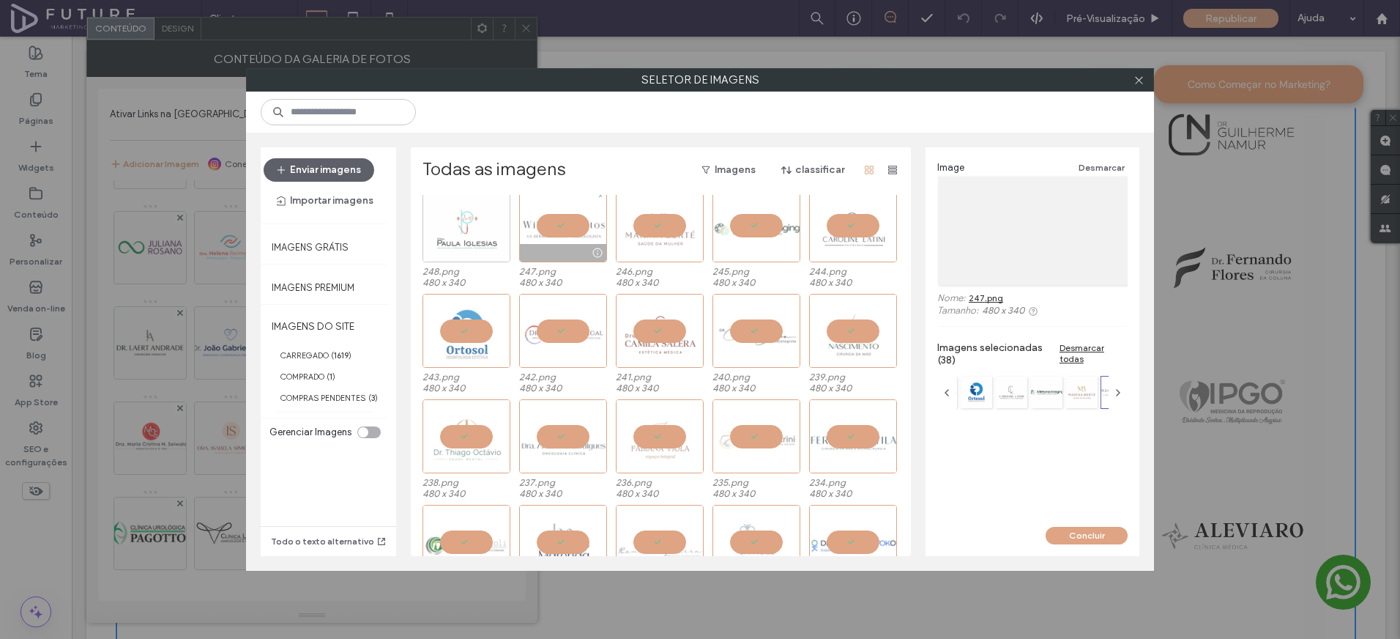
click at [457, 237] on div at bounding box center [467, 225] width 88 height 74
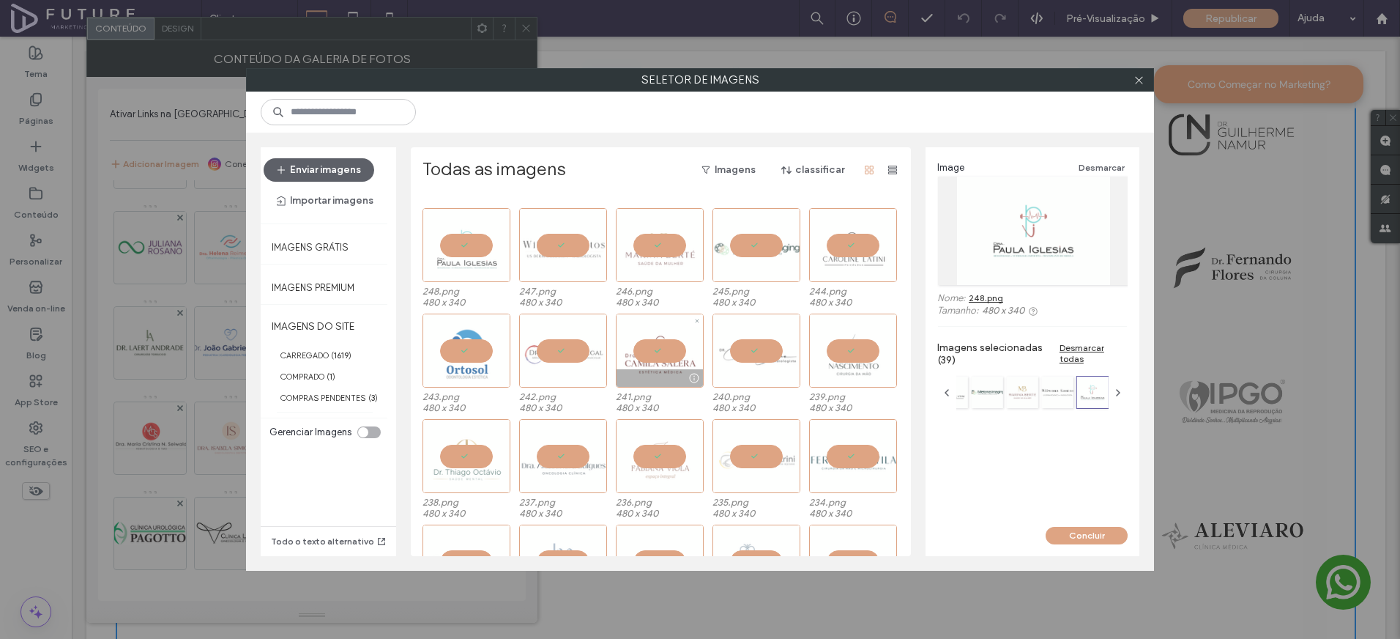
scroll to position [0, 0]
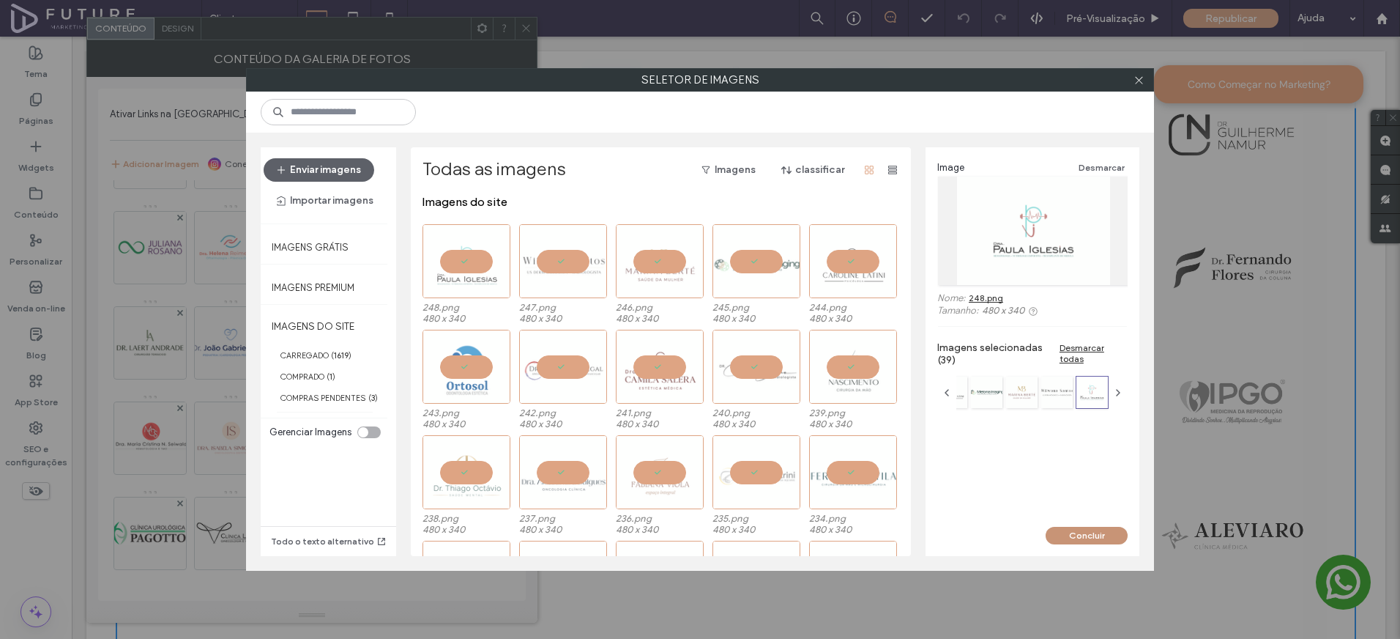
click at [1104, 537] on button "Concluir" at bounding box center [1087, 536] width 82 height 18
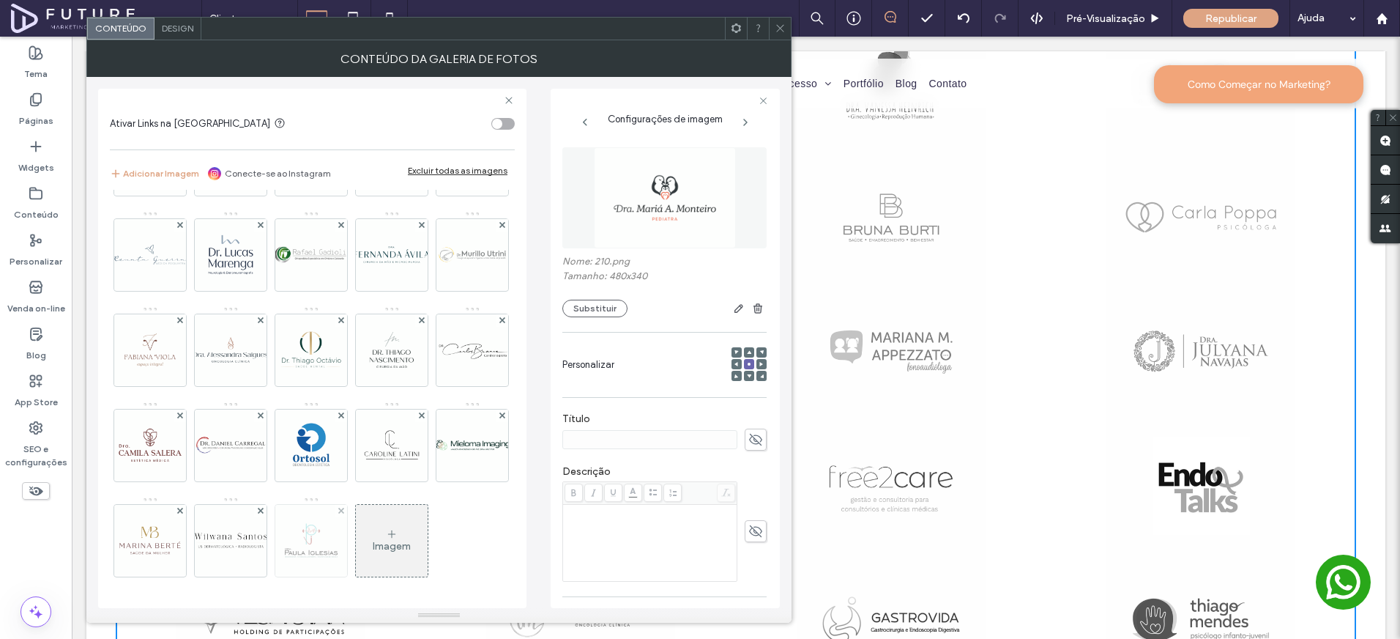
scroll to position [5603, 0]
click at [778, 25] on icon at bounding box center [780, 28] width 11 height 11
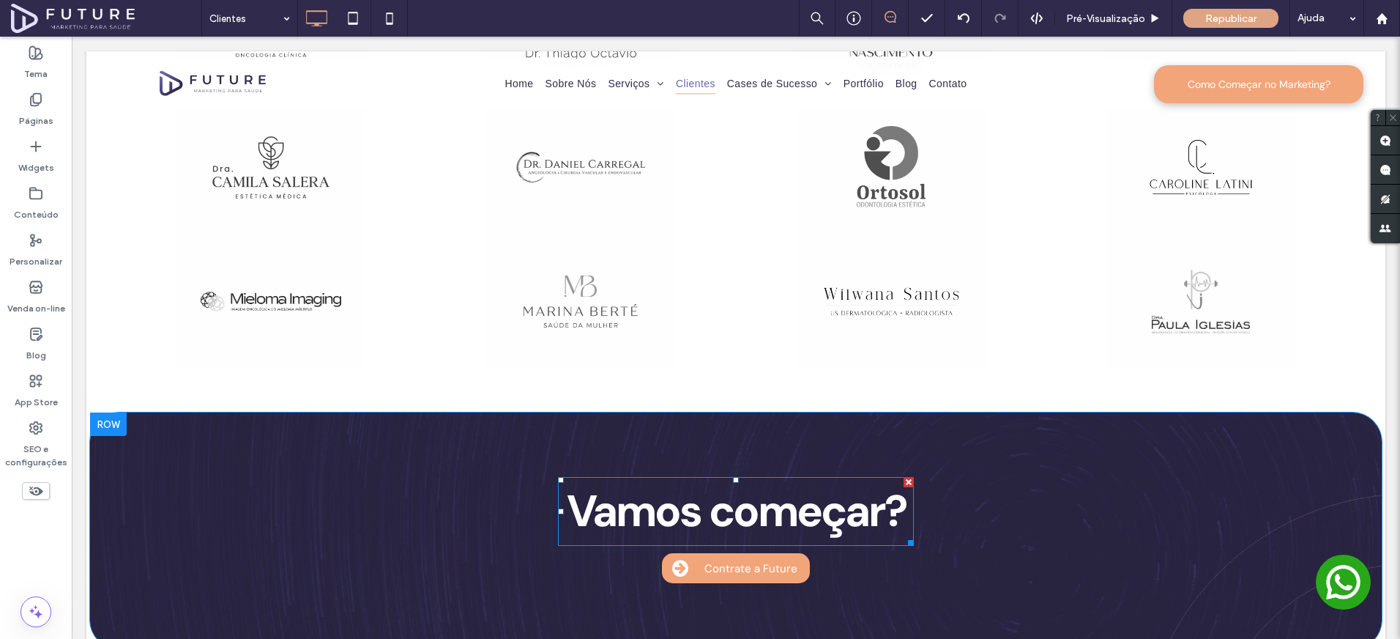
scroll to position [8109, 0]
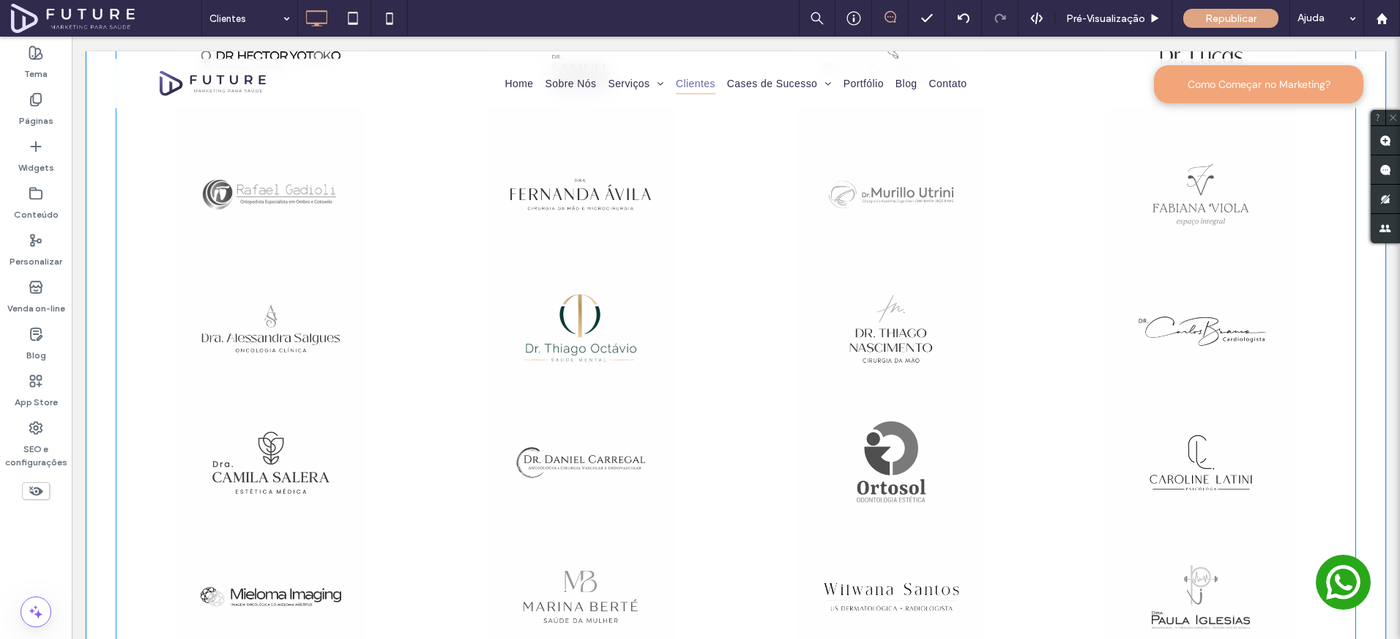
click at [584, 342] on link at bounding box center [581, 328] width 310 height 134
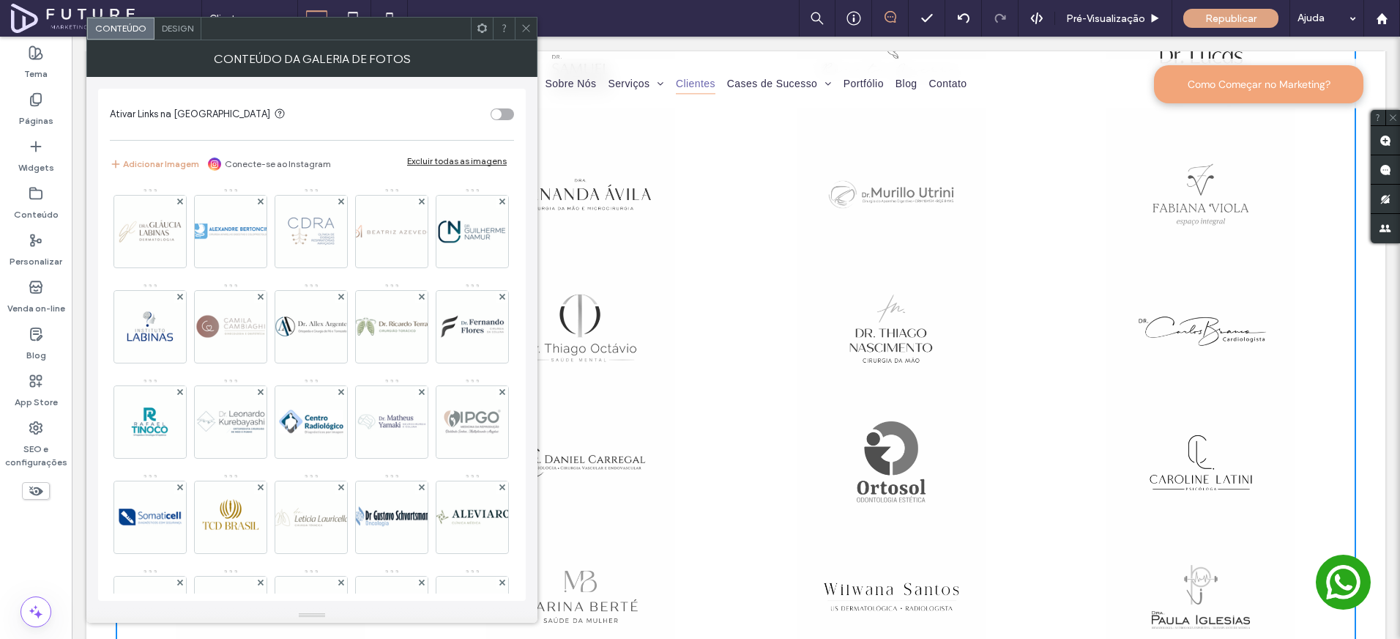
click at [174, 32] on span "Design" at bounding box center [177, 28] width 31 height 11
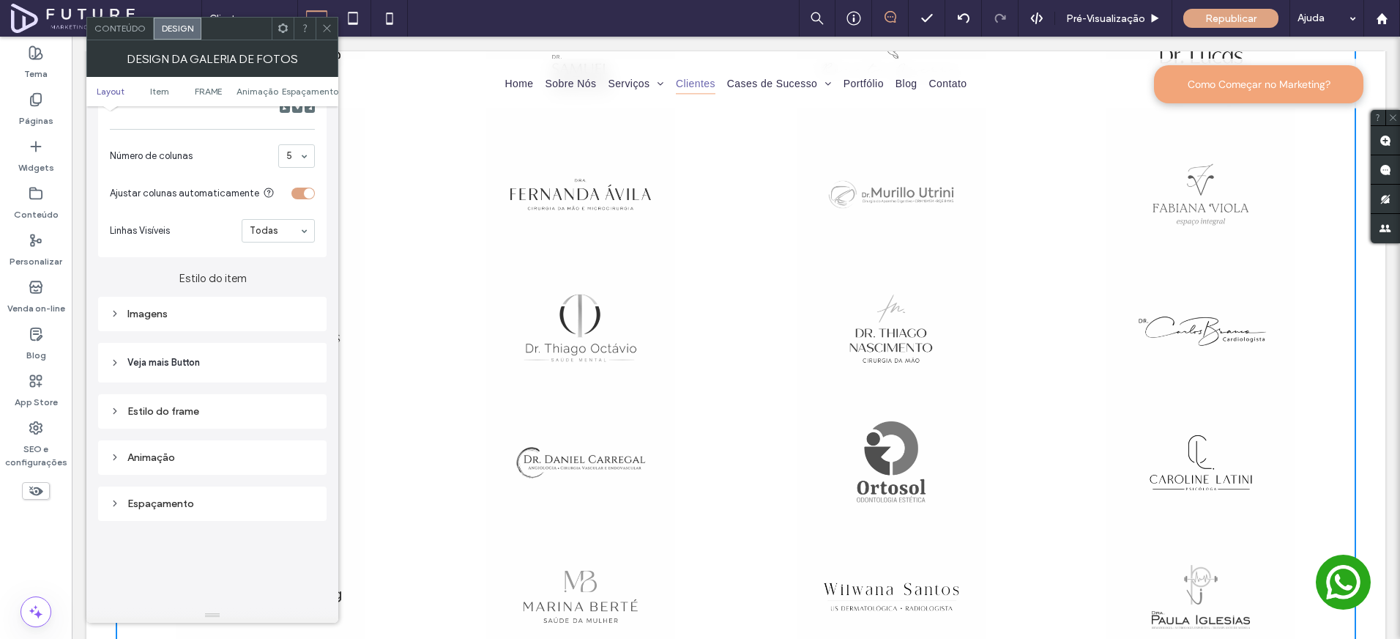
scroll to position [462, 0]
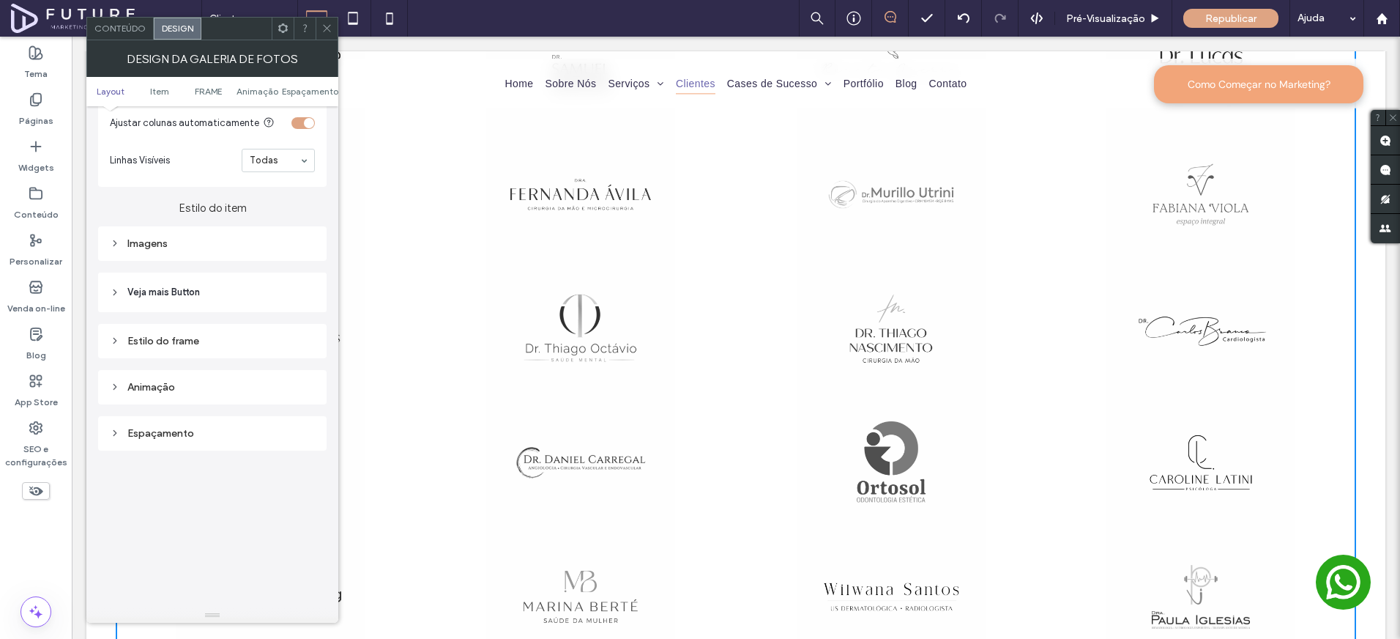
click at [176, 237] on div "Imagens" at bounding box center [212, 244] width 205 height 20
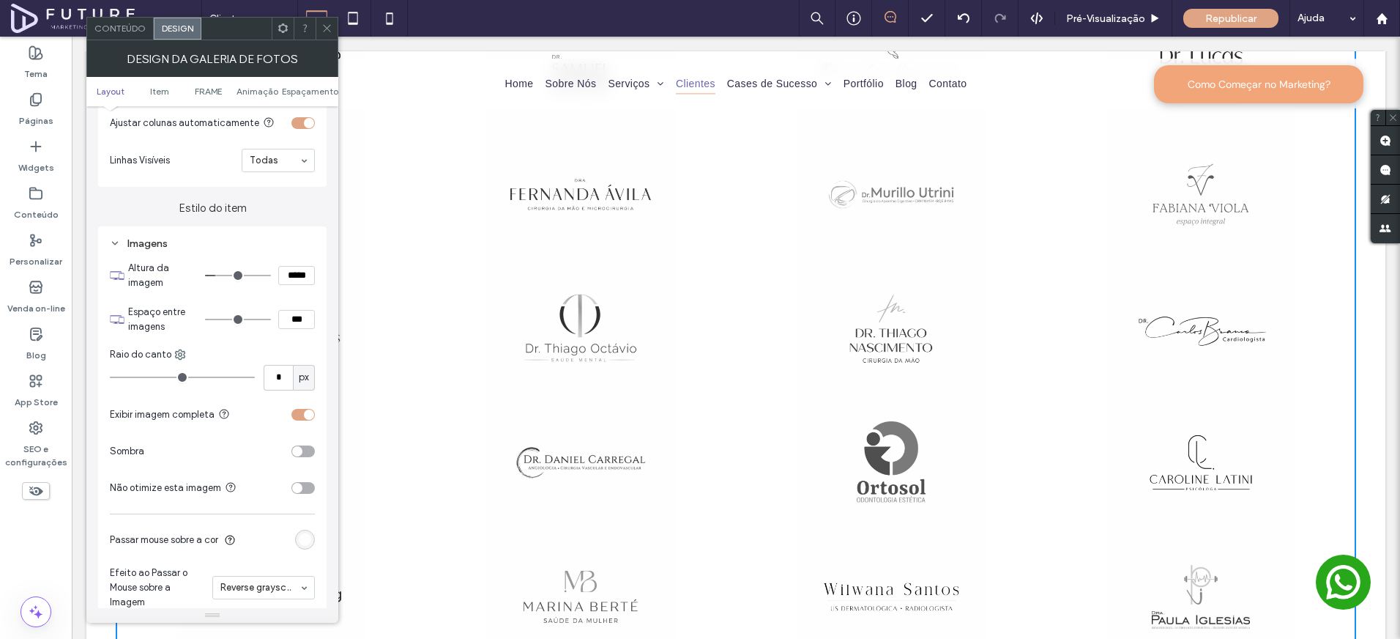
type input "***"
type input "*****"
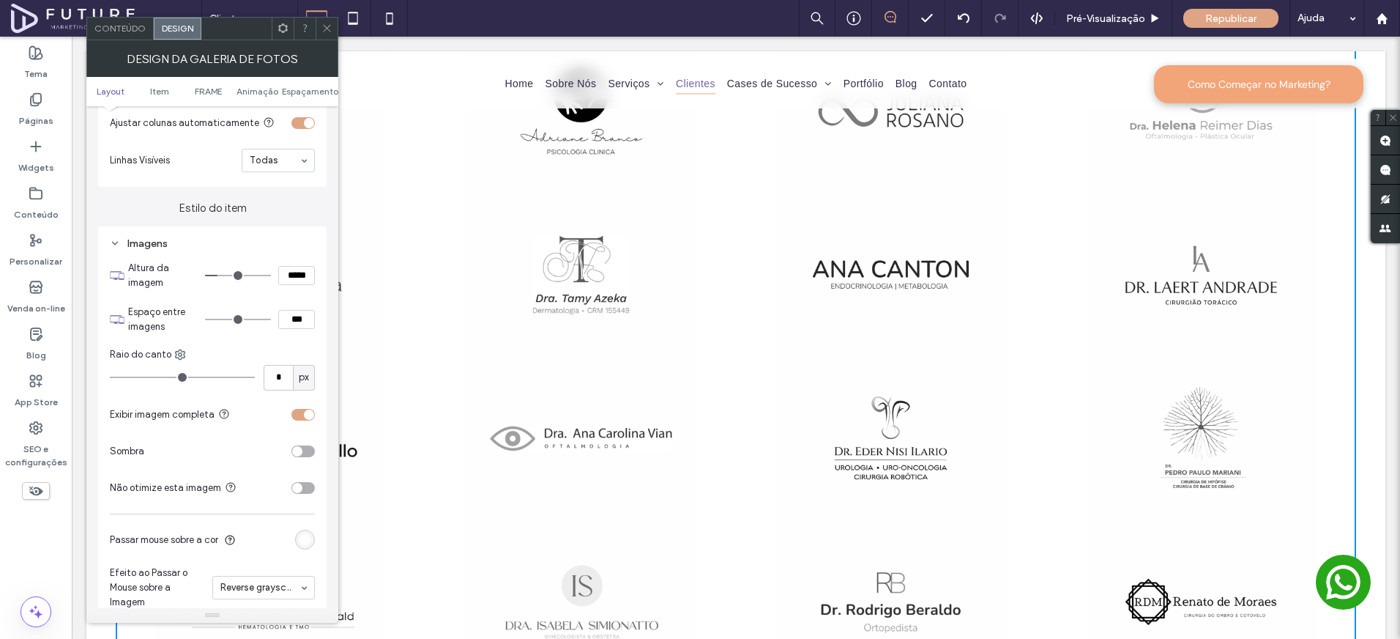
type input "***"
type input "*****"
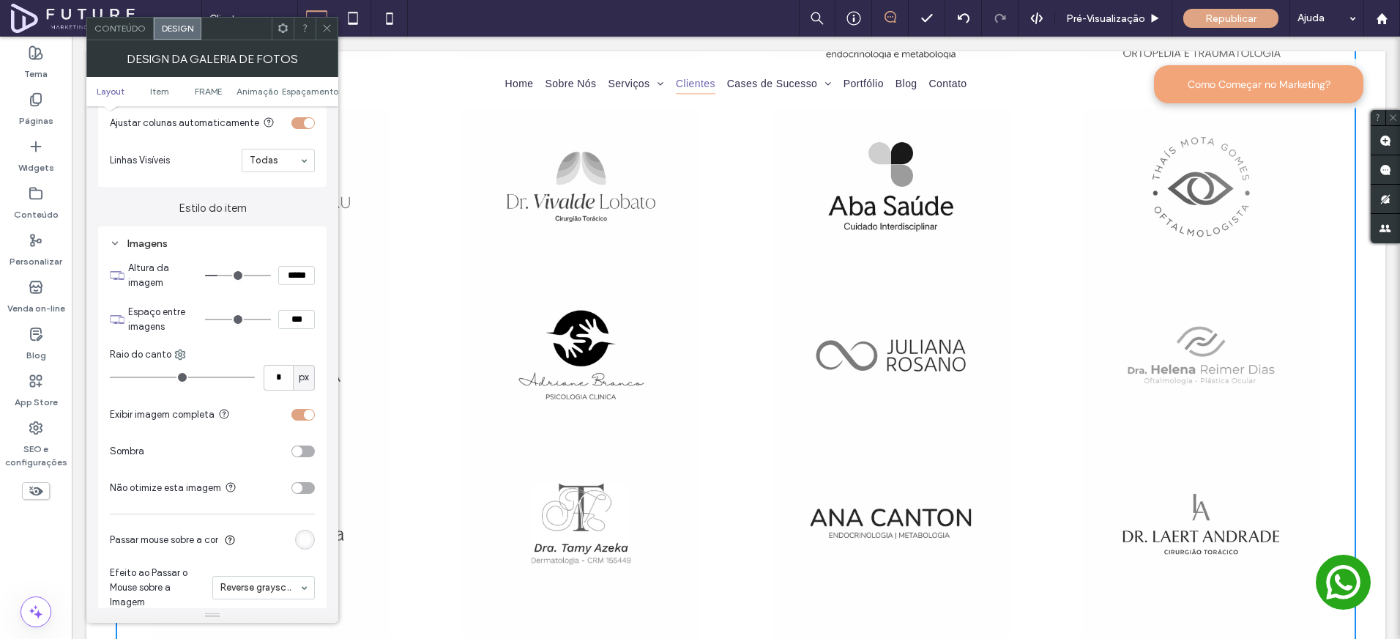
type input "***"
click at [221, 276] on input "range" at bounding box center [238, 275] width 66 height 1
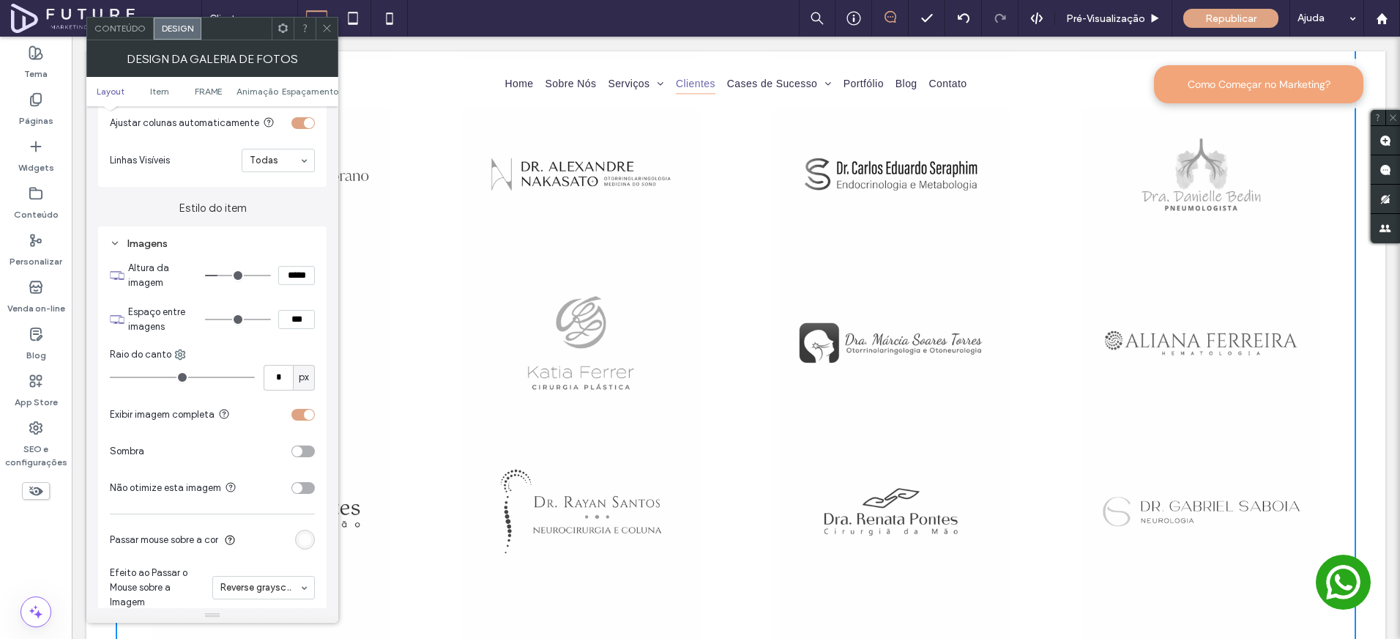
scroll to position [0, 0]
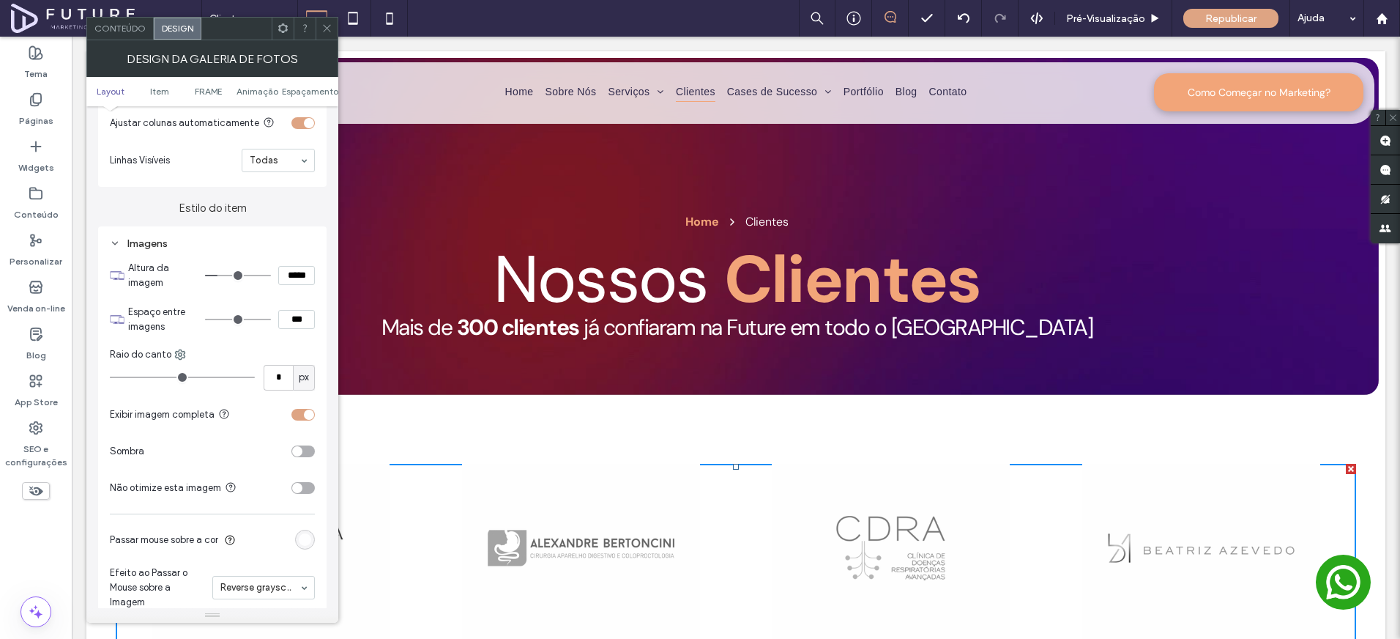
click at [325, 30] on use at bounding box center [326, 28] width 7 height 7
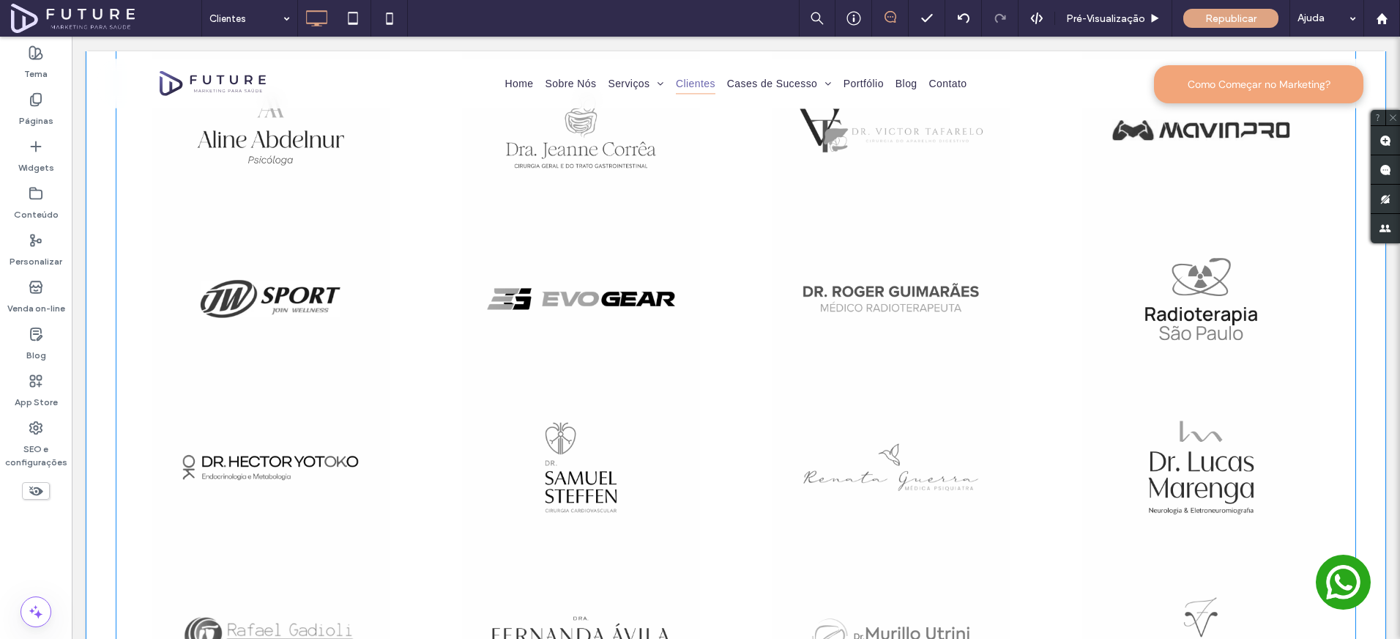
scroll to position [9744, 0]
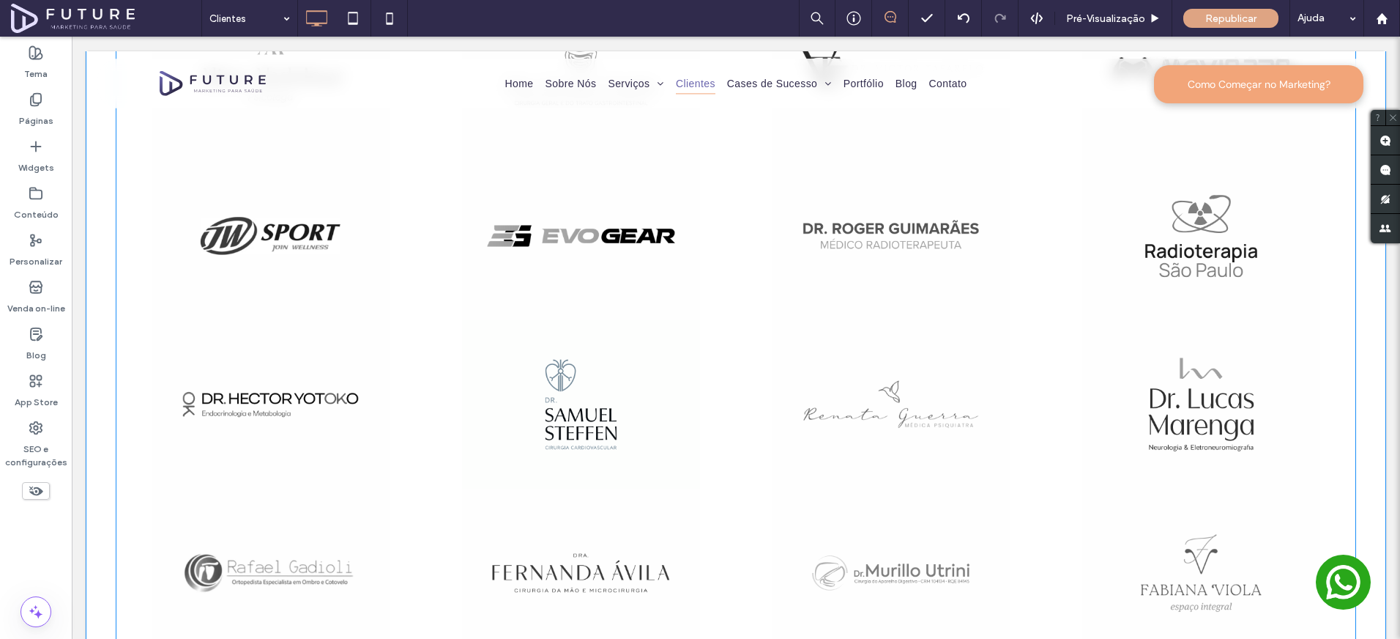
click at [573, 408] on link at bounding box center [581, 404] width 310 height 168
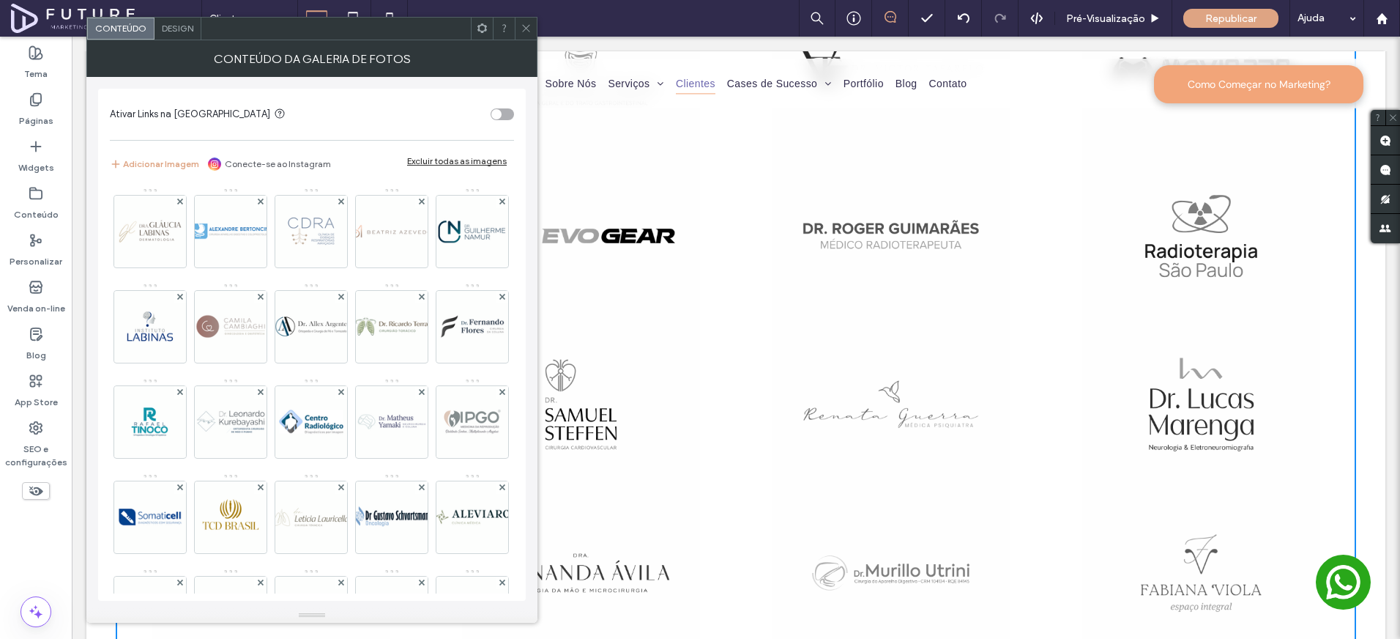
click at [187, 37] on div "Design" at bounding box center [178, 29] width 47 height 22
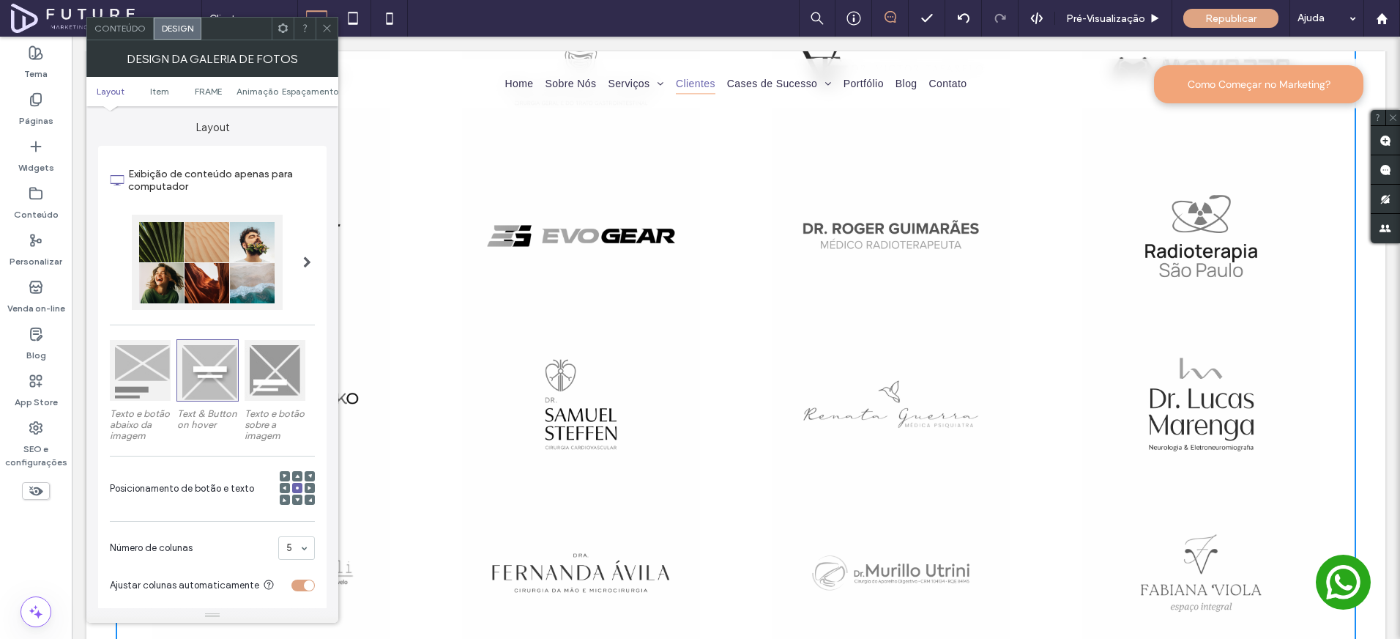
scroll to position [500, 0]
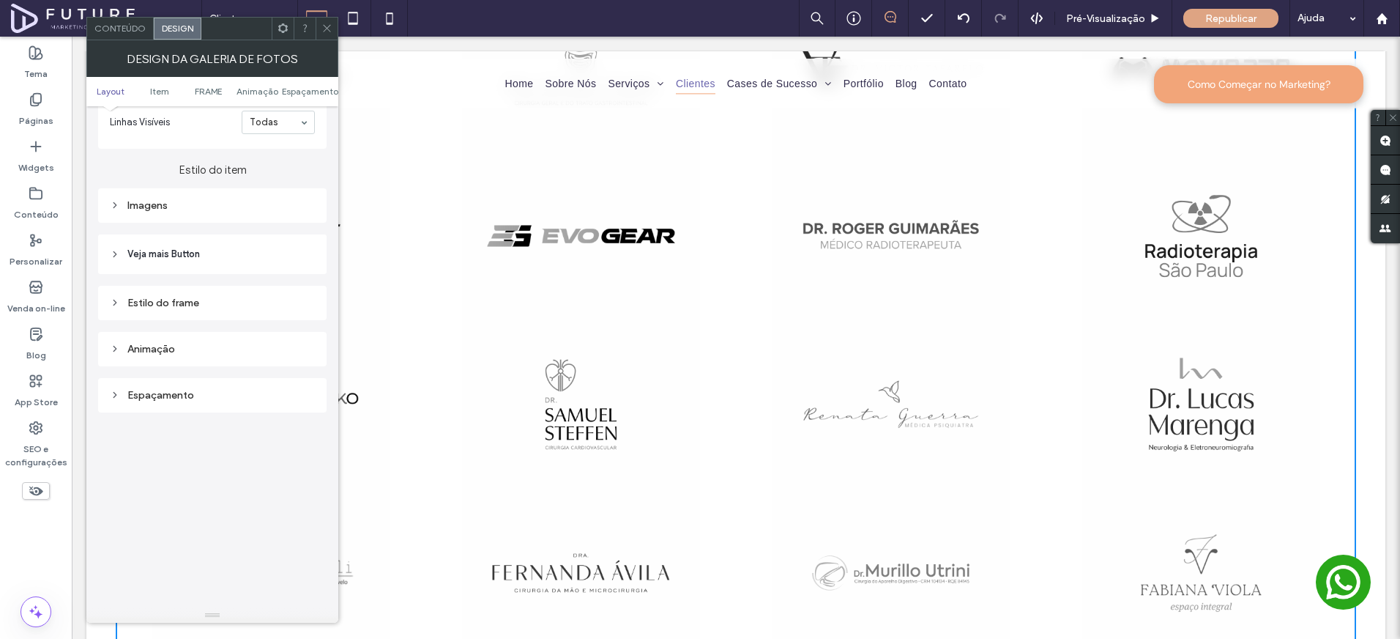
click at [208, 208] on div "Imagens" at bounding box center [212, 205] width 205 height 12
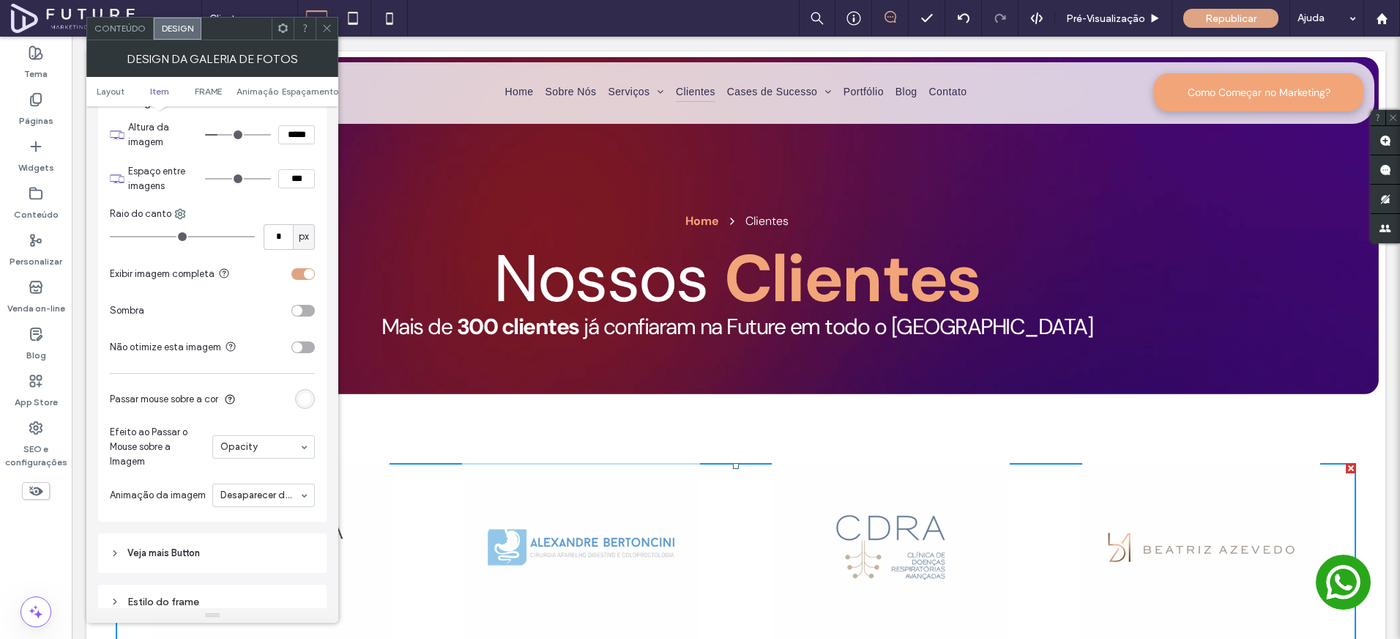
scroll to position [0, 0]
click at [246, 452] on input at bounding box center [259, 447] width 79 height 10
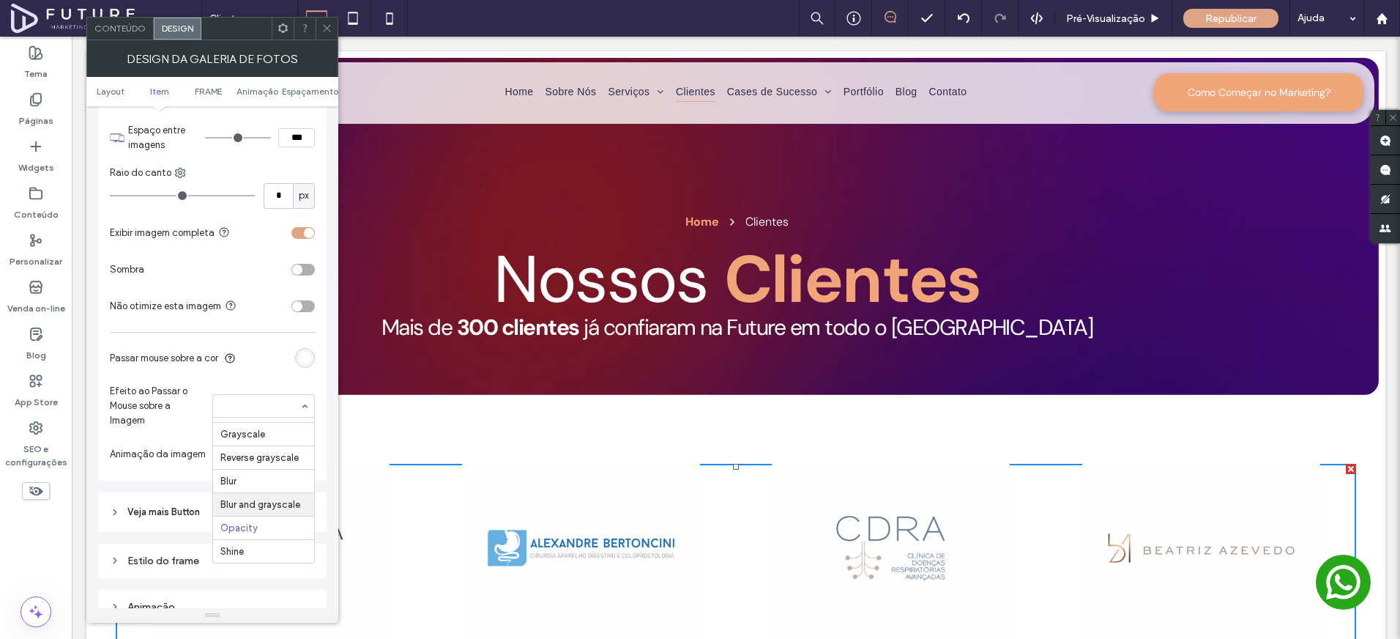
scroll to position [694, 0]
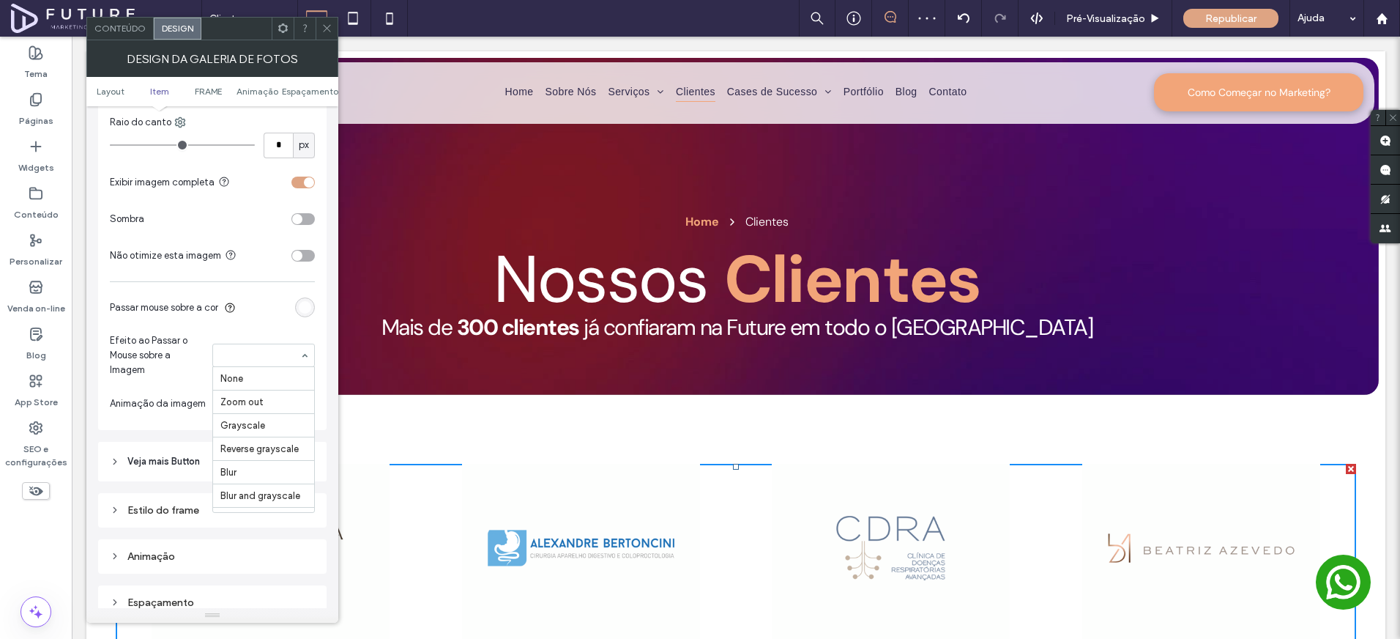
click at [242, 360] on input at bounding box center [259, 355] width 79 height 10
click at [227, 352] on input at bounding box center [259, 355] width 79 height 10
click at [335, 27] on div at bounding box center [327, 29] width 22 height 22
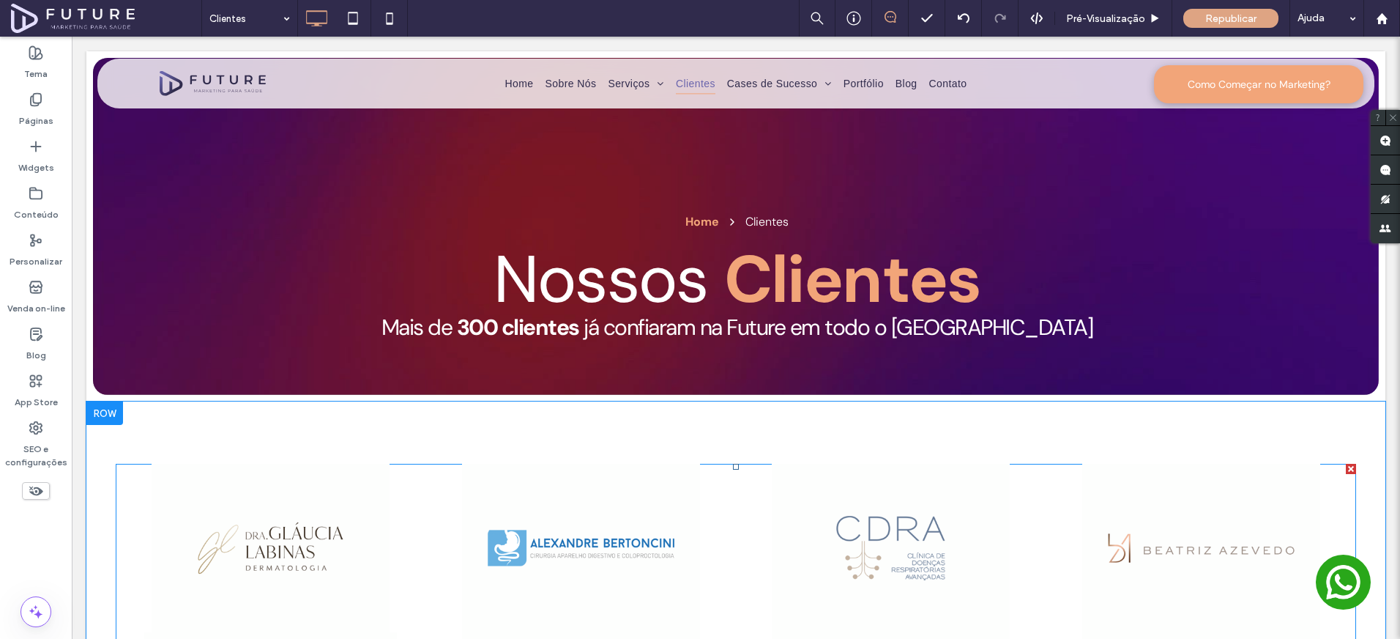
scroll to position [288, 0]
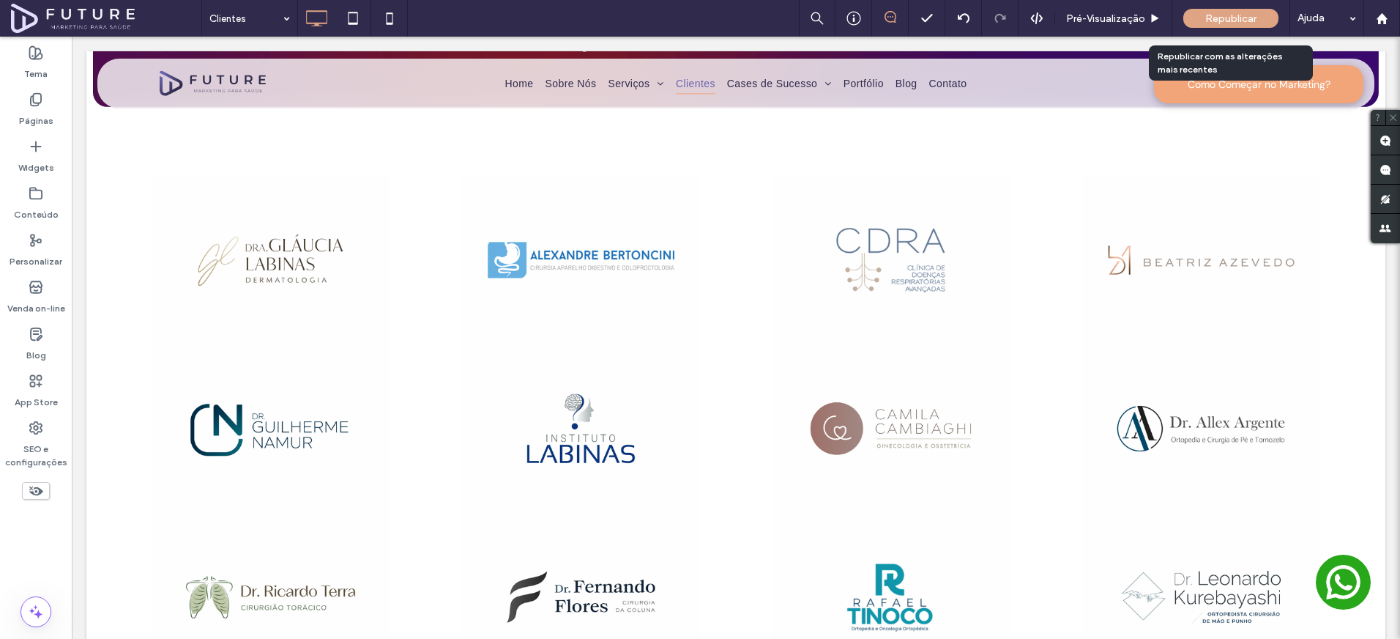
click at [1208, 22] on span "Republicar" at bounding box center [1230, 18] width 51 height 12
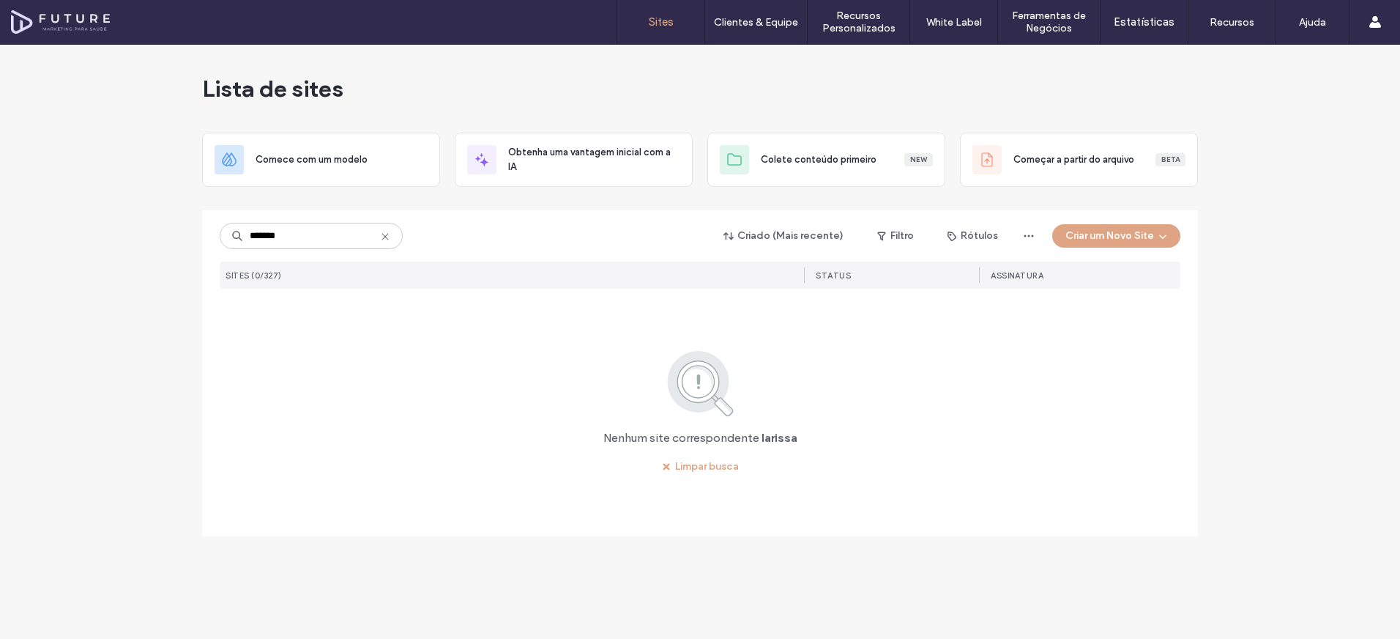
type input "*******"
click at [390, 234] on icon at bounding box center [385, 237] width 12 height 12
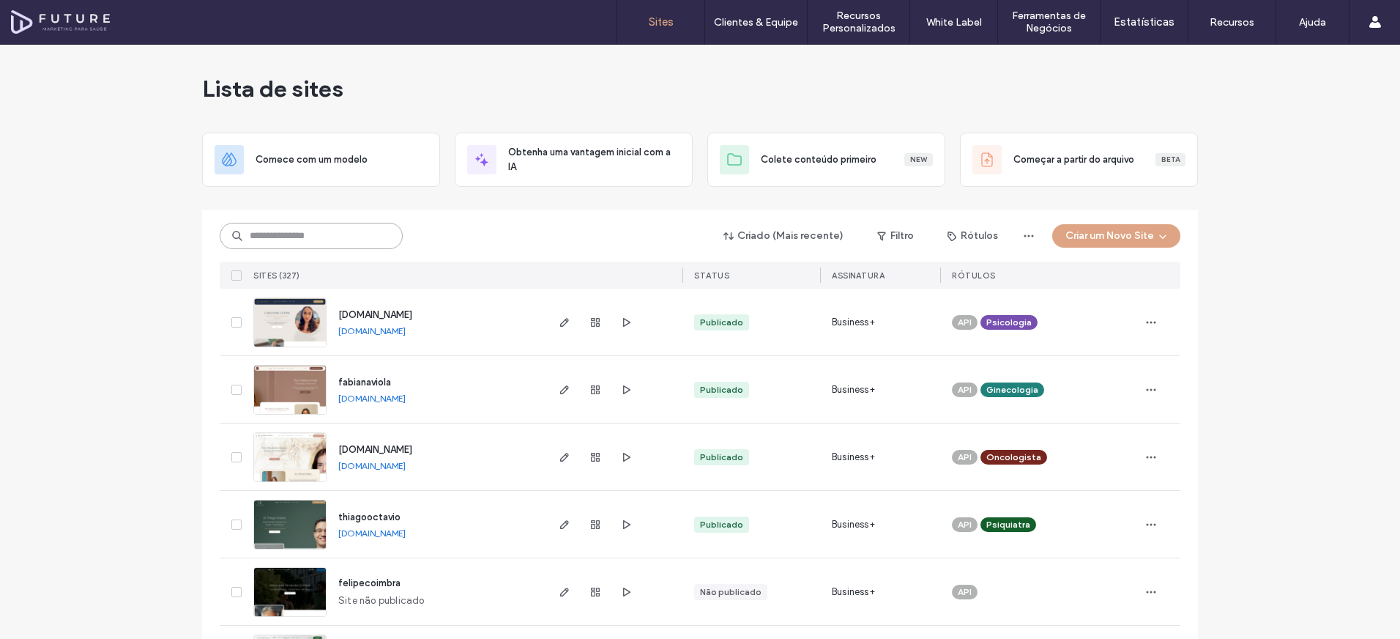
click at [349, 227] on input at bounding box center [311, 236] width 183 height 26
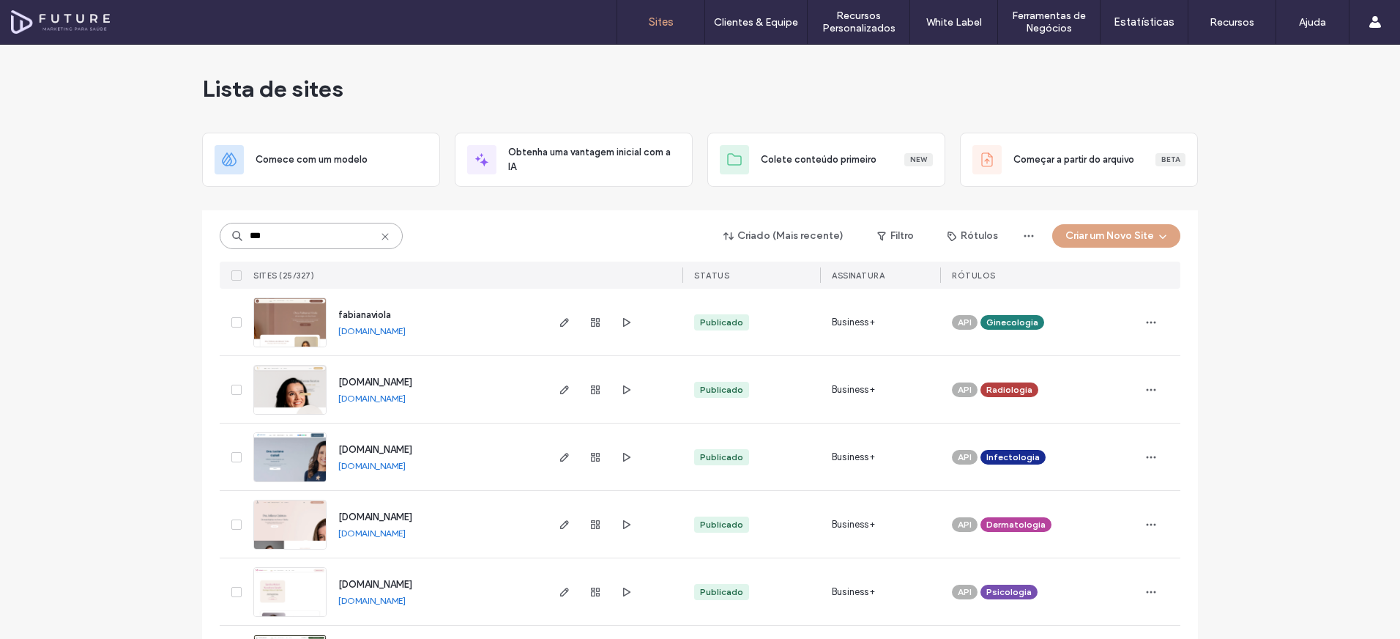
click at [310, 245] on input "***" at bounding box center [311, 236] width 183 height 26
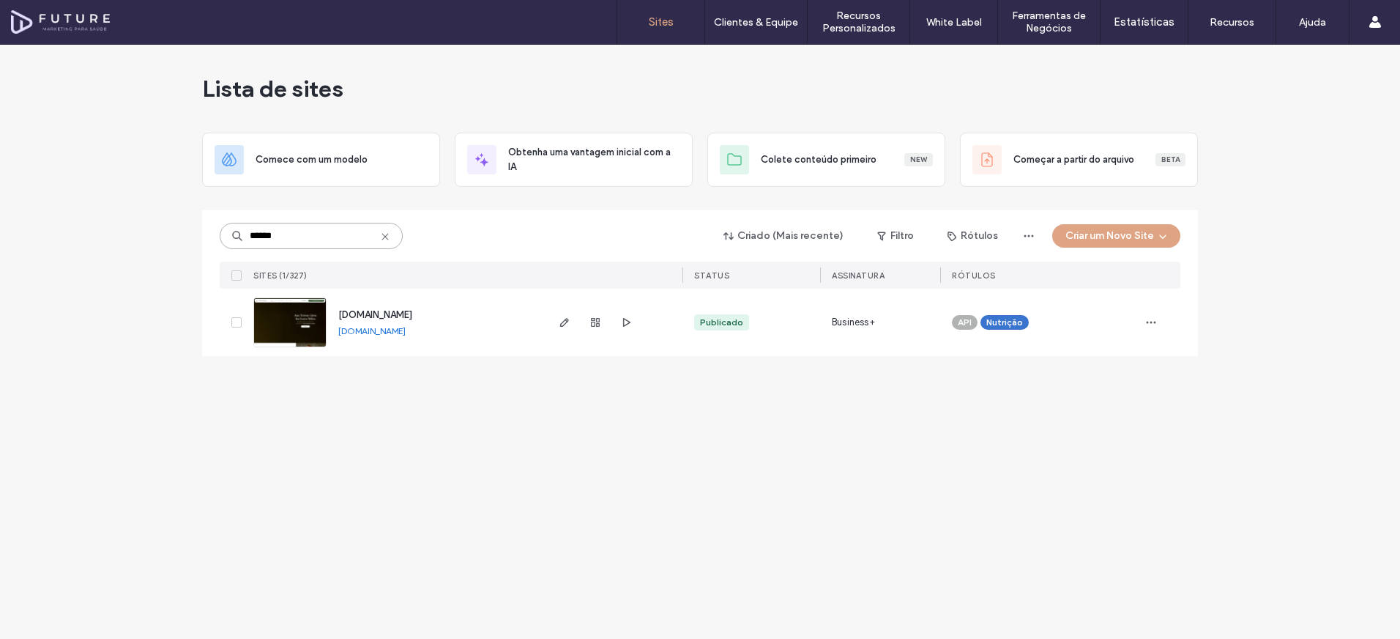
type input "******"
click at [352, 334] on link "www.nutrianatelles.com.br" at bounding box center [371, 330] width 67 height 11
click at [390, 232] on icon at bounding box center [385, 237] width 12 height 12
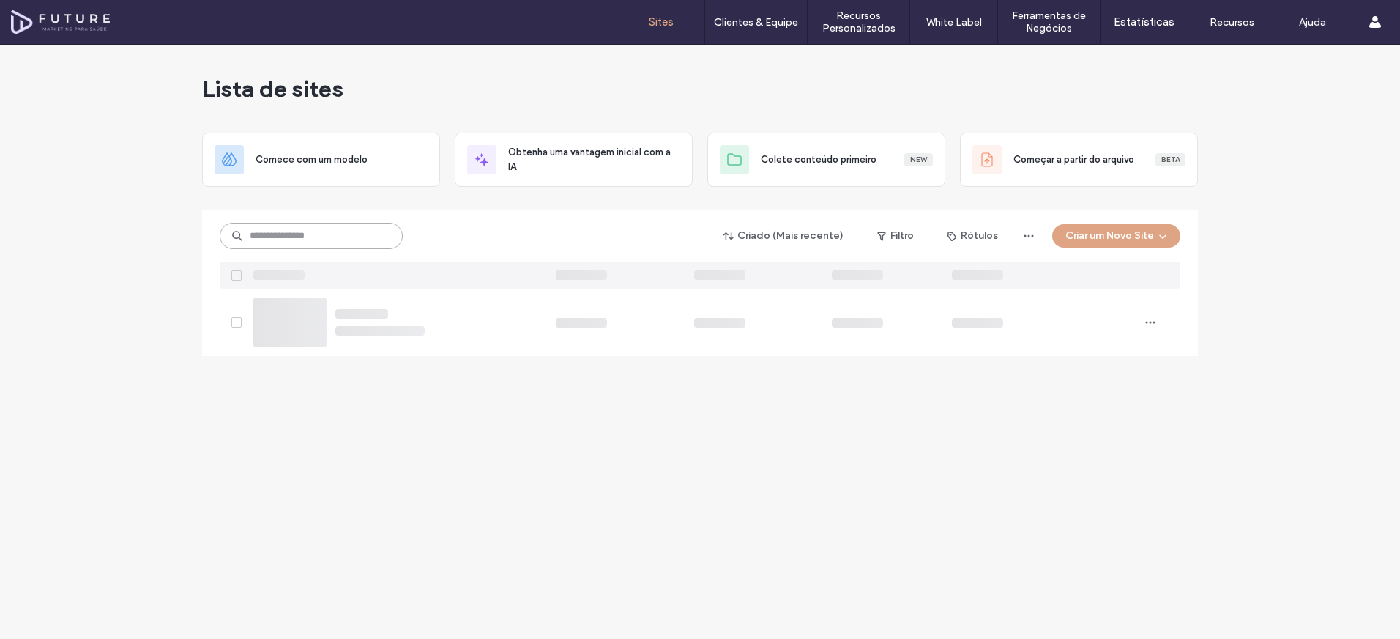
click at [371, 231] on input at bounding box center [311, 236] width 183 height 26
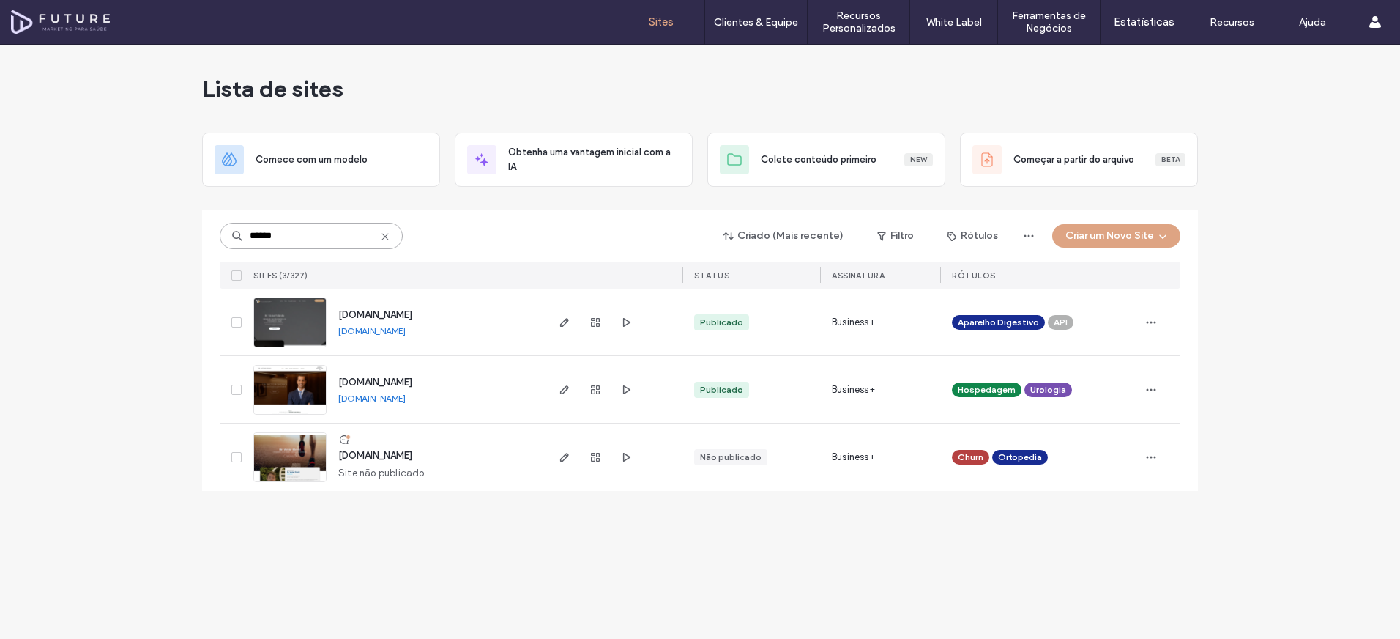
type input "******"
click at [376, 330] on link "www.drvictortafarelo.com.br" at bounding box center [371, 330] width 67 height 11
click at [383, 237] on icon at bounding box center [385, 237] width 12 height 12
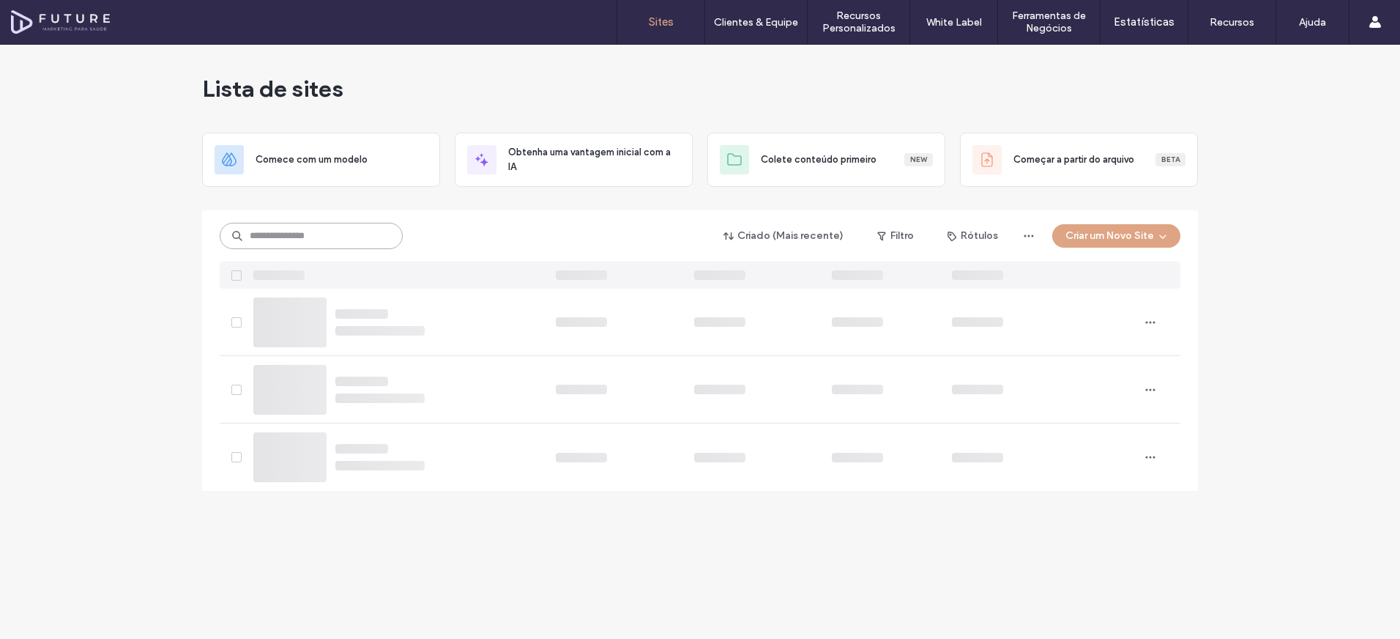
click at [339, 226] on input at bounding box center [311, 236] width 183 height 26
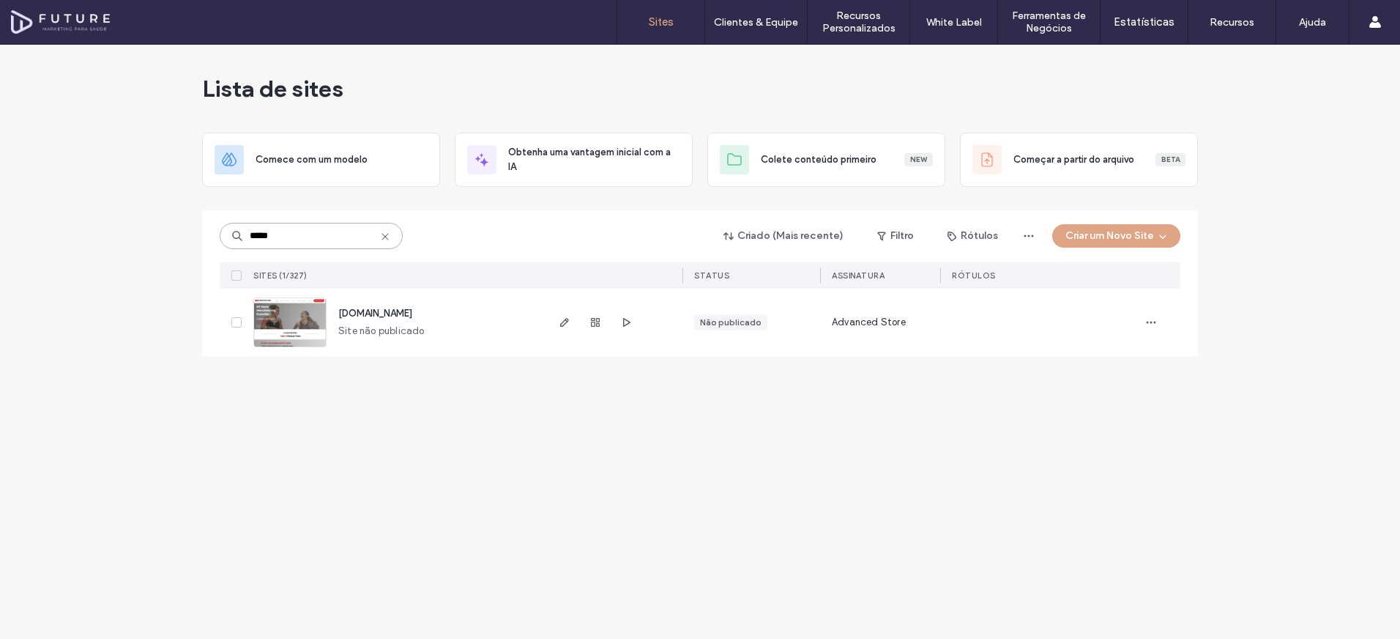
type input "*****"
click at [380, 313] on span "www.mavinprofitness.com" at bounding box center [375, 313] width 74 height 11
click at [303, 321] on img at bounding box center [290, 348] width 72 height 100
click at [379, 240] on icon at bounding box center [385, 237] width 12 height 12
click at [327, 237] on input at bounding box center [311, 236] width 183 height 26
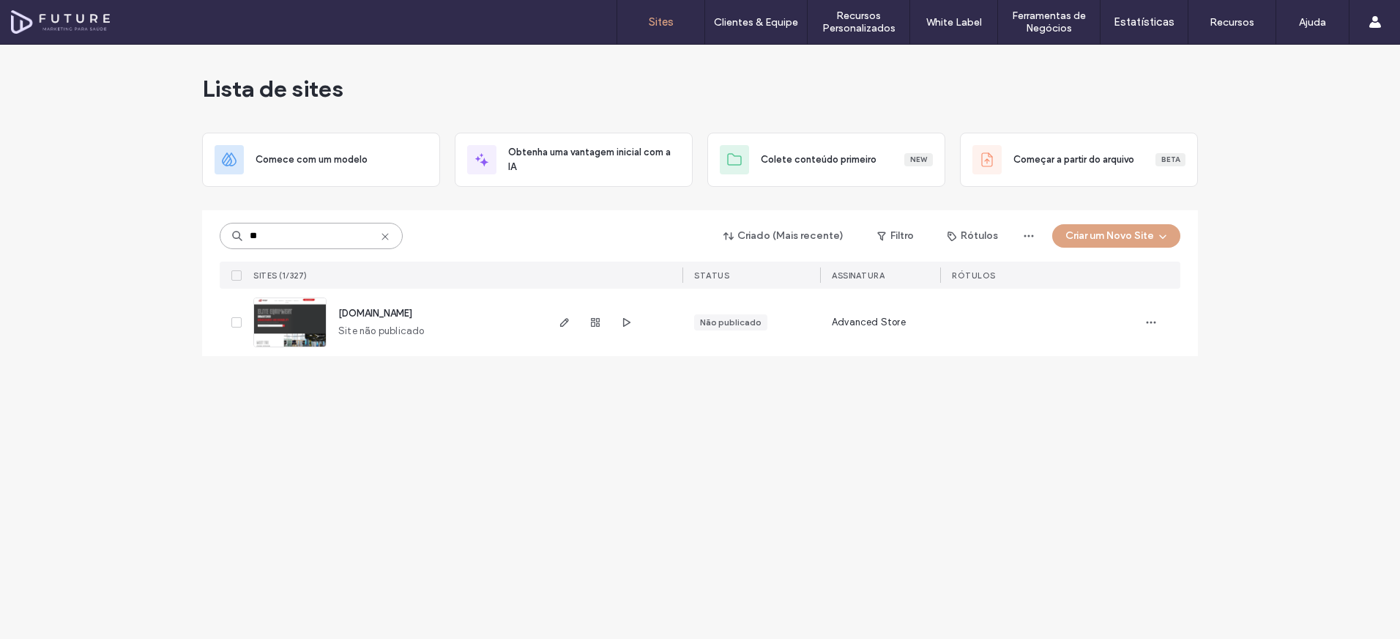
type input "**"
click at [308, 329] on img at bounding box center [290, 348] width 72 height 100
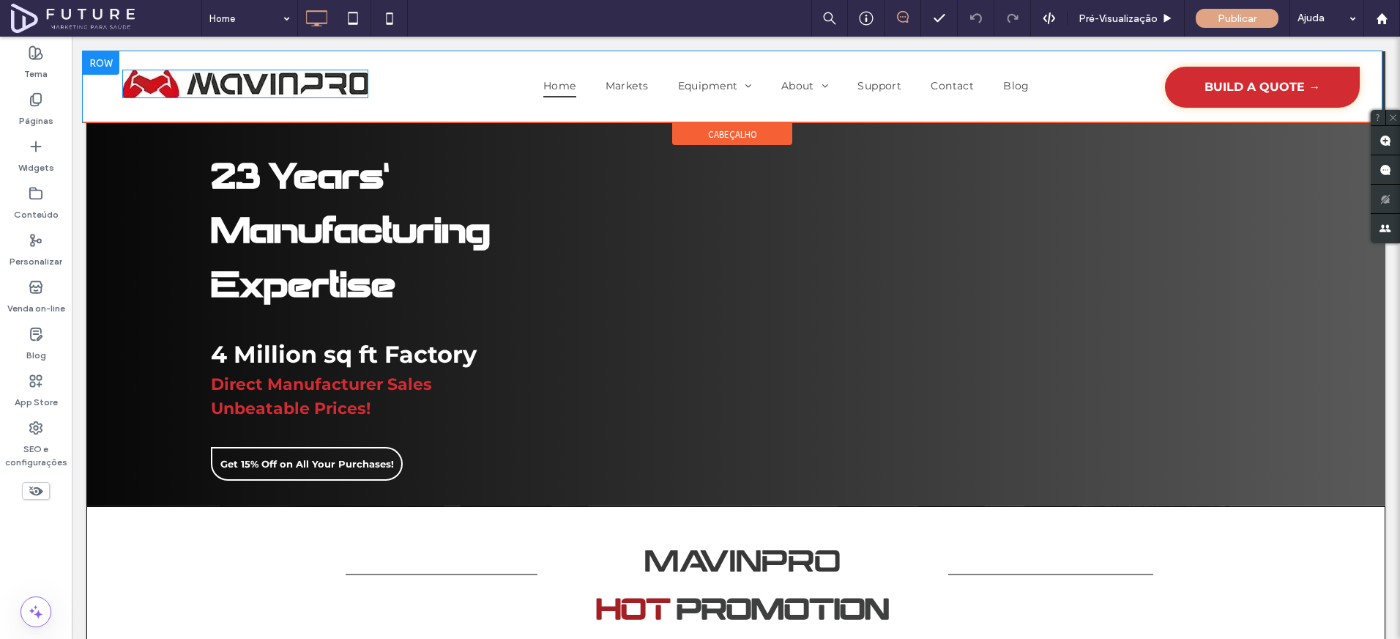
click at [273, 86] on img at bounding box center [245, 84] width 246 height 29
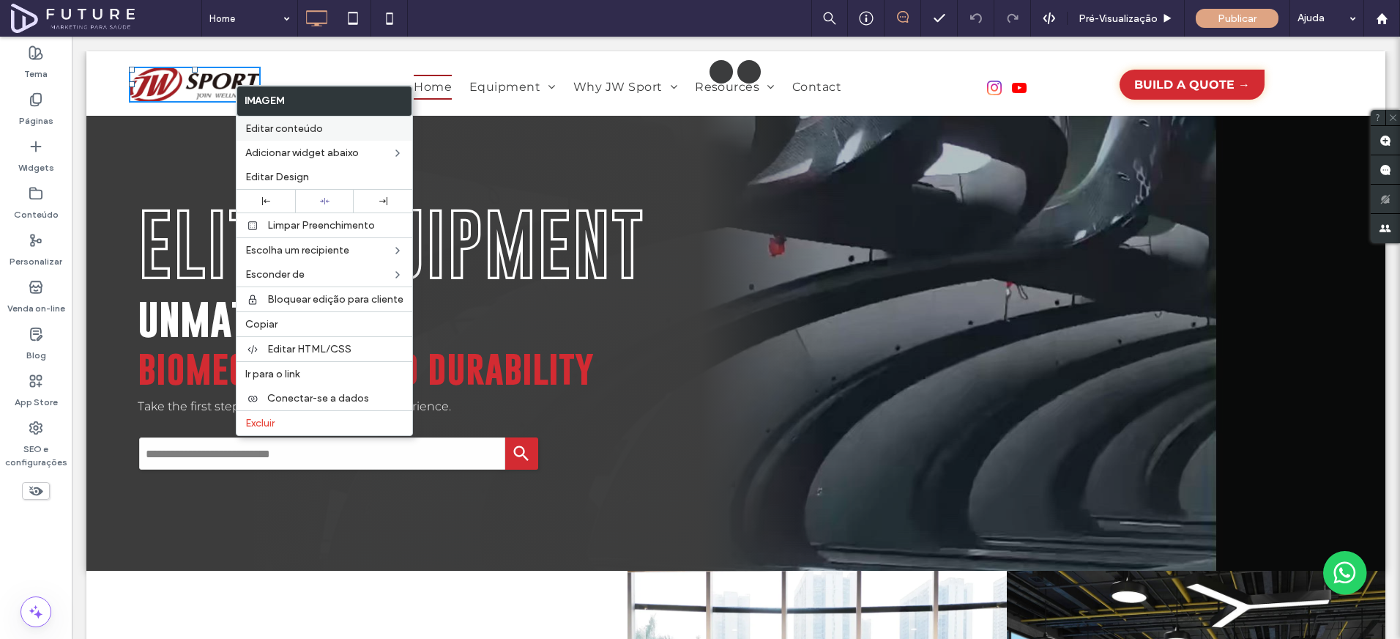
click at [268, 127] on span "Editar conteúdo" at bounding box center [284, 128] width 78 height 12
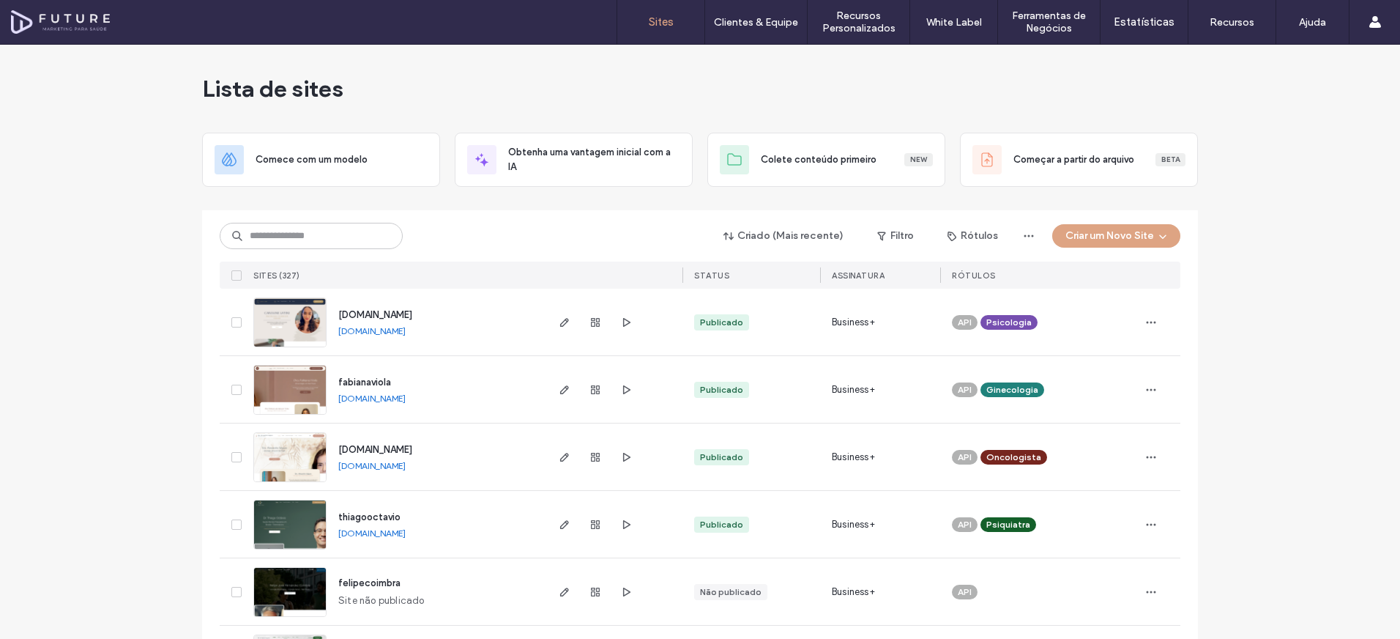
click at [406, 334] on link "[DOMAIN_NAME]" at bounding box center [371, 330] width 67 height 11
click at [406, 399] on link "[DOMAIN_NAME]" at bounding box center [371, 398] width 67 height 11
click at [403, 466] on link "[DOMAIN_NAME]" at bounding box center [371, 465] width 67 height 11
click at [396, 534] on link "[DOMAIN_NAME]" at bounding box center [371, 532] width 67 height 11
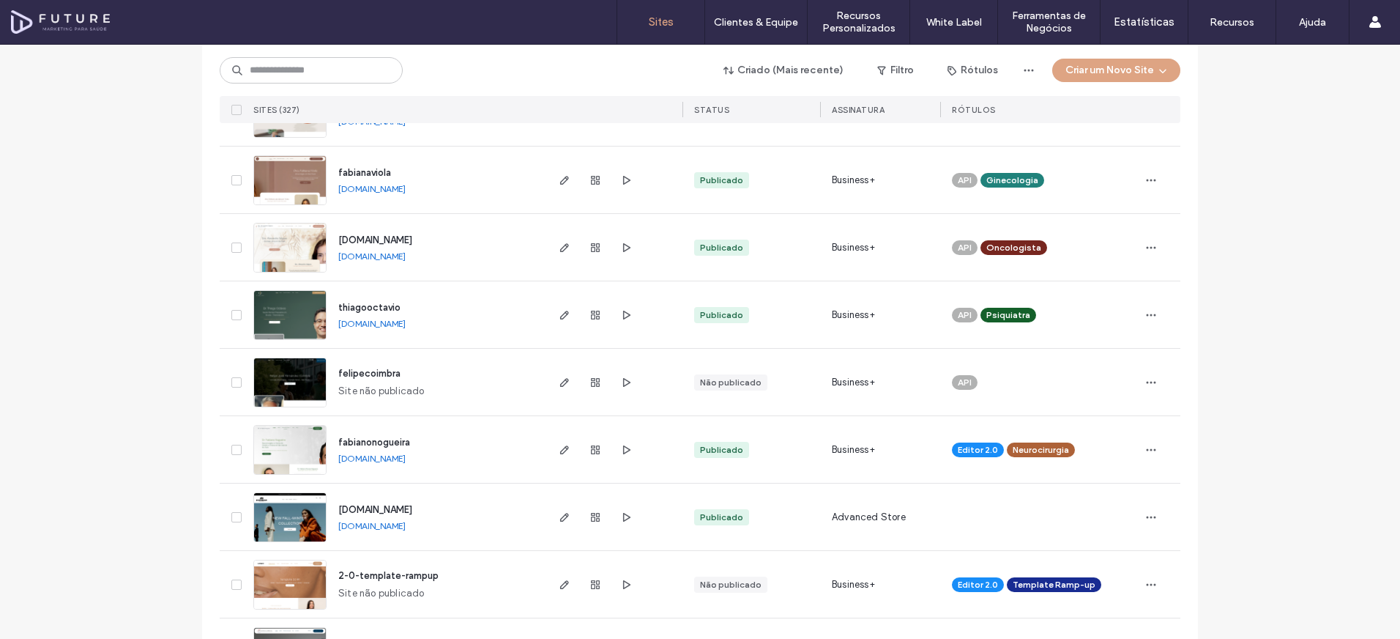
scroll to position [253, 0]
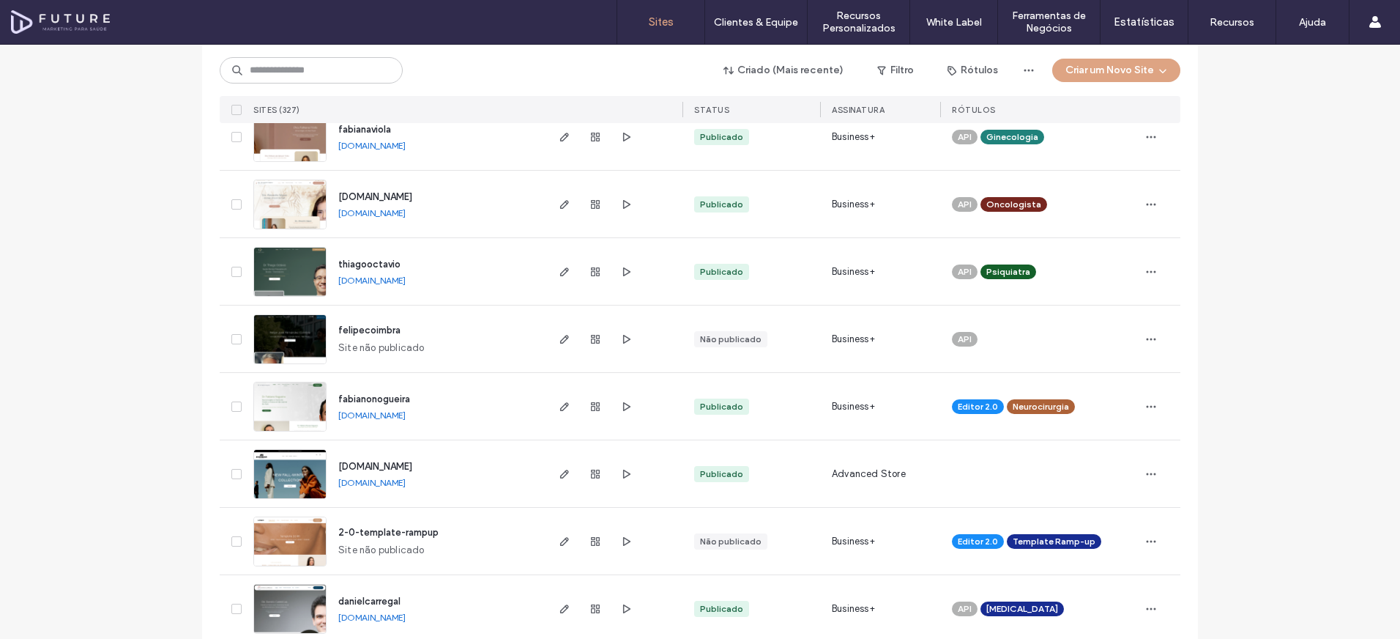
click at [397, 416] on link "[DOMAIN_NAME]" at bounding box center [371, 414] width 67 height 11
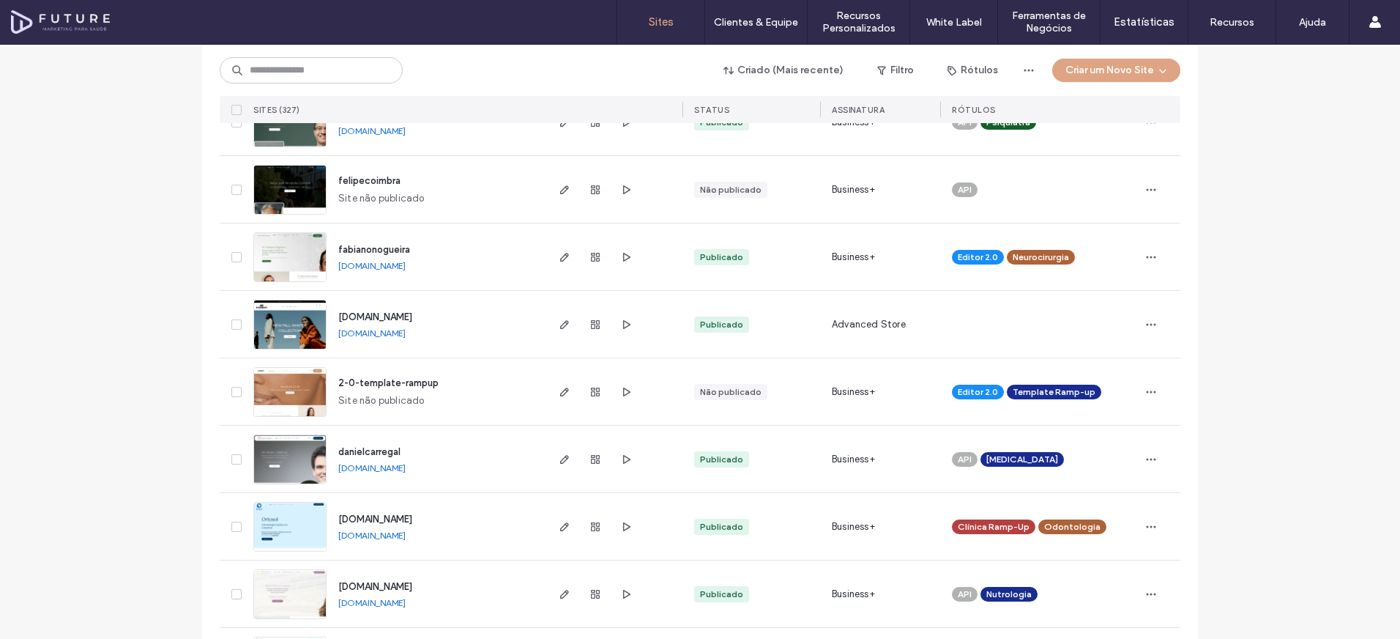
scroll to position [415, 0]
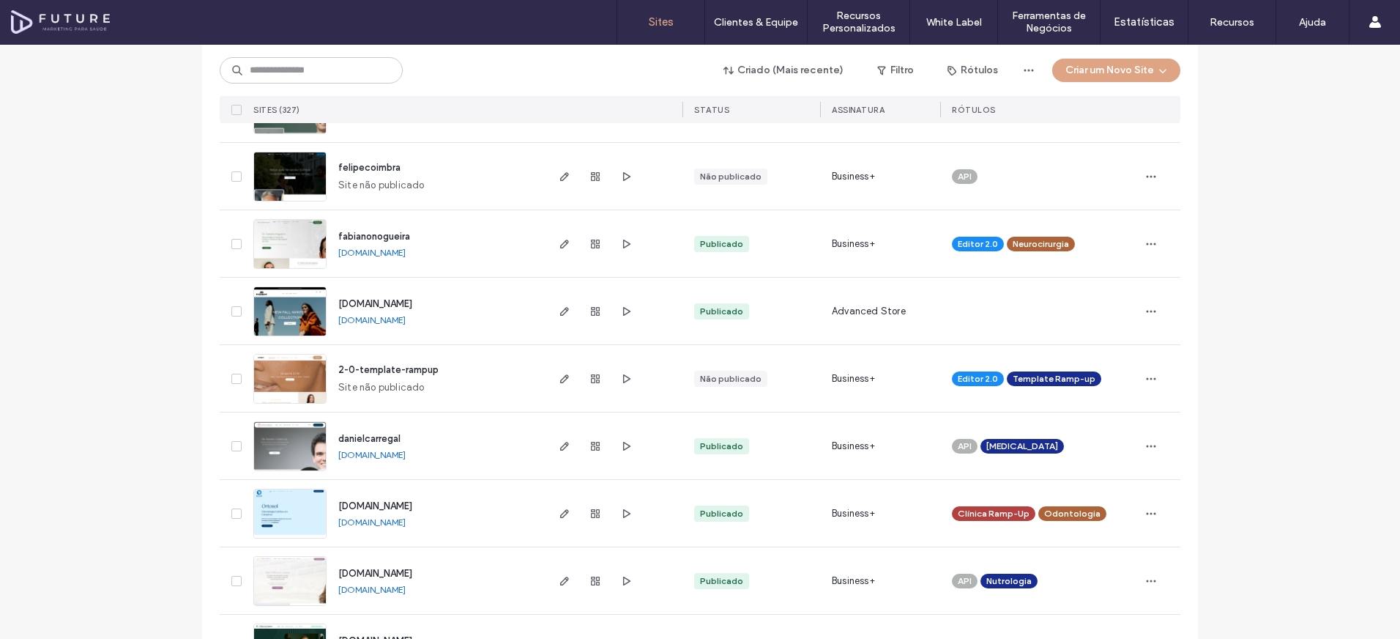
click at [395, 455] on link "[DOMAIN_NAME]" at bounding box center [371, 454] width 67 height 11
click at [388, 521] on link "[DOMAIN_NAME]" at bounding box center [371, 521] width 67 height 11
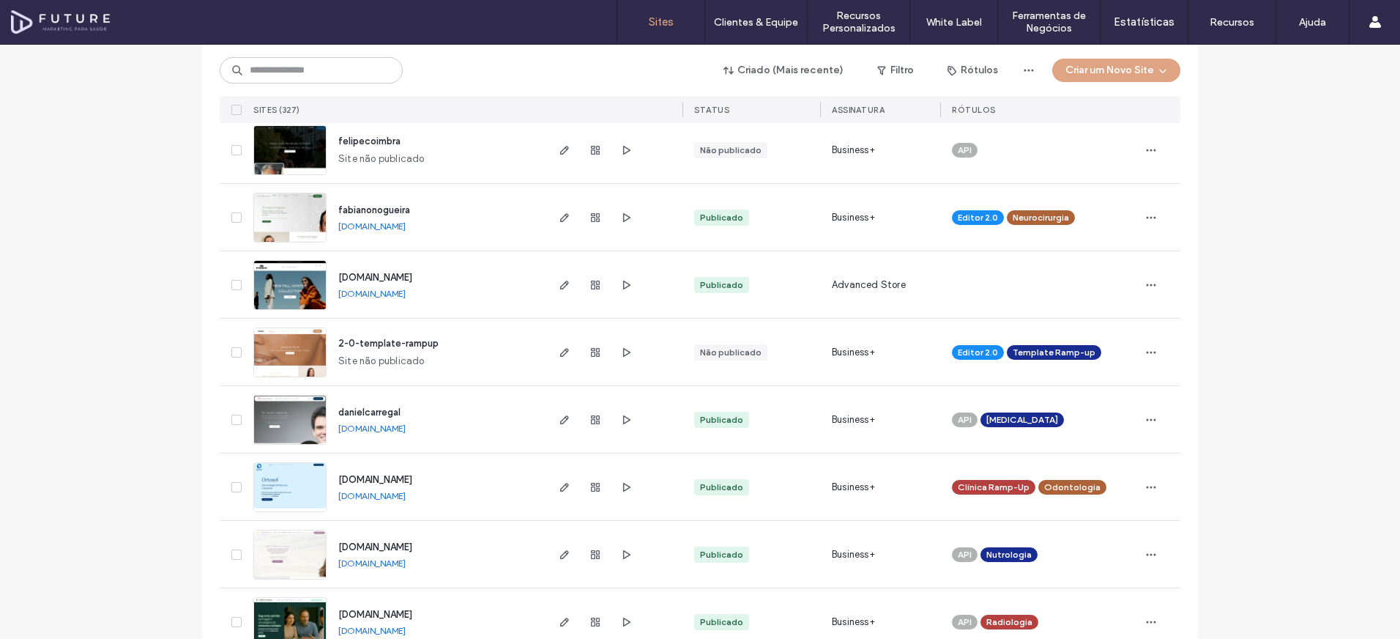
scroll to position [526, 0]
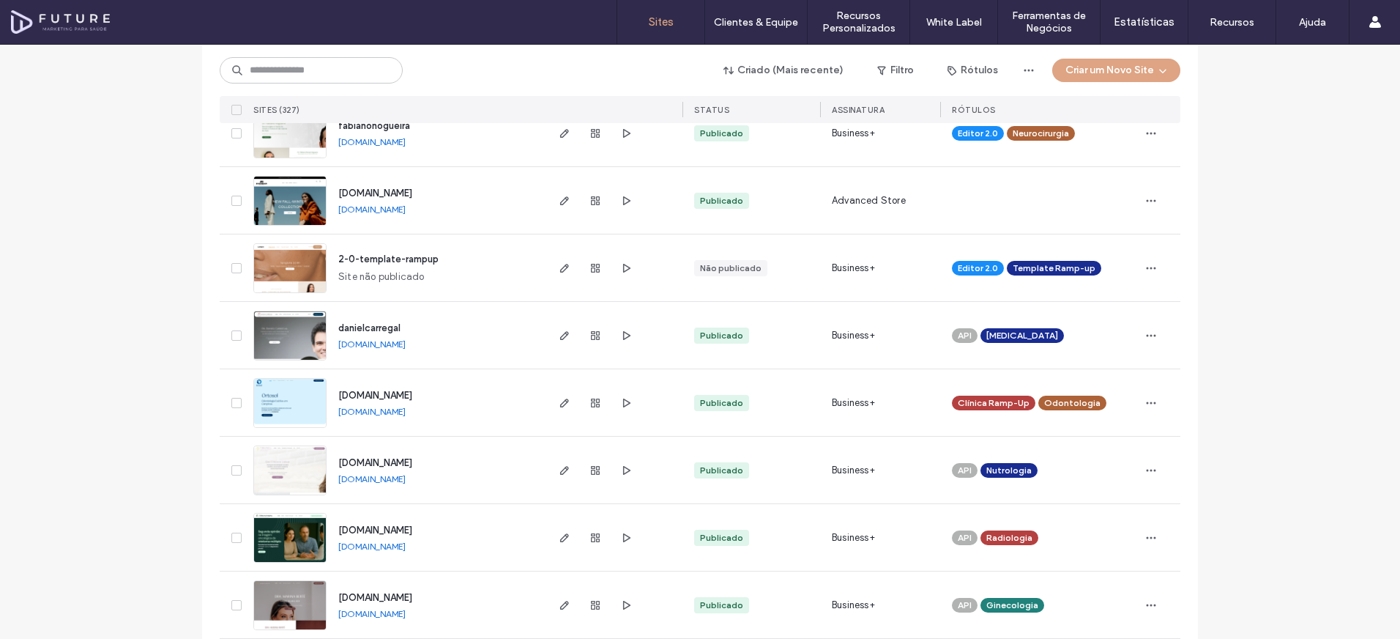
click at [393, 479] on link "[DOMAIN_NAME]" at bounding box center [371, 478] width 67 height 11
click at [384, 546] on link "[DOMAIN_NAME]" at bounding box center [371, 545] width 67 height 11
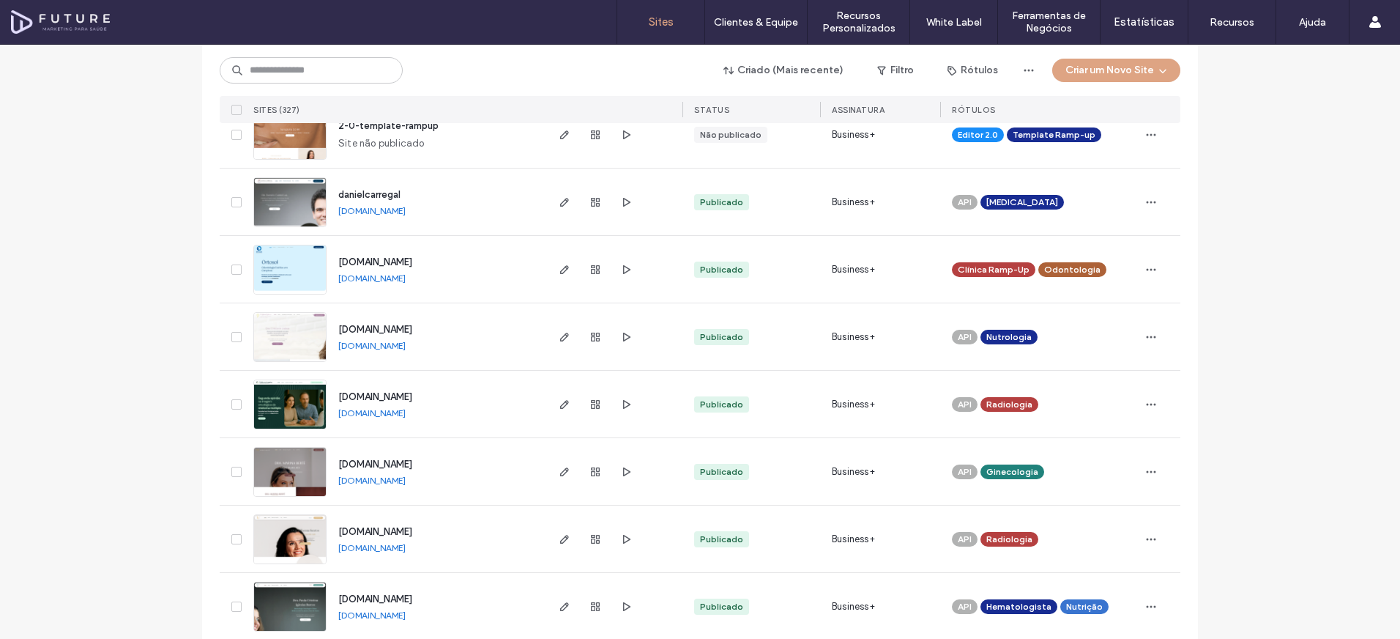
scroll to position [668, 0]
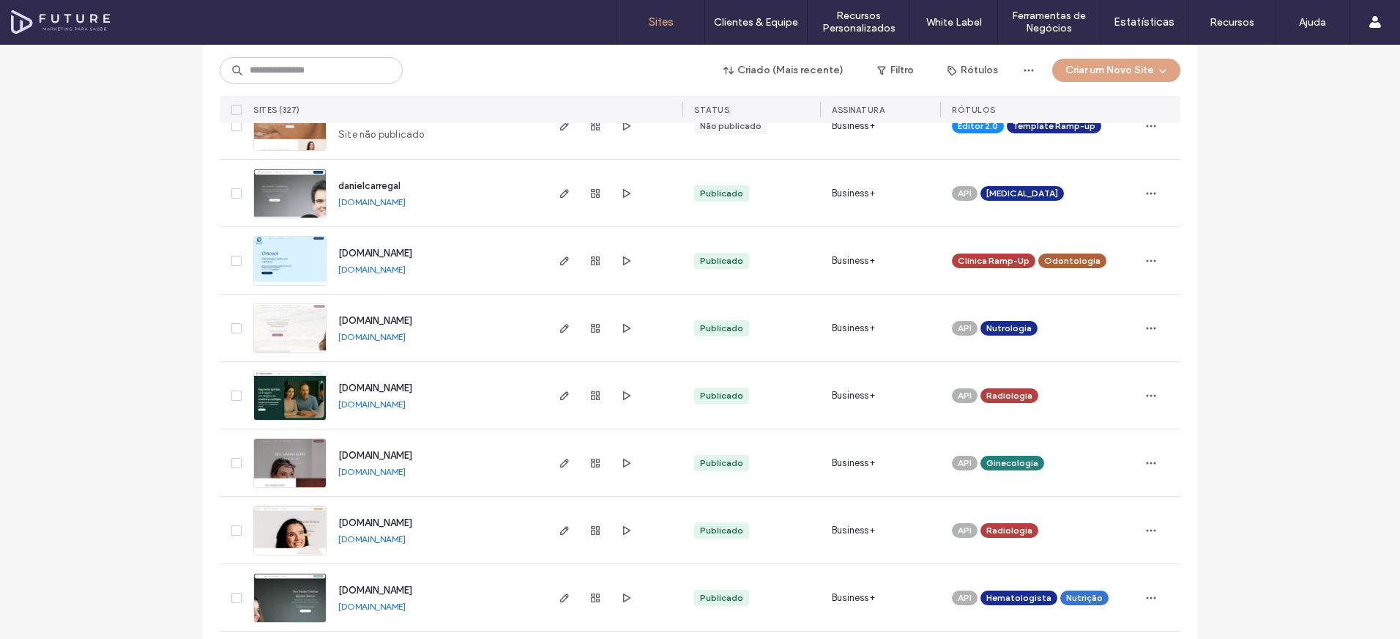
click at [392, 472] on link "[DOMAIN_NAME]" at bounding box center [371, 471] width 67 height 11
click at [382, 540] on link "[DOMAIN_NAME]" at bounding box center [371, 538] width 67 height 11
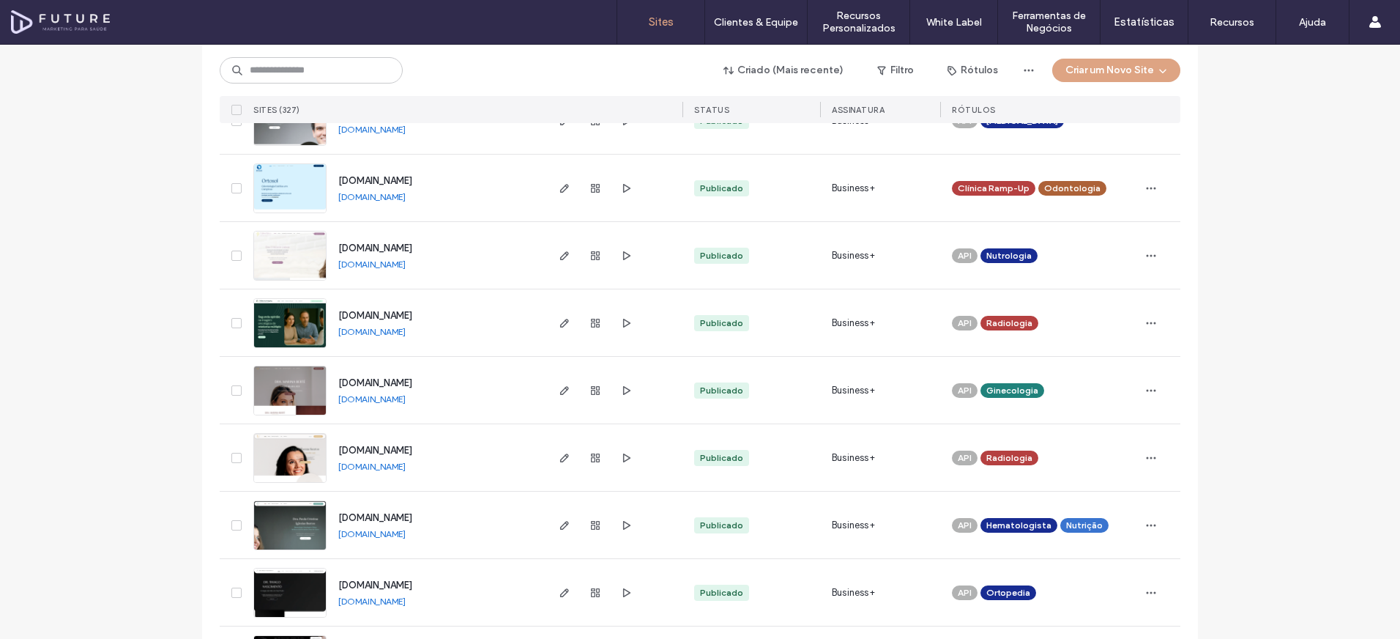
scroll to position [787, 0]
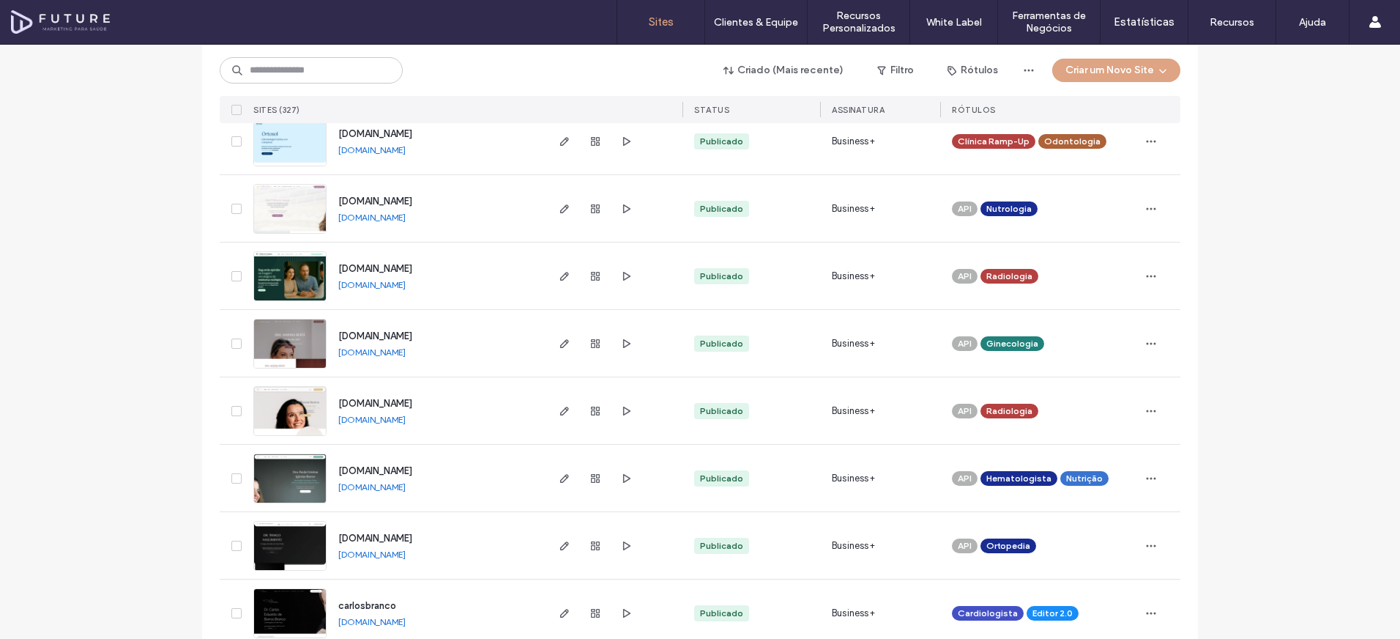
click at [379, 488] on link "[DOMAIN_NAME]" at bounding box center [371, 486] width 67 height 11
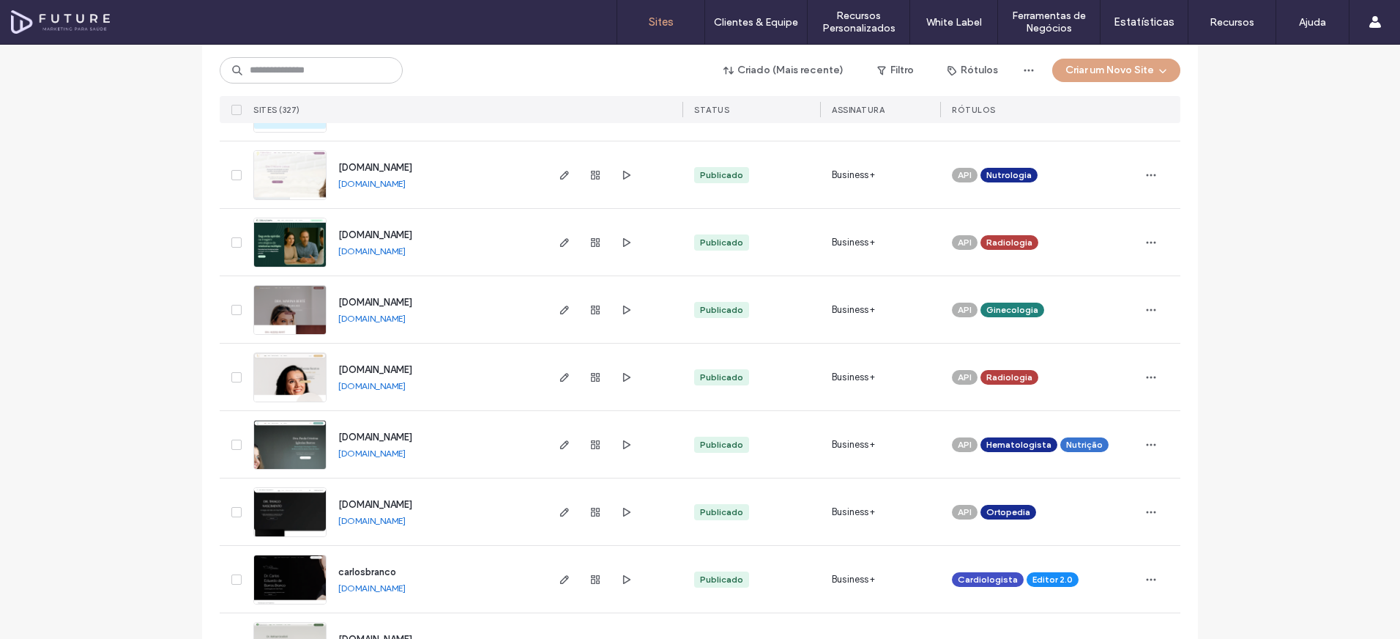
scroll to position [929, 0]
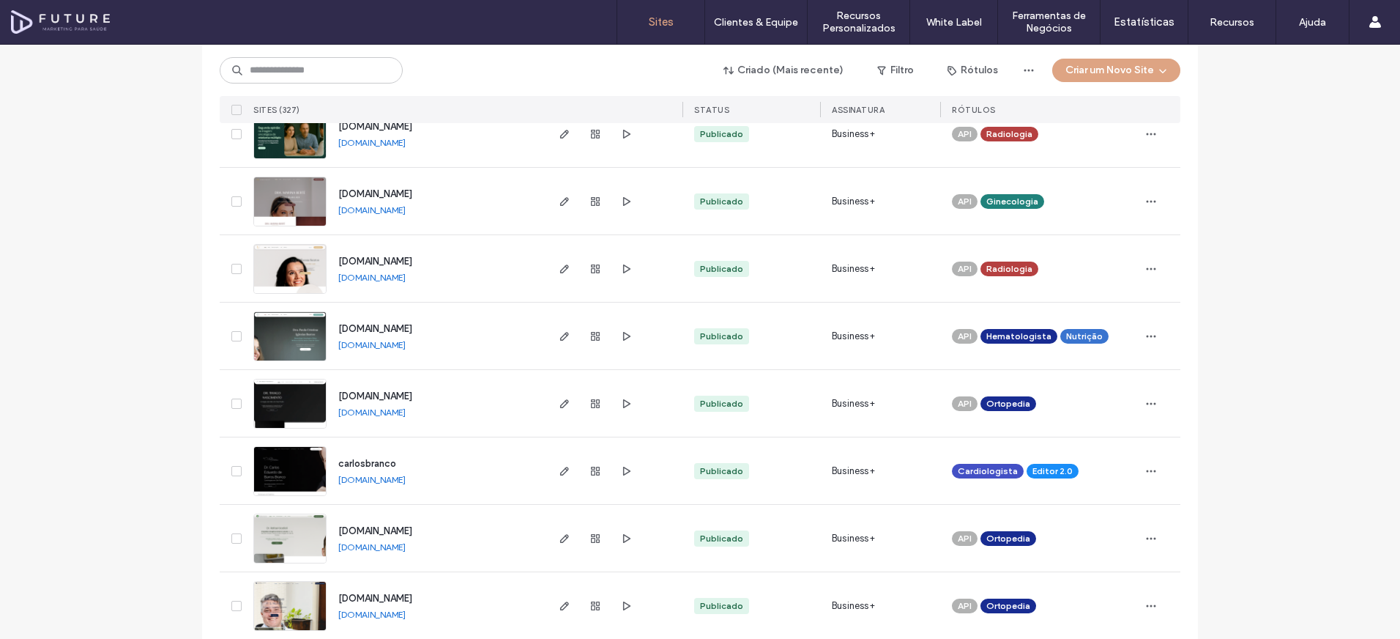
click at [373, 413] on link "[DOMAIN_NAME]" at bounding box center [371, 411] width 67 height 11
click at [367, 479] on link "[DOMAIN_NAME]" at bounding box center [371, 479] width 67 height 11
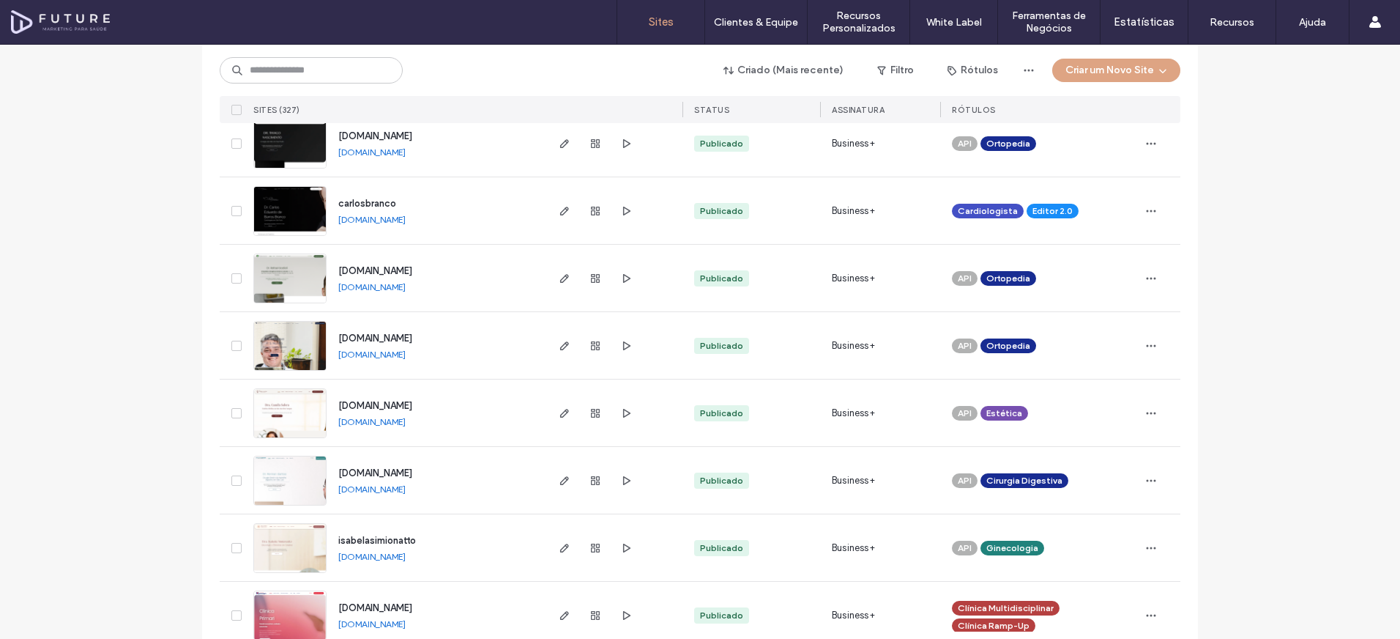
scroll to position [1195, 0]
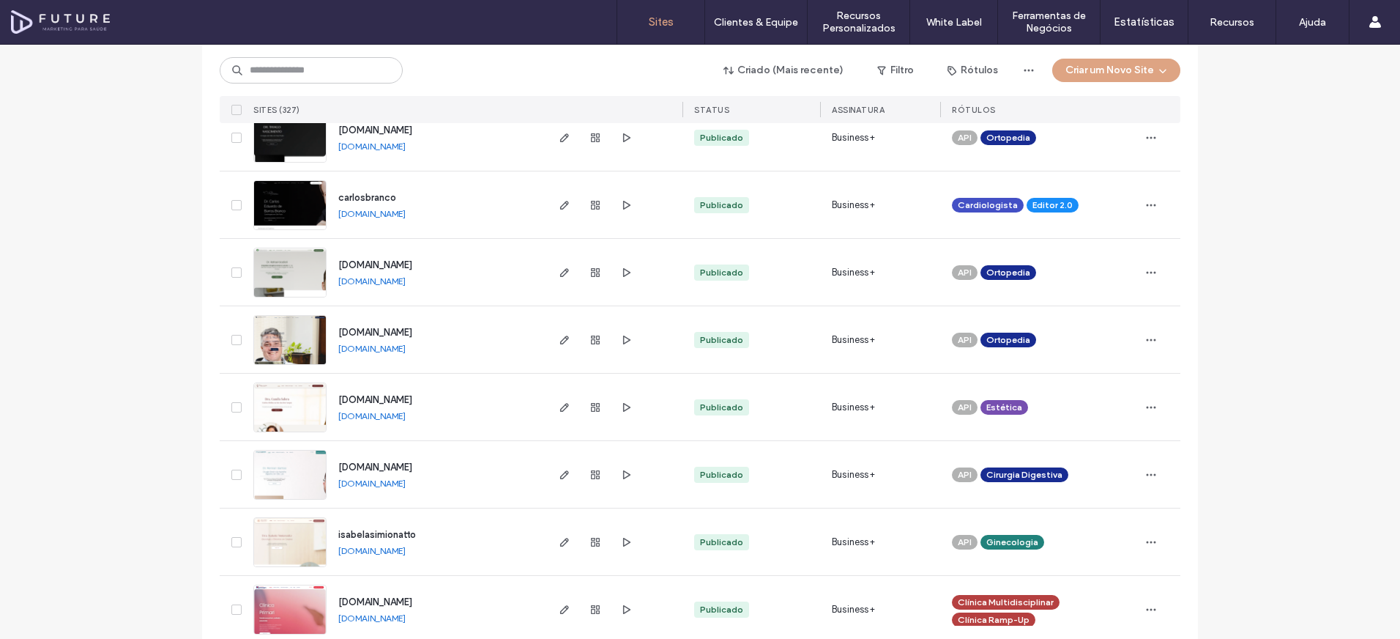
click at [371, 418] on link "[DOMAIN_NAME]" at bounding box center [371, 415] width 67 height 11
